Goal: Transaction & Acquisition: Book appointment/travel/reservation

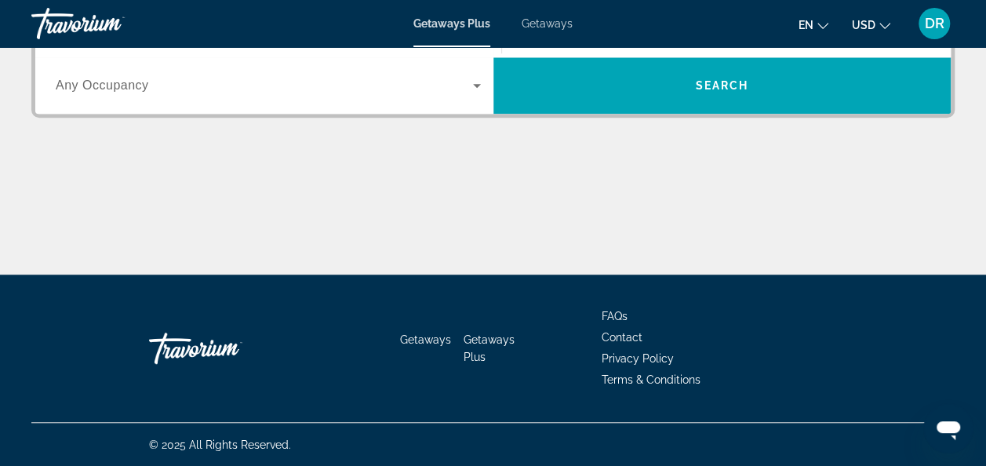
scroll to position [303, 0]
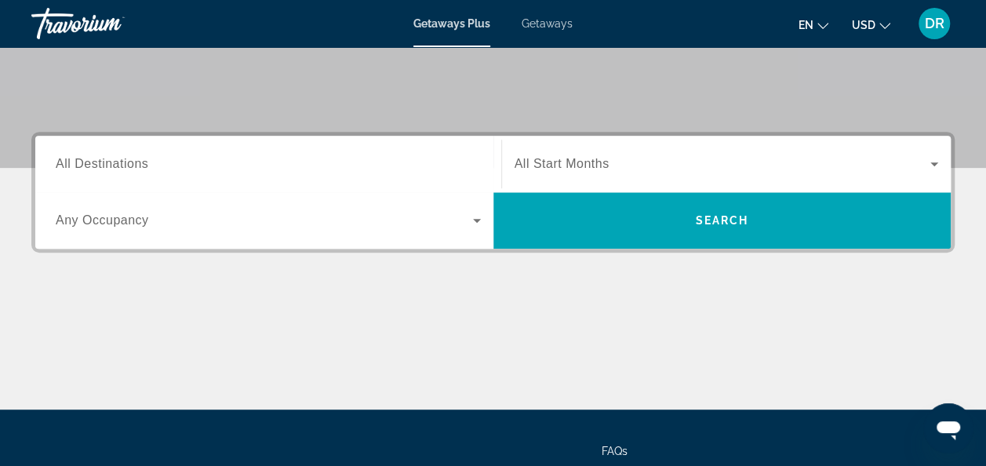
click at [545, 19] on span "Getaways" at bounding box center [547, 23] width 51 height 13
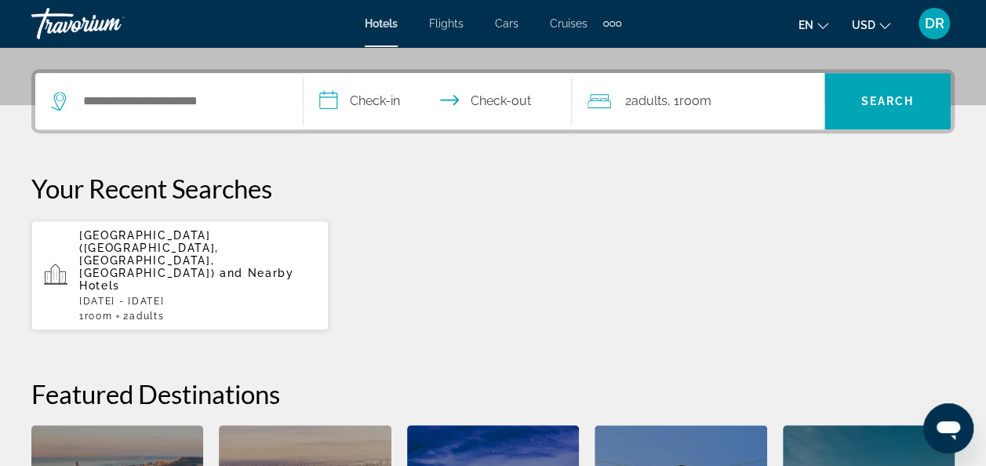
scroll to position [268, 0]
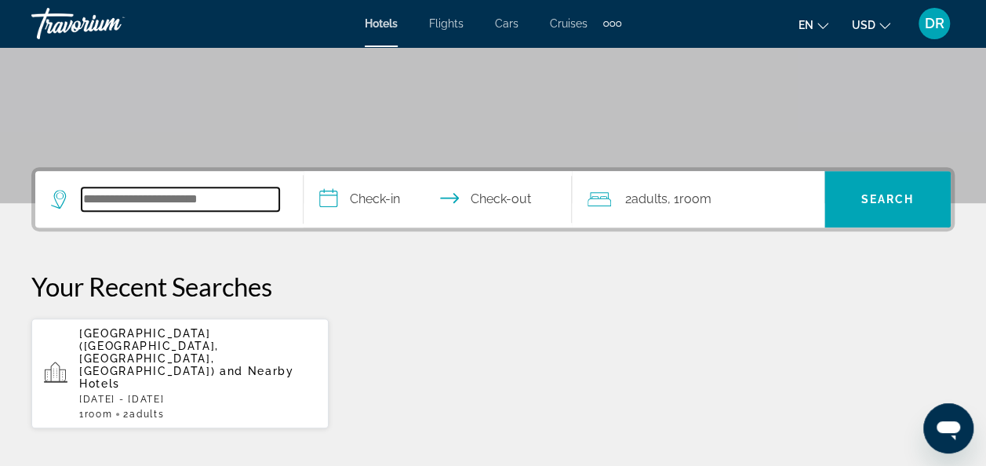
click at [243, 196] on input "Search widget" at bounding box center [181, 200] width 198 height 24
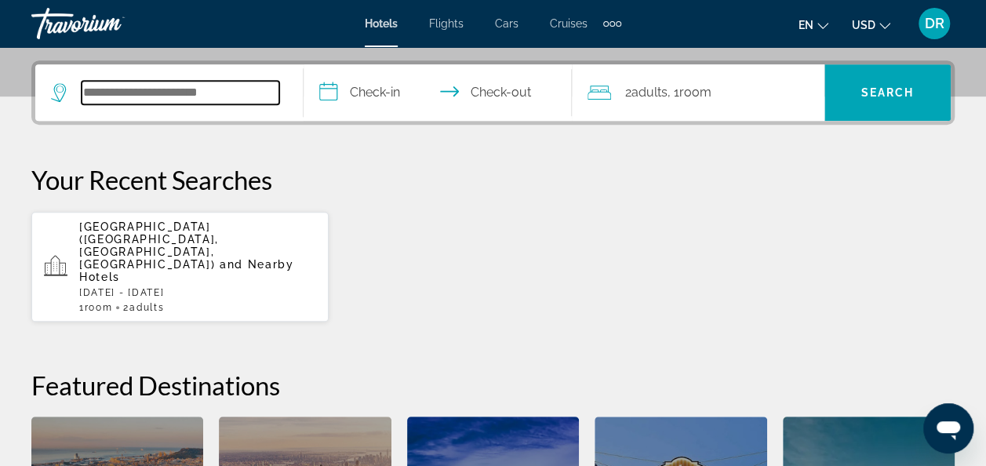
scroll to position [383, 0]
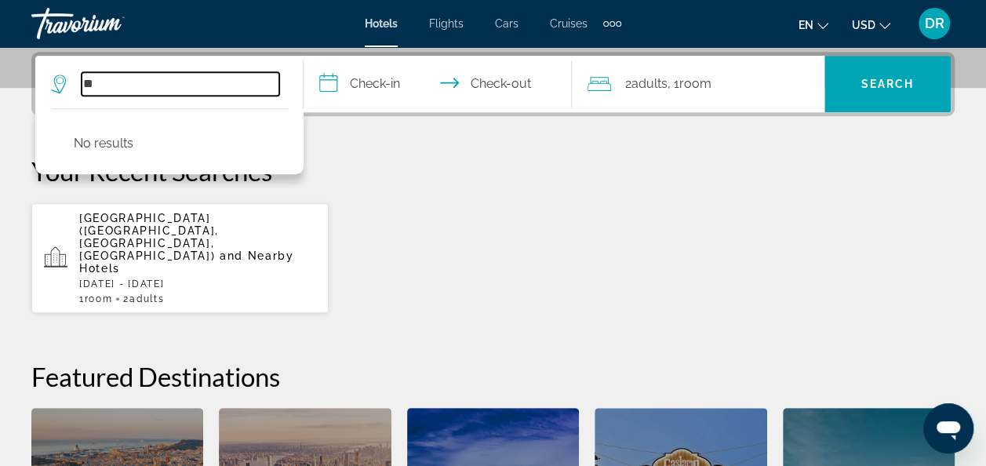
type input "*"
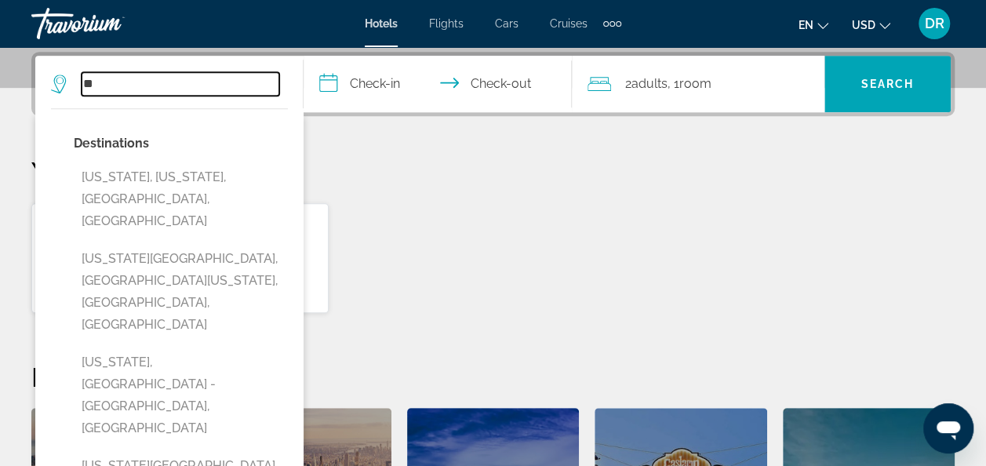
type input "*"
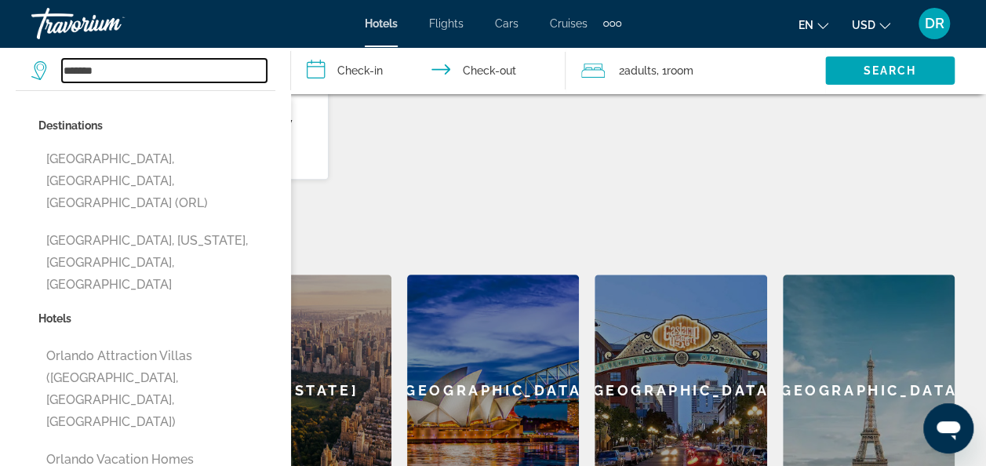
scroll to position [530, 0]
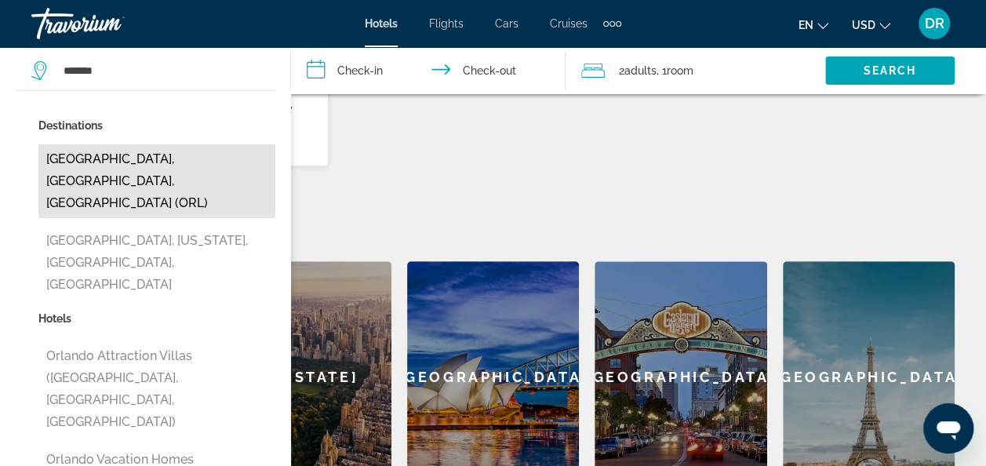
click at [144, 161] on button "Orlando, FL, United States (ORL)" at bounding box center [156, 181] width 237 height 74
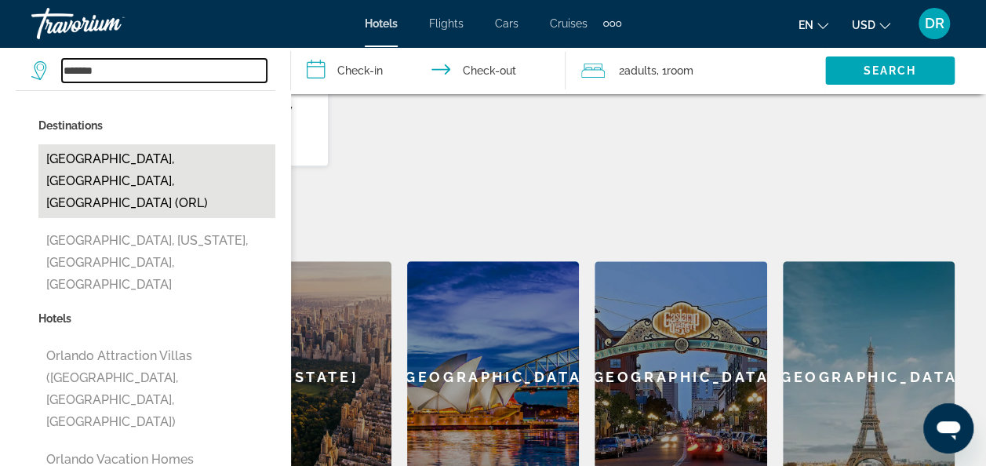
type input "**********"
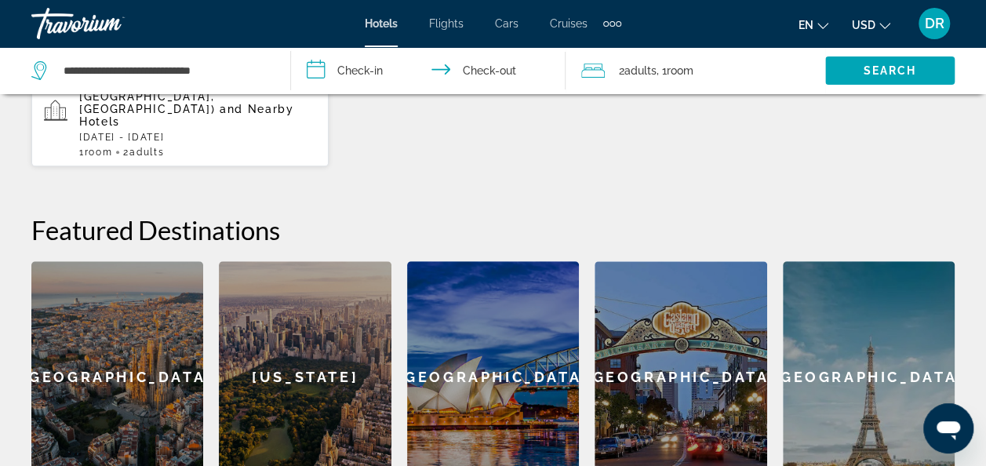
click at [378, 67] on input "**********" at bounding box center [432, 73] width 282 height 52
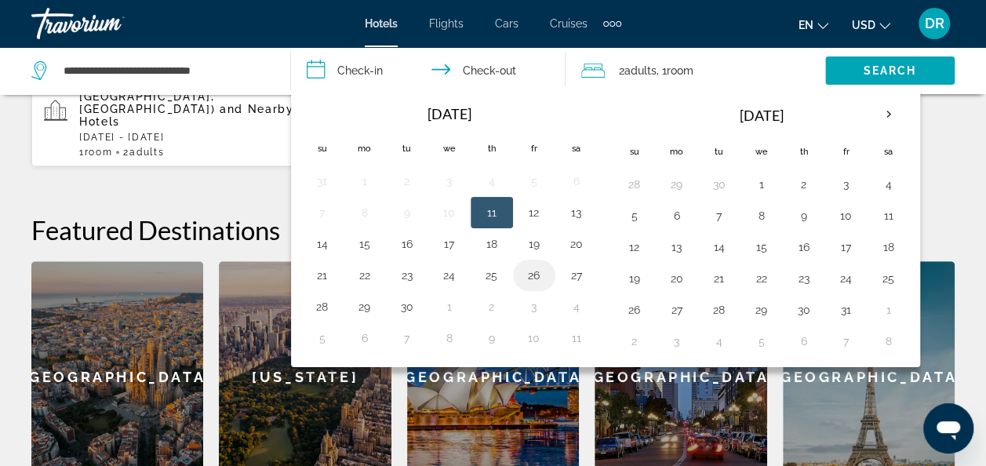
click at [534, 275] on button "26" at bounding box center [534, 275] width 25 height 22
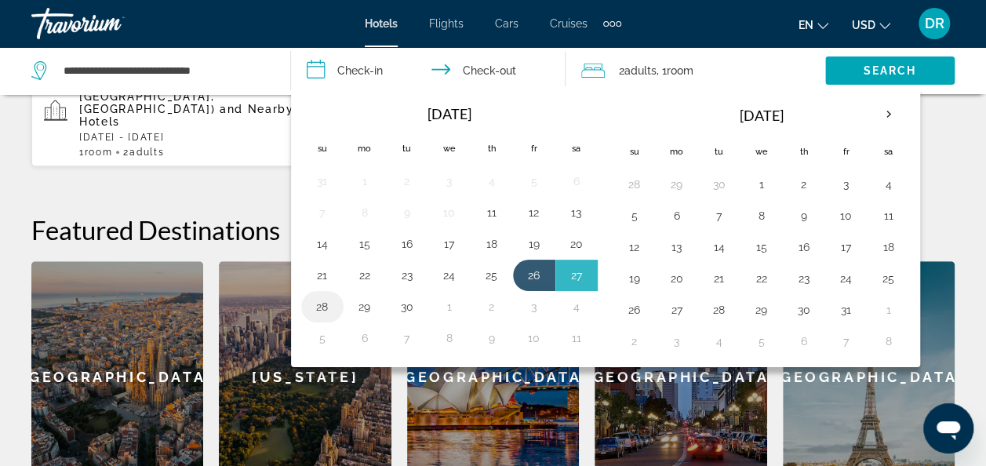
click at [331, 306] on button "28" at bounding box center [322, 307] width 25 height 22
type input "**********"
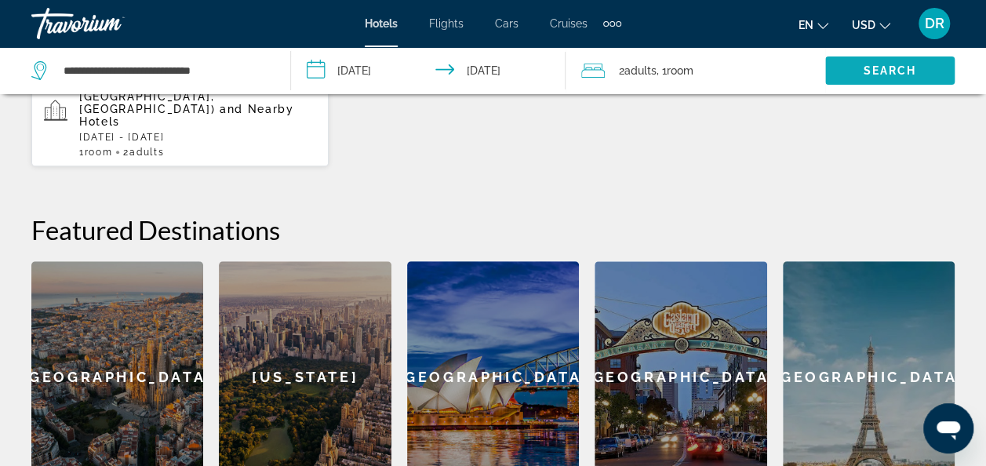
click at [844, 61] on span "Search widget" at bounding box center [889, 71] width 129 height 38
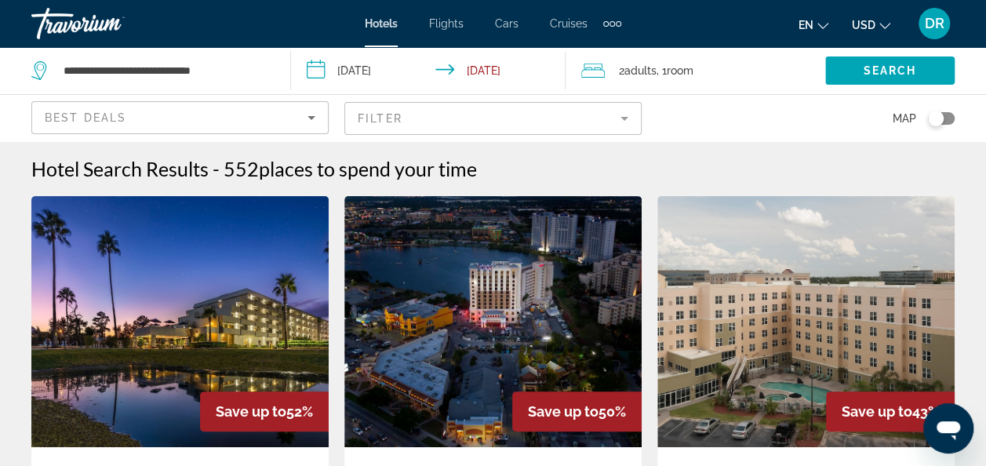
click at [932, 118] on div "Toggle map" at bounding box center [936, 119] width 16 height 16
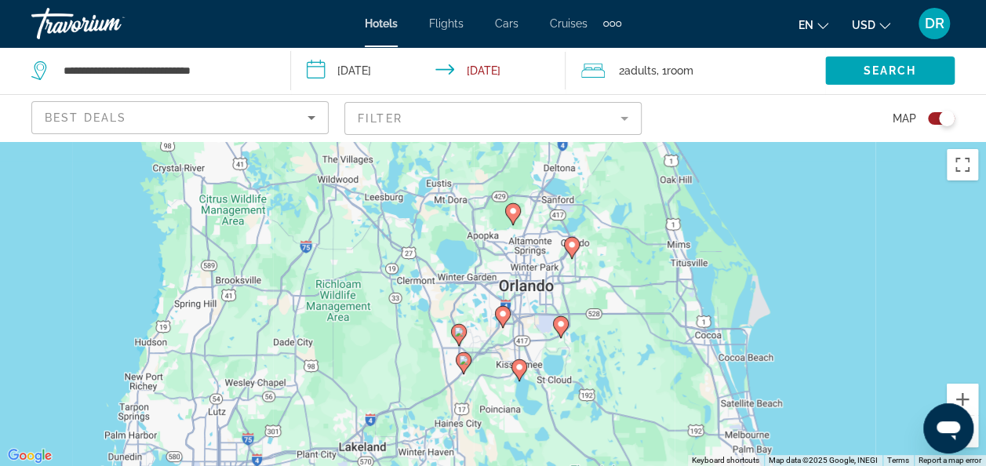
click at [940, 124] on button "Toggle map" at bounding box center [935, 118] width 38 height 14
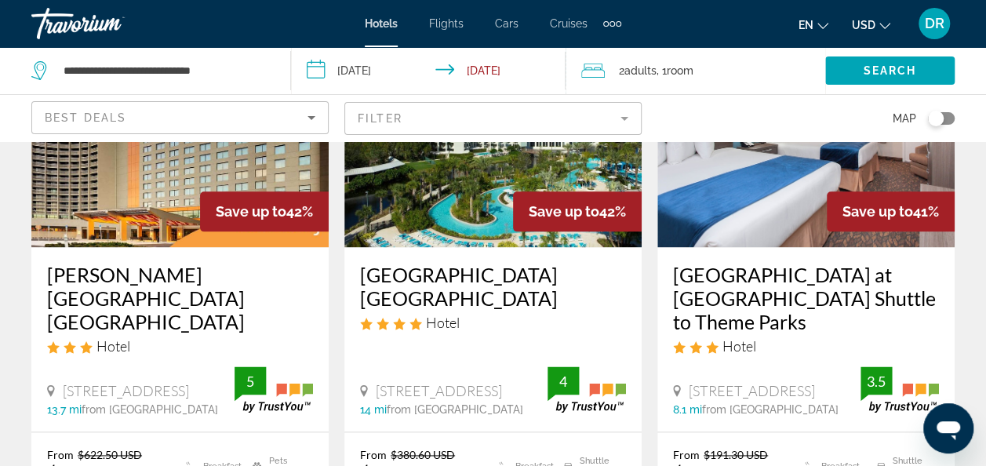
scroll to position [872, 0]
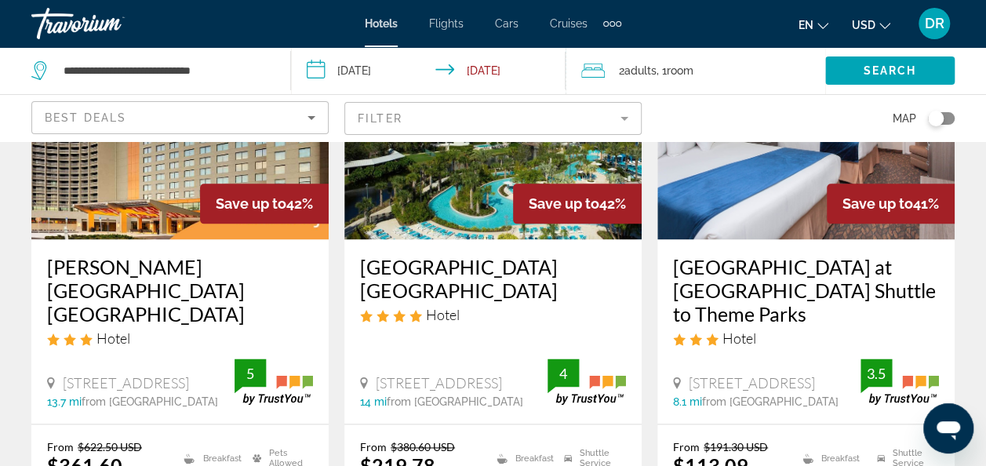
click at [626, 119] on mat-form-field "Filter" at bounding box center [492, 118] width 297 height 33
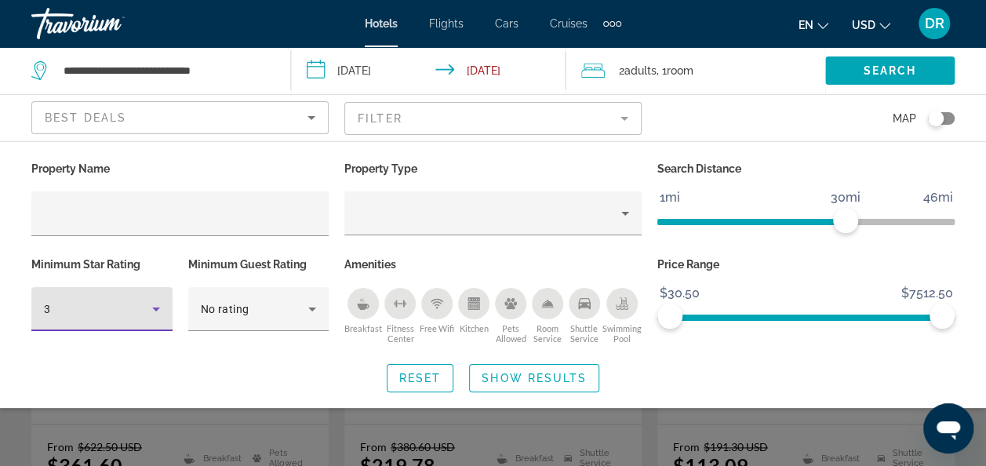
click at [161, 308] on icon "Hotel Filters" at bounding box center [156, 309] width 19 height 19
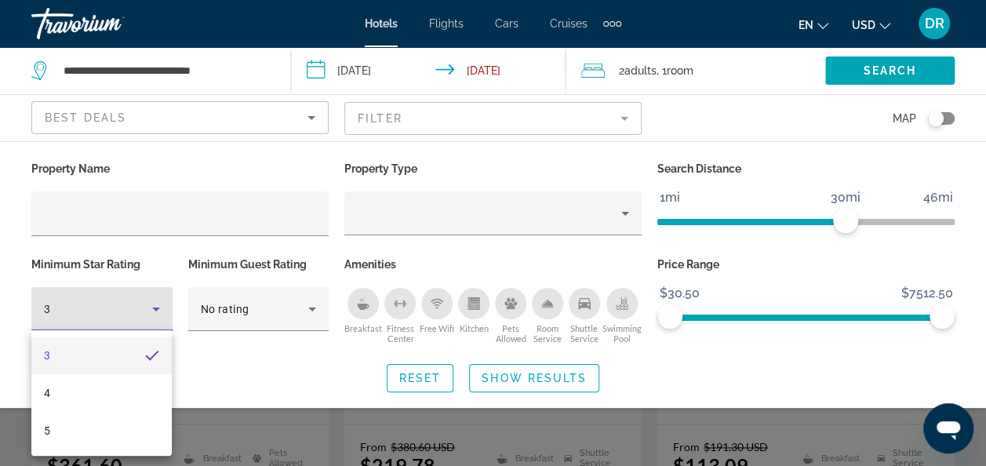
click at [315, 305] on div at bounding box center [493, 233] width 986 height 466
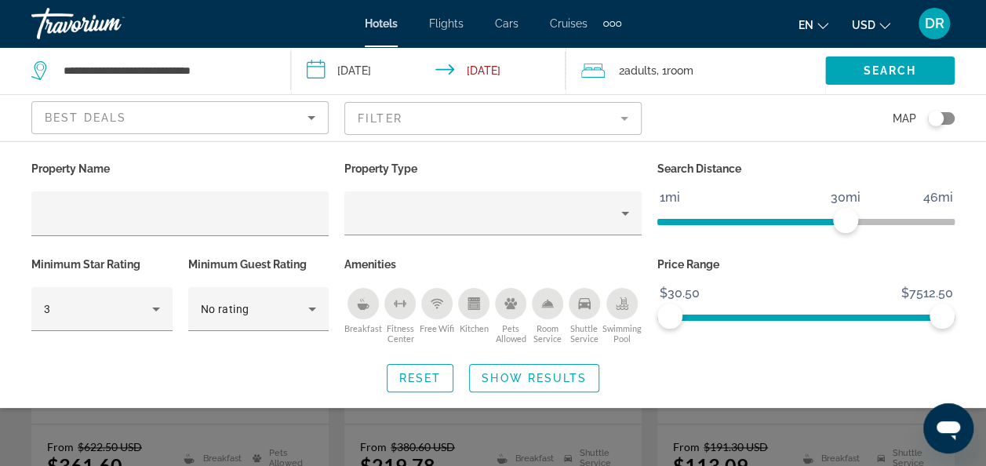
click at [315, 305] on icon "Hotel Filters" at bounding box center [312, 309] width 19 height 19
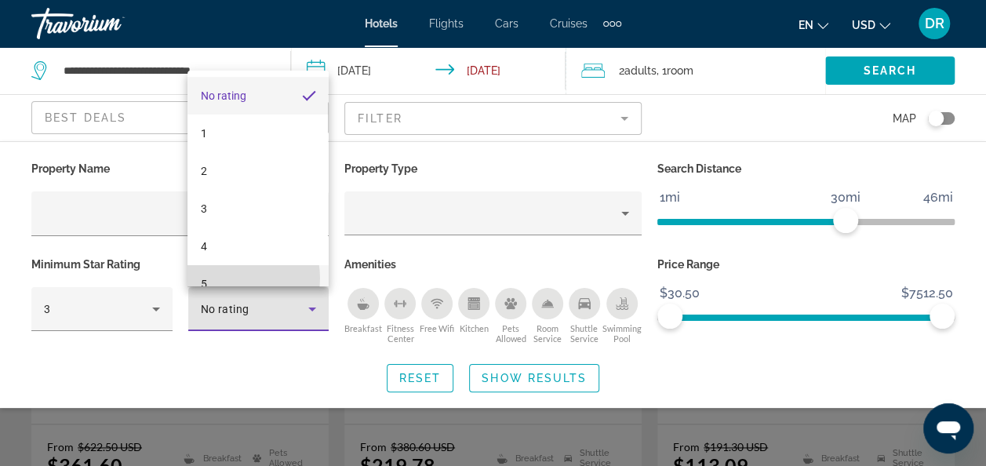
click at [235, 278] on mat-option "5" at bounding box center [258, 284] width 140 height 38
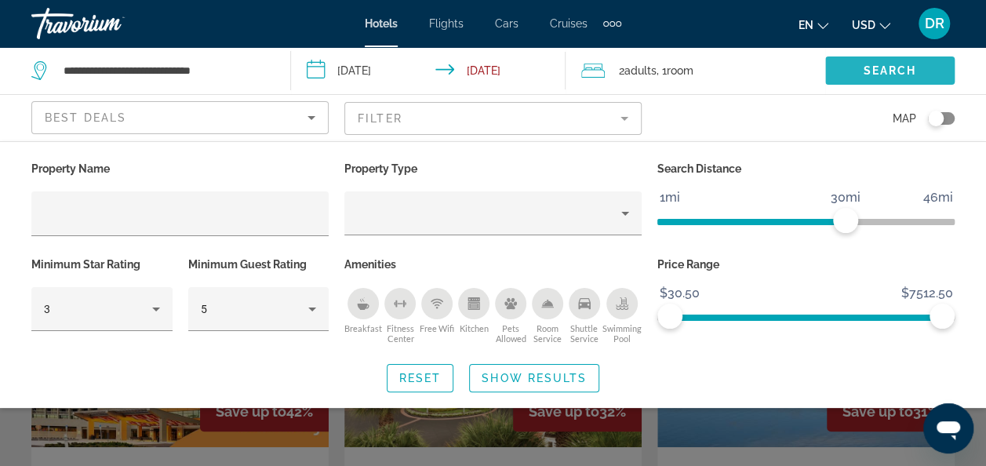
click at [854, 68] on span "Search widget" at bounding box center [889, 71] width 129 height 38
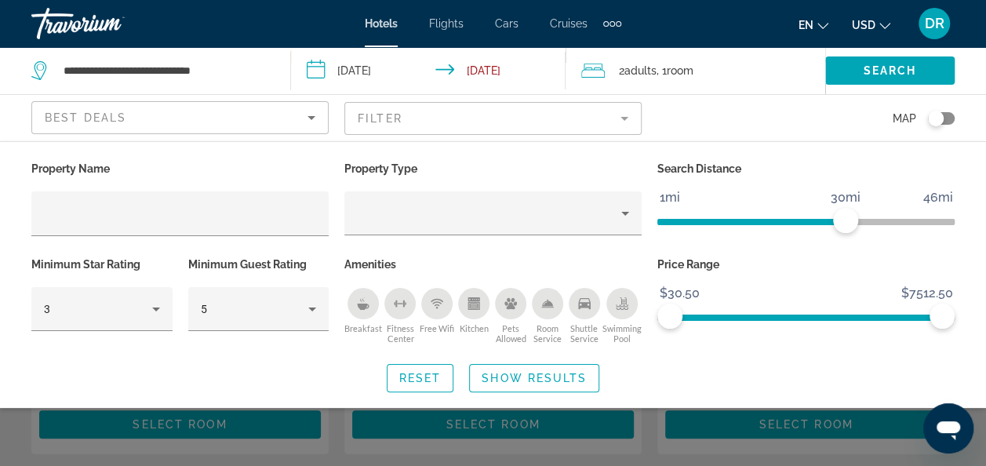
scroll to position [406, 0]
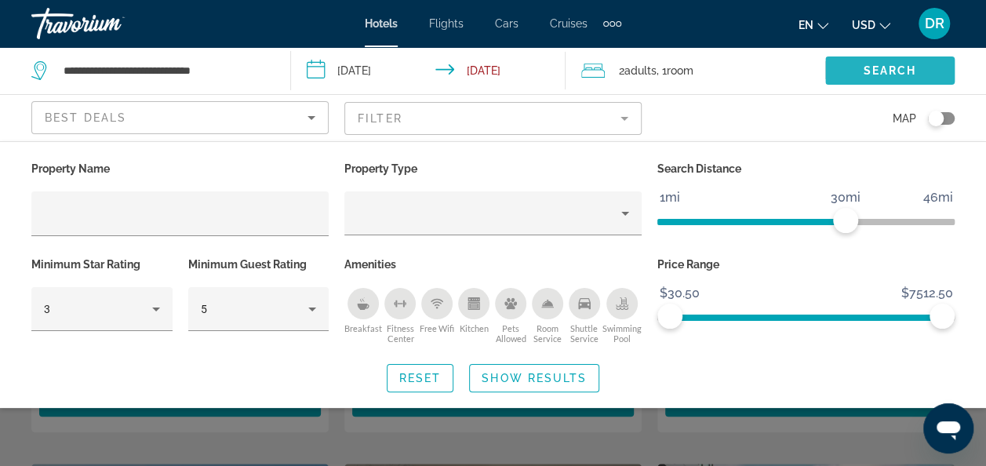
click at [898, 71] on span "Search" at bounding box center [890, 70] width 53 height 13
click at [494, 66] on input "**********" at bounding box center [432, 73] width 282 height 52
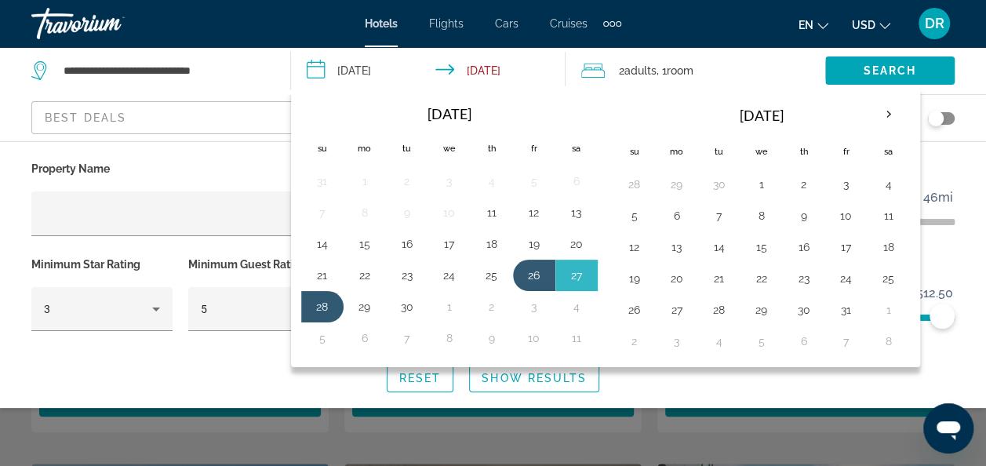
click at [494, 66] on input "**********" at bounding box center [432, 73] width 282 height 52
click at [330, 305] on button "28" at bounding box center [322, 307] width 25 height 22
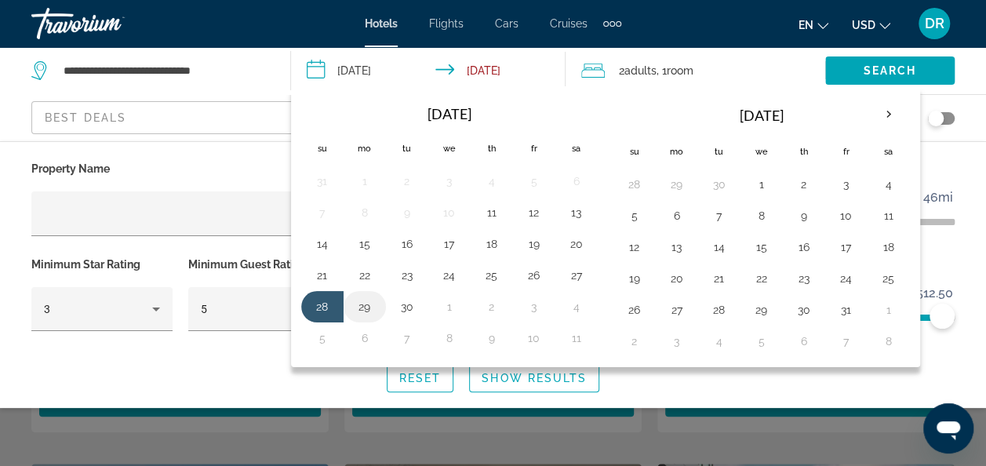
click at [362, 307] on button "29" at bounding box center [364, 307] width 25 height 22
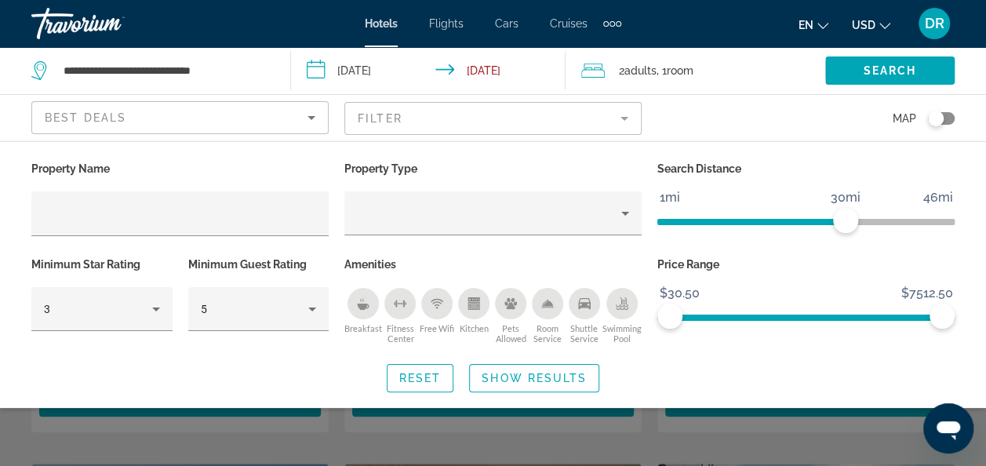
click at [322, 73] on input "**********" at bounding box center [432, 73] width 282 height 52
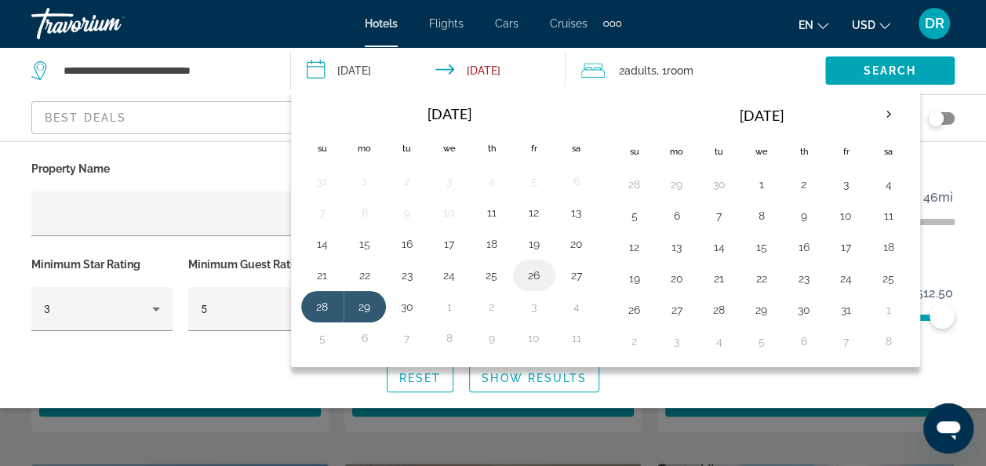
click at [524, 267] on button "26" at bounding box center [534, 275] width 25 height 22
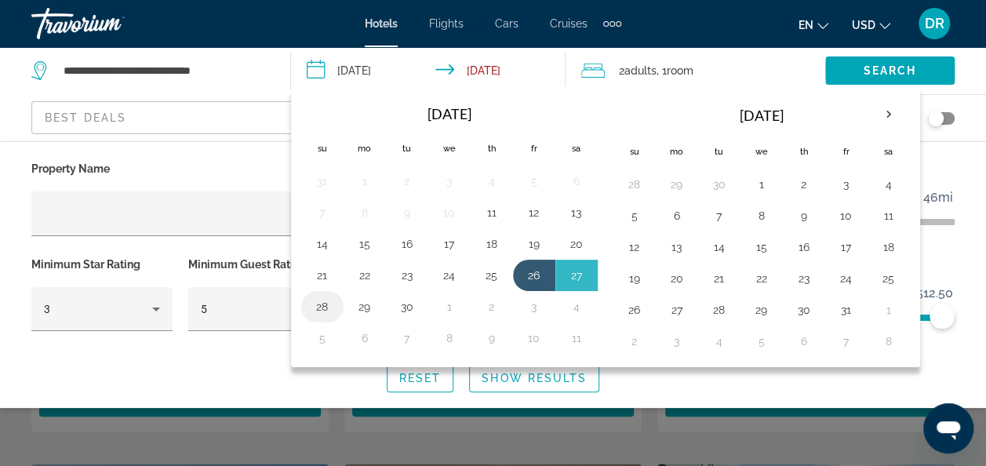
click at [319, 300] on button "28" at bounding box center [322, 307] width 25 height 22
type input "**********"
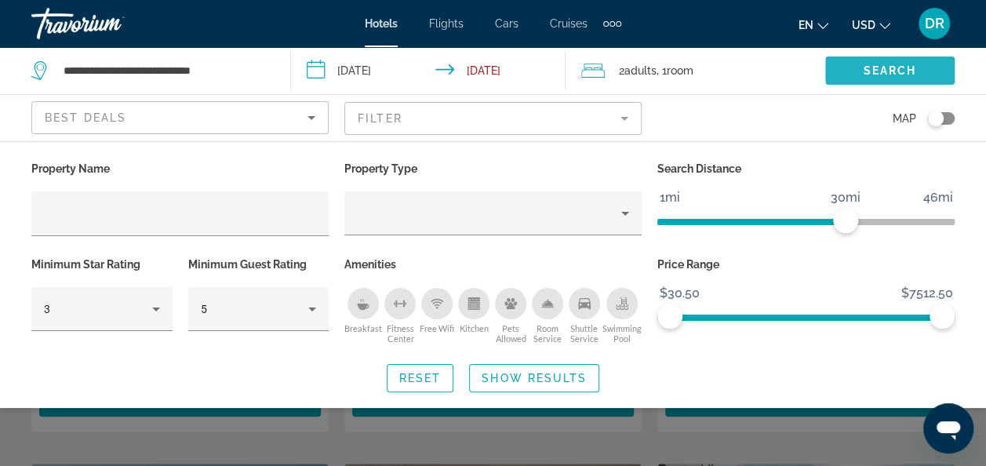
click at [915, 63] on span "Search widget" at bounding box center [889, 71] width 129 height 38
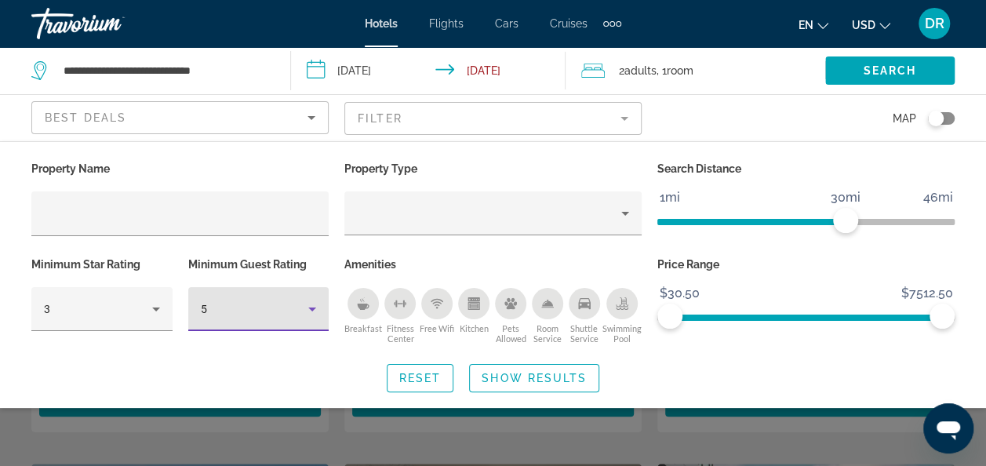
click at [316, 304] on icon "Hotel Filters" at bounding box center [312, 309] width 19 height 19
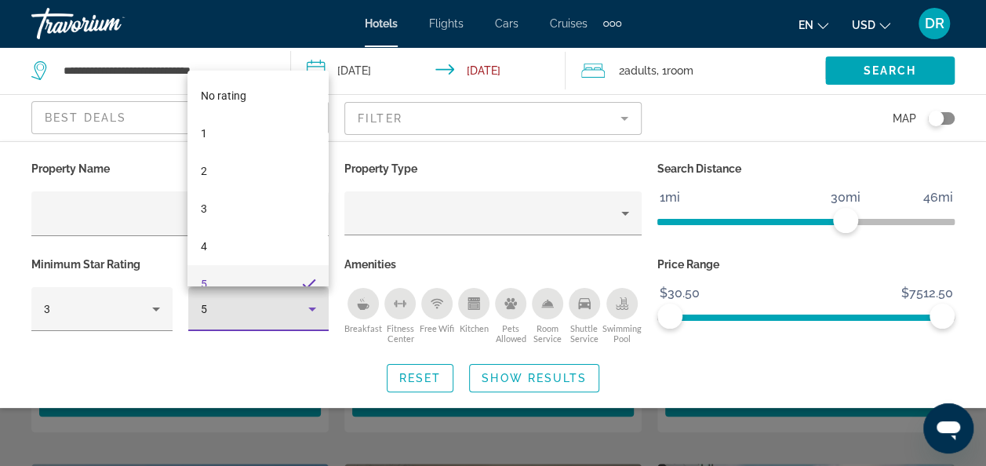
scroll to position [16, 0]
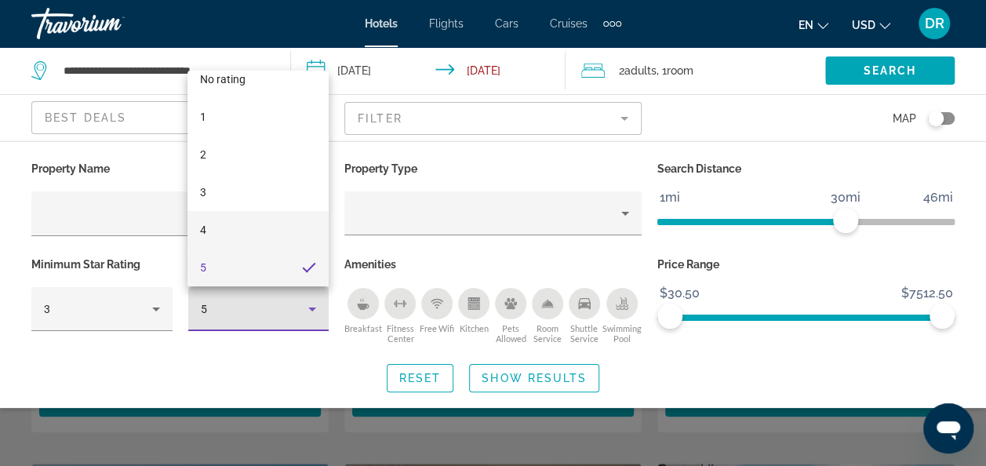
click at [242, 241] on mat-option "4" at bounding box center [258, 230] width 140 height 38
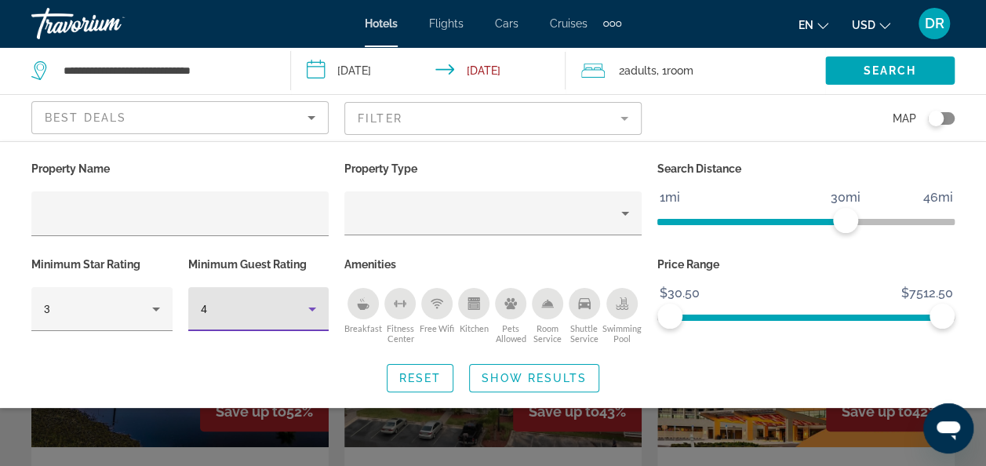
click at [315, 315] on icon "Hotel Filters" at bounding box center [312, 309] width 19 height 19
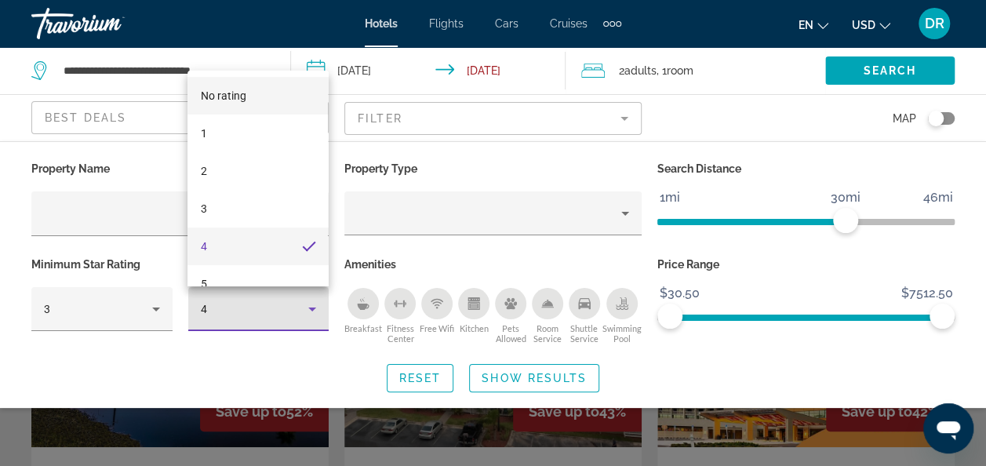
click at [246, 96] on mat-option "No rating" at bounding box center [258, 96] width 140 height 38
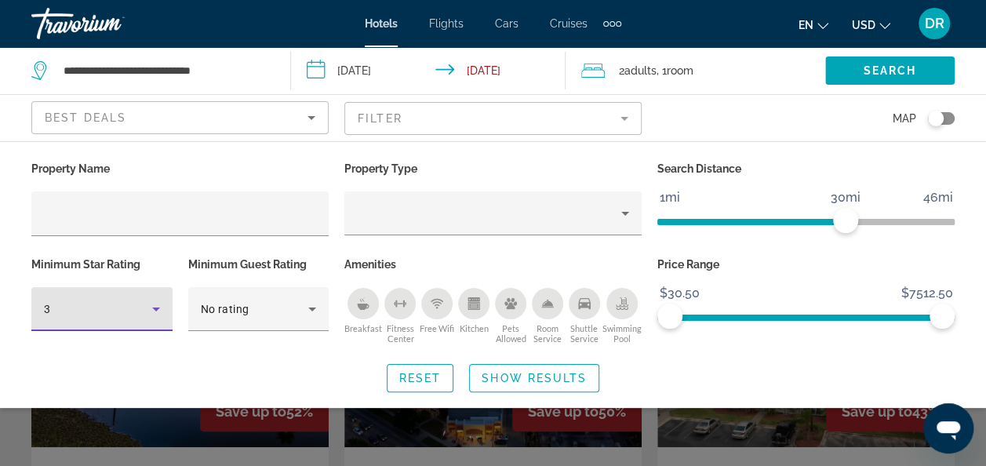
click at [162, 312] on icon "Hotel Filters" at bounding box center [156, 309] width 19 height 19
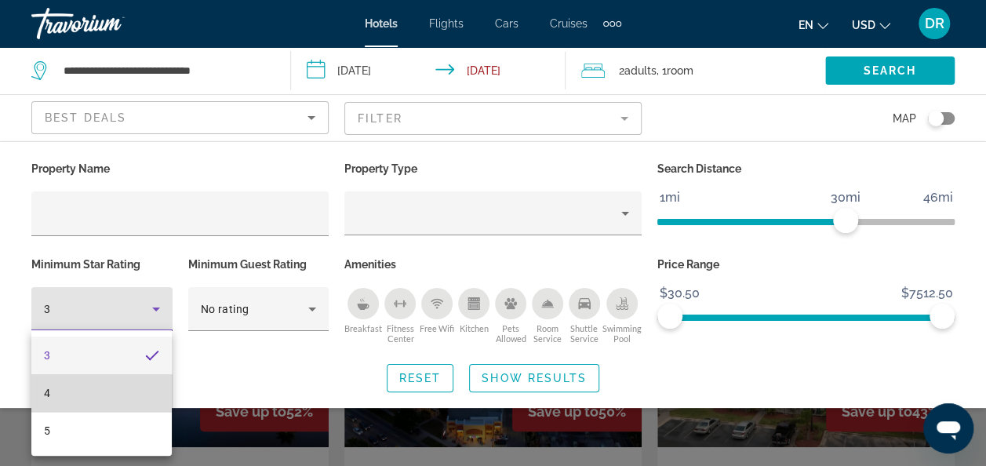
click at [121, 394] on mat-option "4" at bounding box center [101, 393] width 140 height 38
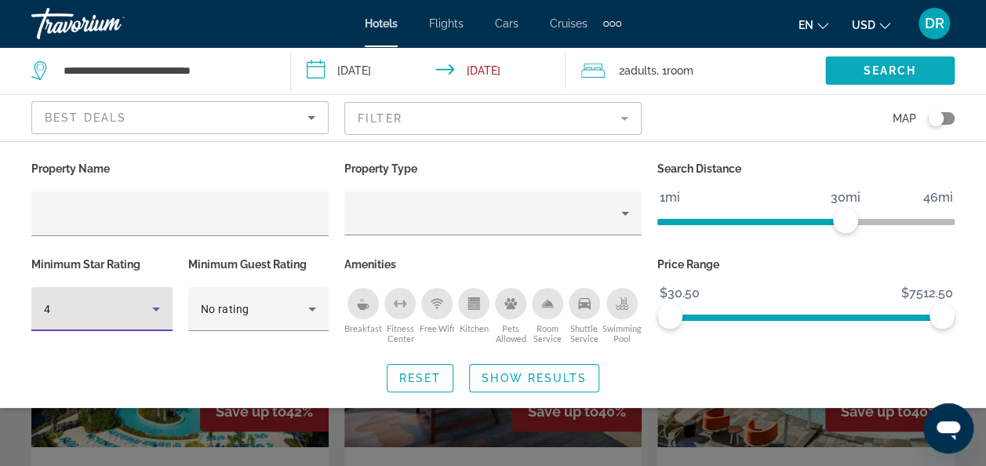
click at [841, 74] on span "Search widget" at bounding box center [889, 71] width 129 height 38
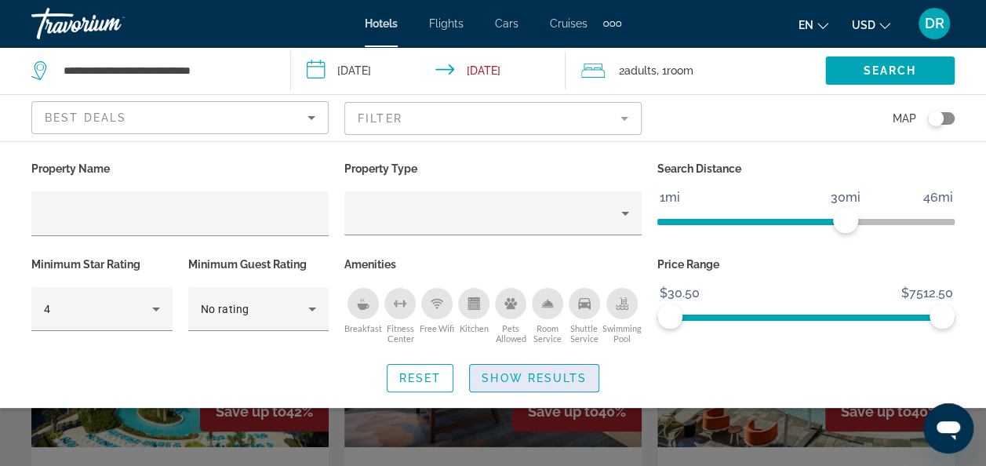
click at [530, 377] on span "Show Results" at bounding box center [534, 378] width 105 height 13
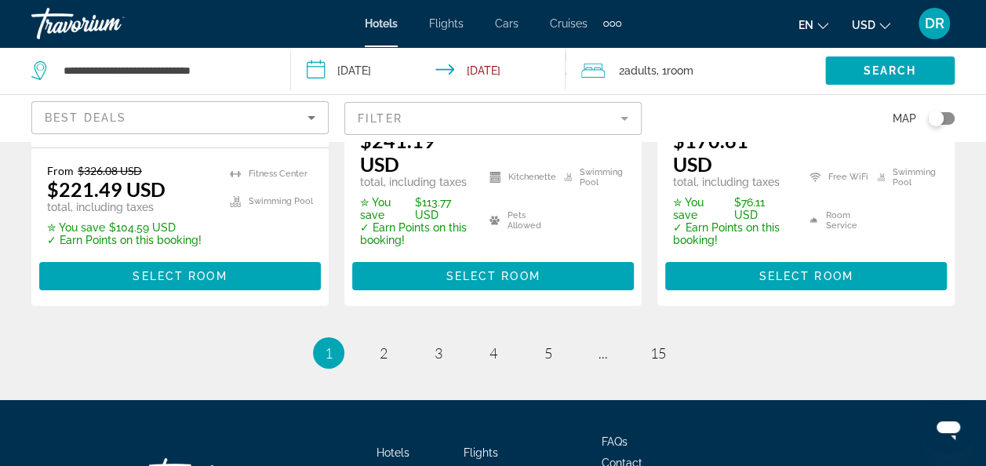
scroll to position [2567, 0]
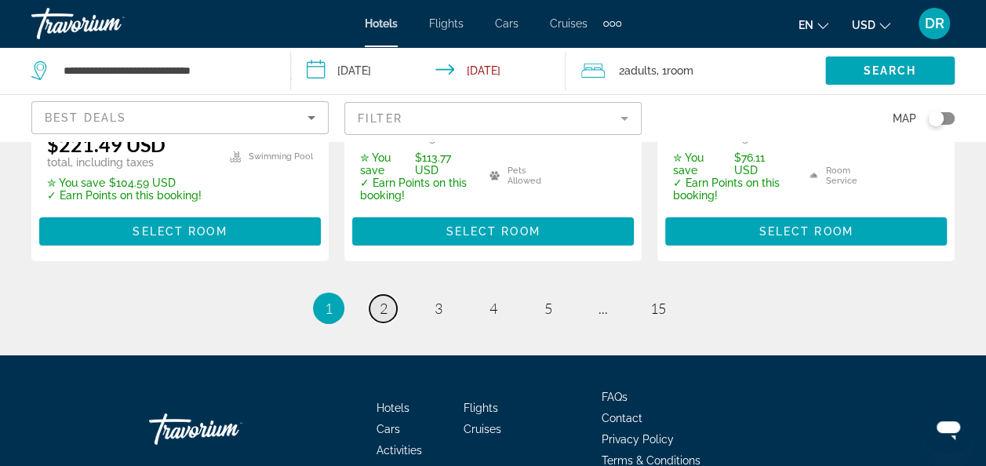
click at [374, 295] on link "page 2" at bounding box center [383, 308] width 27 height 27
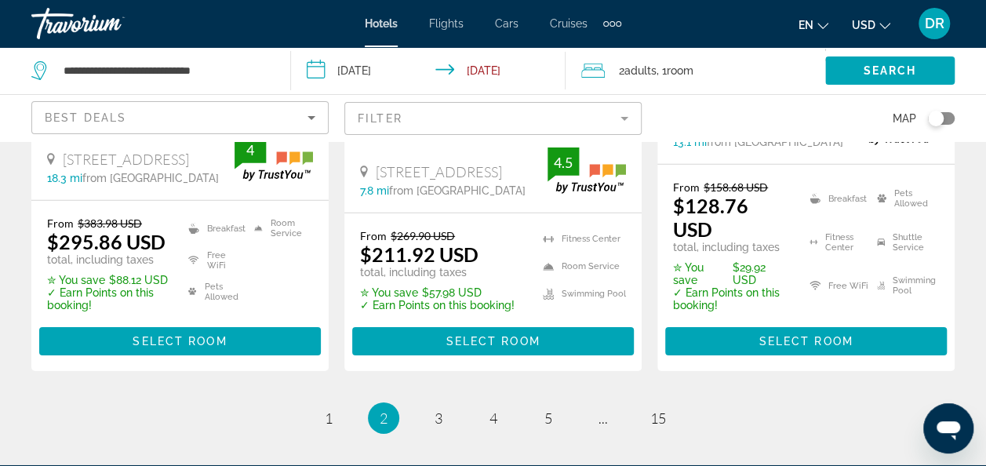
scroll to position [2367, 0]
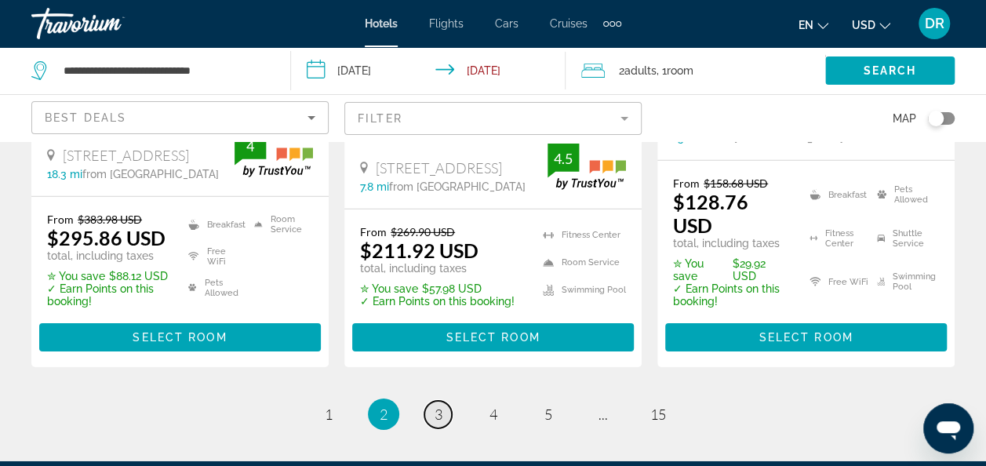
click at [435, 406] on span "3" at bounding box center [439, 414] width 8 height 17
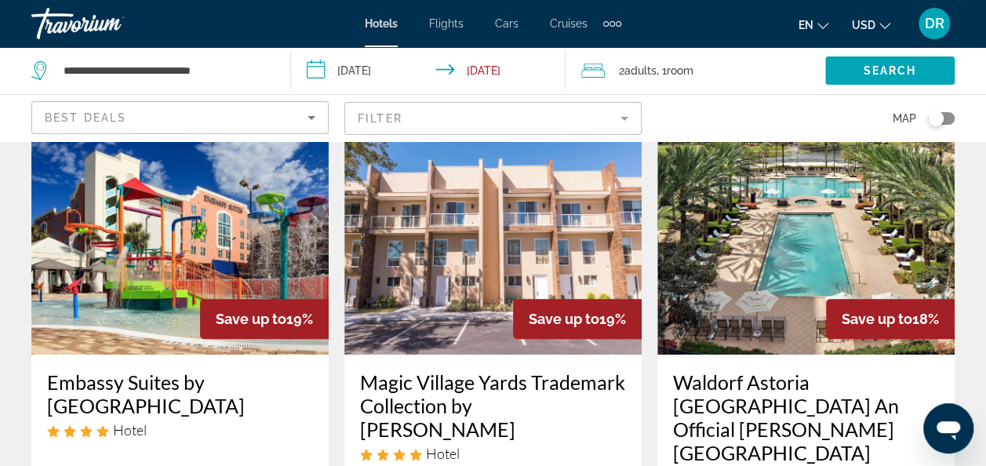
scroll to position [107, 0]
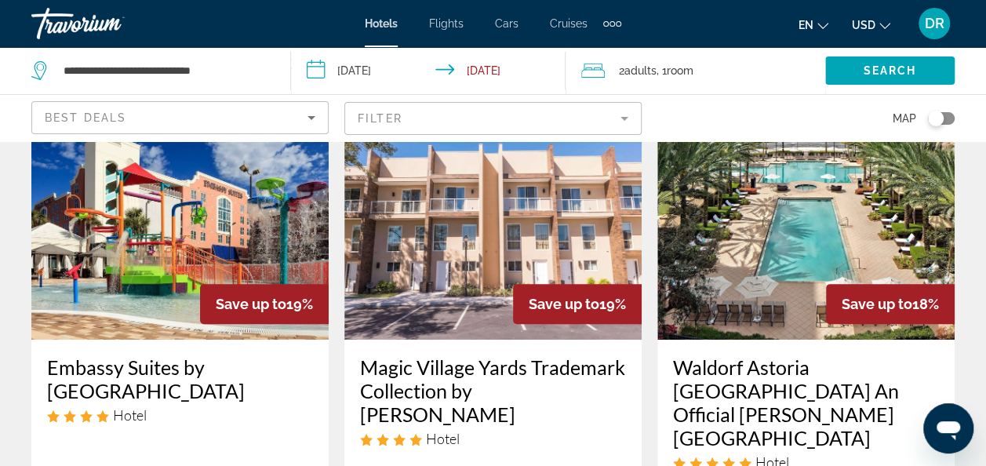
click at [845, 190] on img "Main content" at bounding box center [806, 214] width 297 height 251
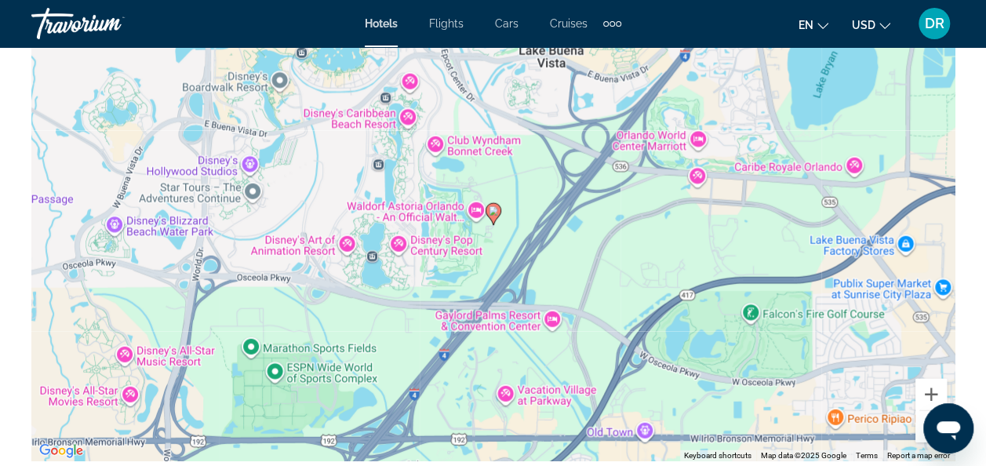
scroll to position [1893, 0]
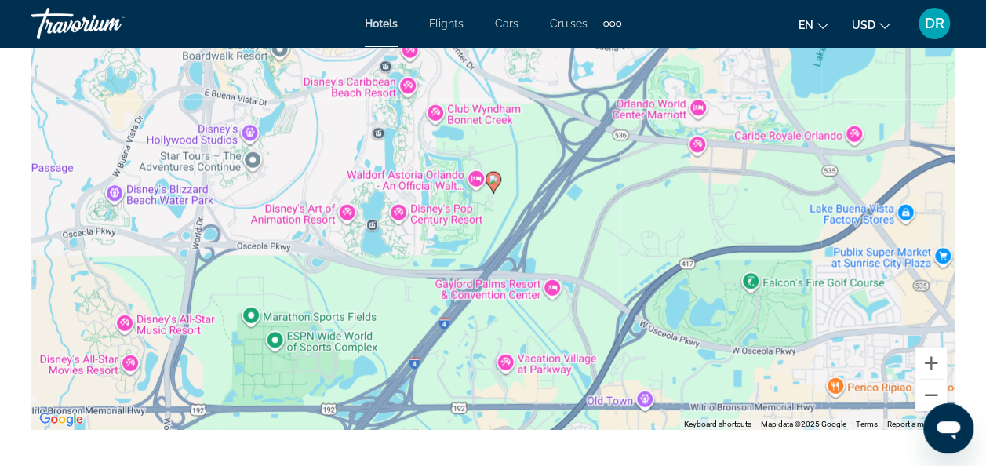
click at [521, 283] on div "To activate drag with keyboard, press Alt + Enter. Once in keyboard drag state,…" at bounding box center [492, 194] width 923 height 471
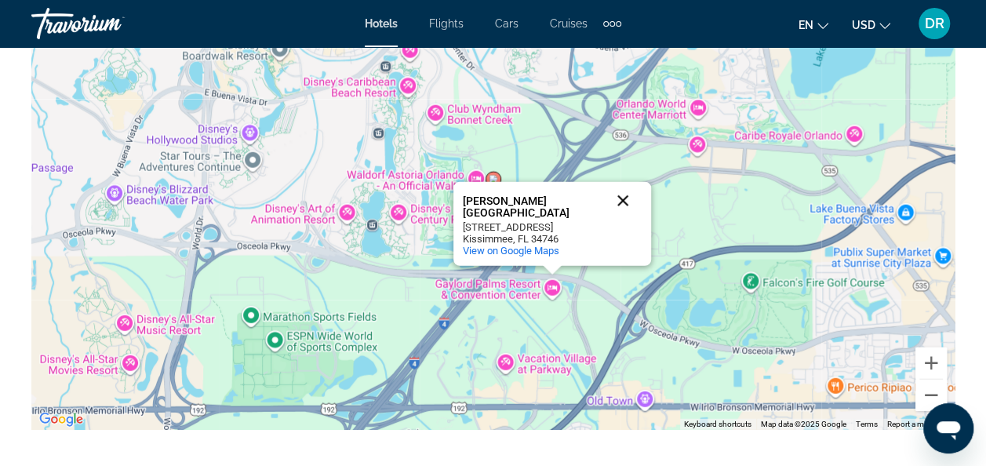
click at [625, 202] on button "Close" at bounding box center [623, 201] width 38 height 38
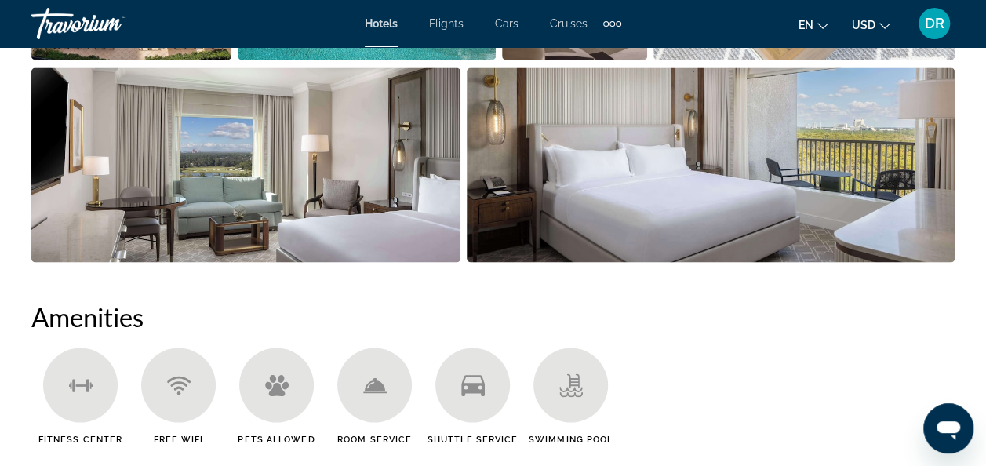
scroll to position [1464, 0]
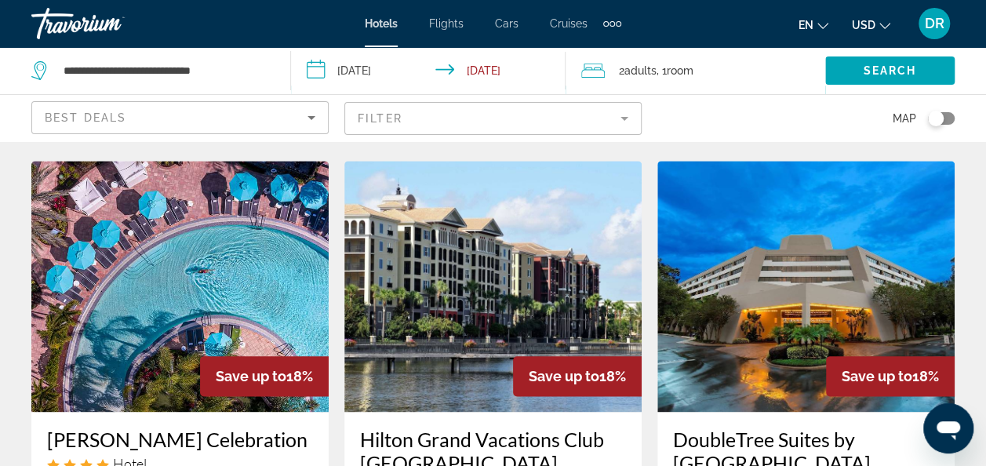
scroll to position [719, 0]
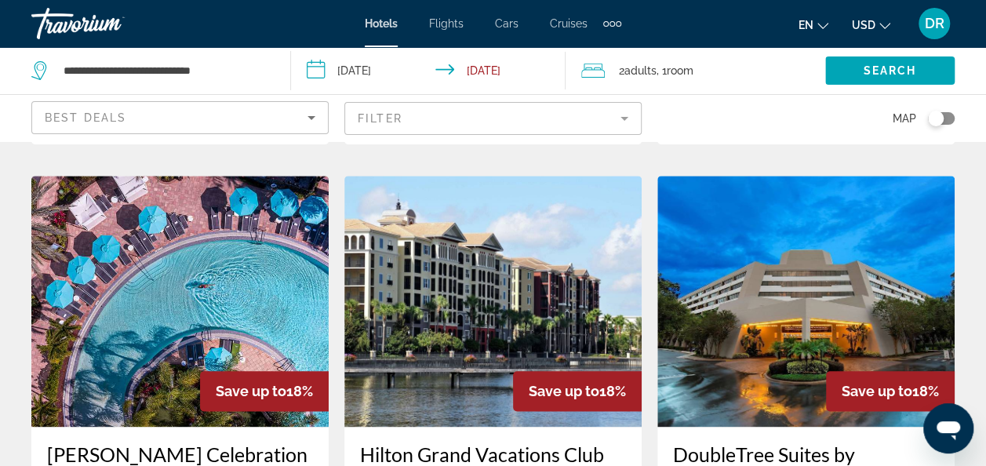
click at [230, 261] on img "Main content" at bounding box center [179, 301] width 297 height 251
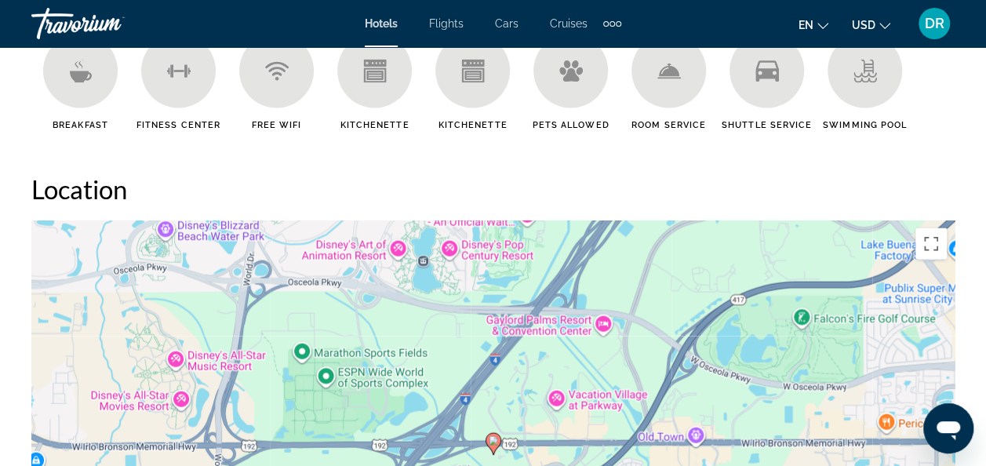
scroll to position [1736, 0]
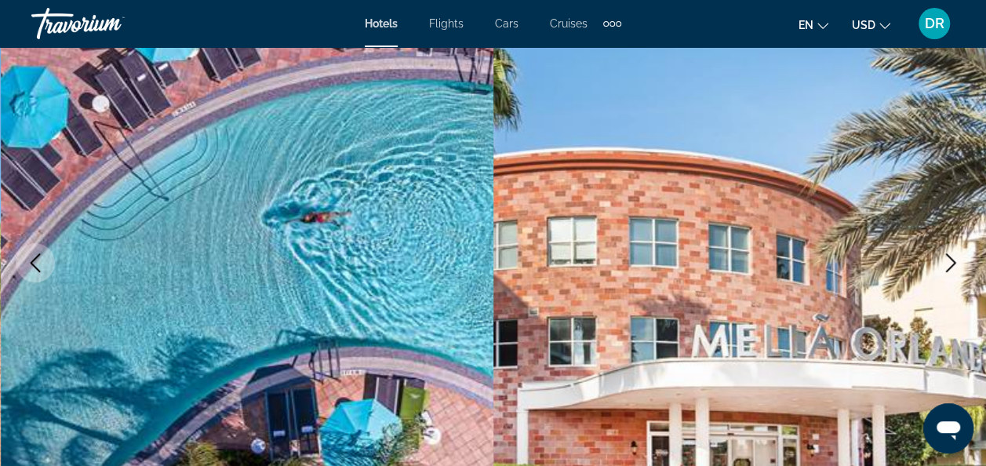
scroll to position [0, 0]
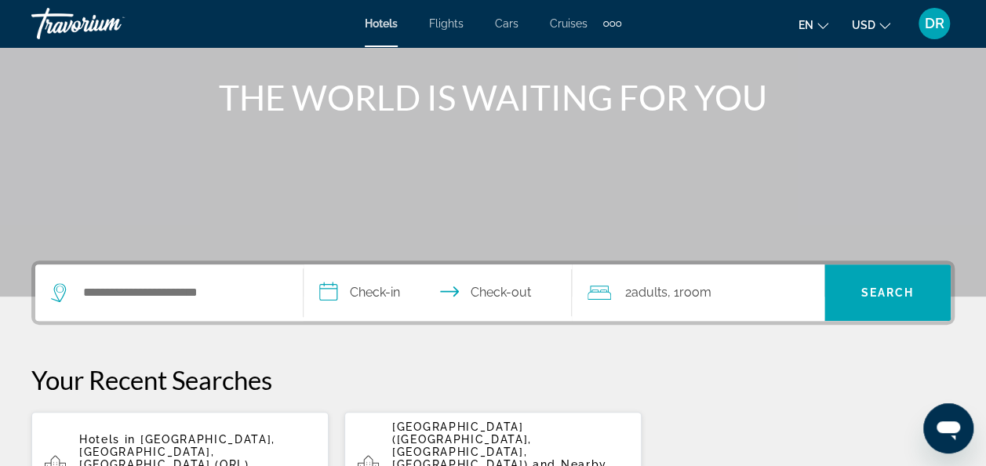
scroll to position [259, 0]
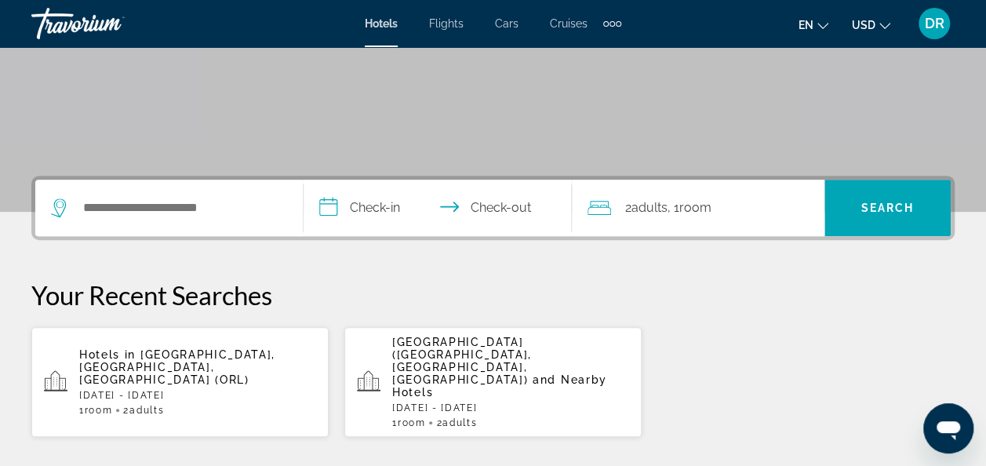
click at [232, 405] on app-hotels-recent-search "Hotels in Orlando, FL, United States (ORL) Fri, 26 Sep - Sun, 28 Sep 1 Room roo…" at bounding box center [179, 382] width 297 height 110
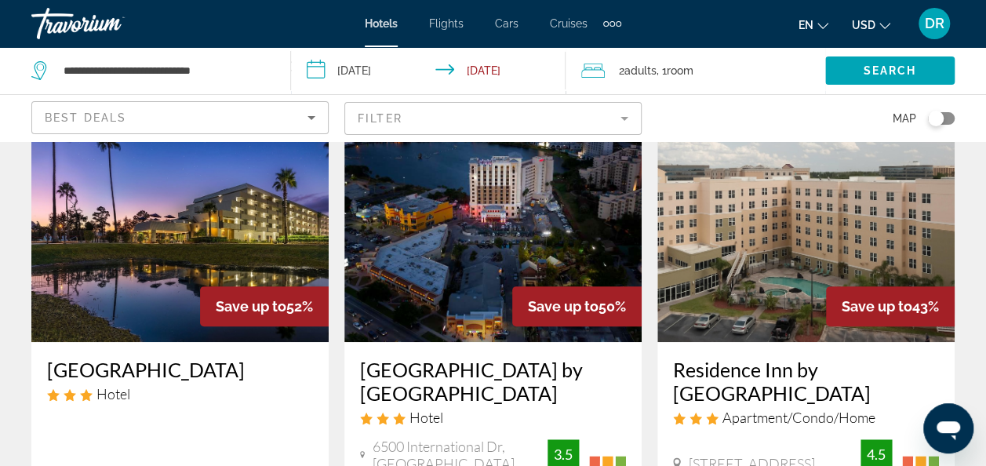
scroll to position [150, 0]
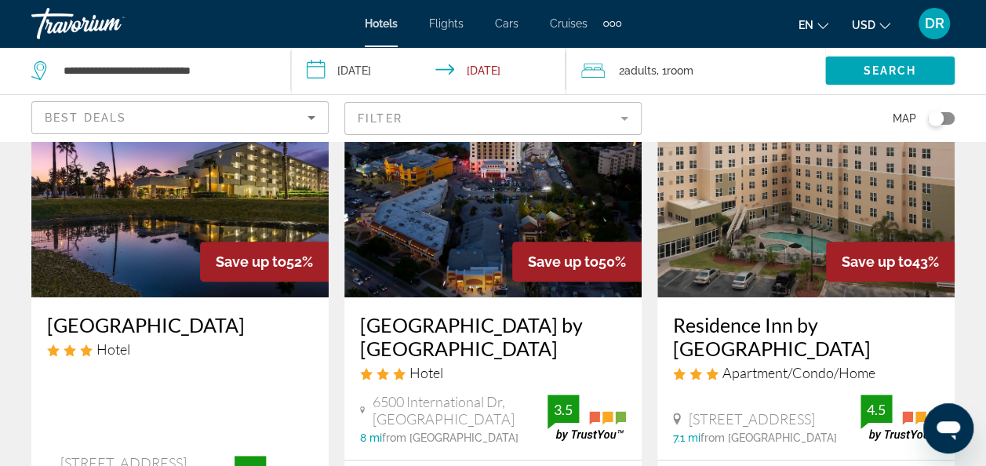
click at [174, 210] on img "Main content" at bounding box center [179, 171] width 297 height 251
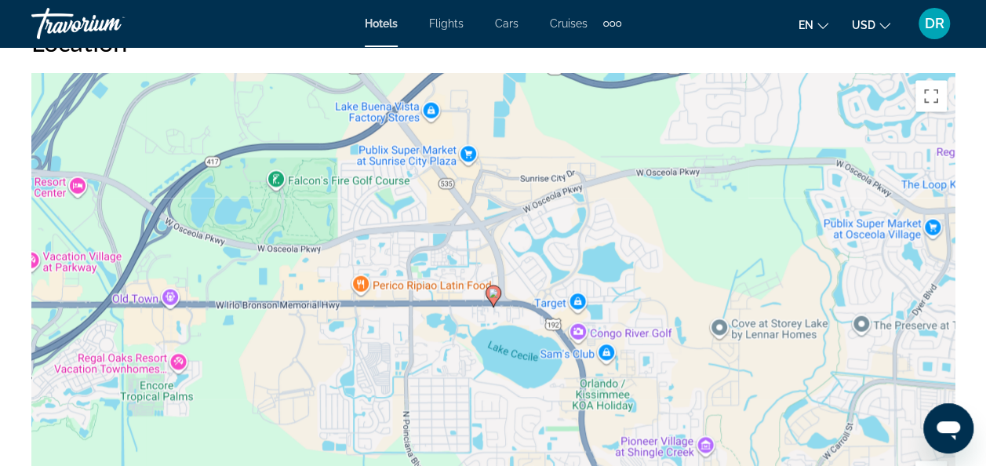
scroll to position [1663, 0]
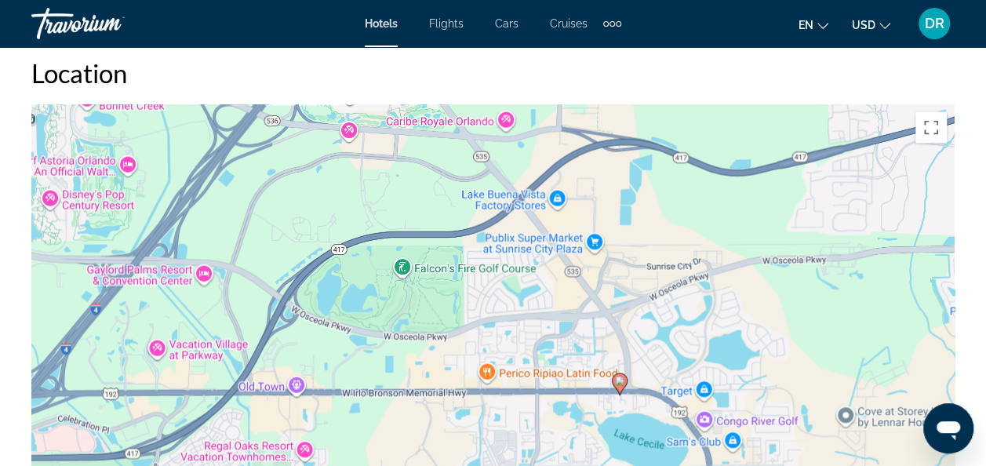
drag, startPoint x: 166, startPoint y: 168, endPoint x: 296, endPoint y: 226, distance: 141.9
click at [296, 226] on div "To activate drag with keyboard, press Alt + Enter. Once in keyboard drag state,…" at bounding box center [492, 339] width 923 height 471
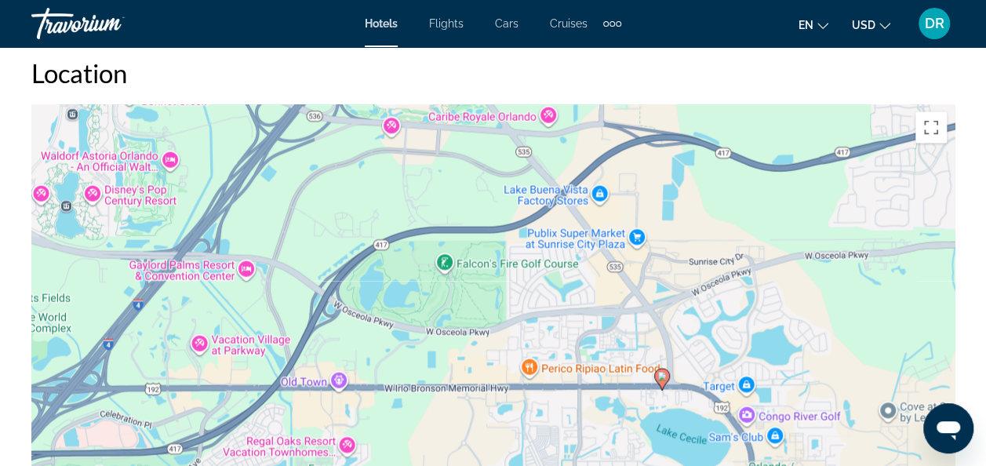
drag, startPoint x: 148, startPoint y: 223, endPoint x: 217, endPoint y: 218, distance: 69.2
click at [217, 218] on div "To activate drag with keyboard, press Alt + Enter. Once in keyboard drag state,…" at bounding box center [492, 339] width 923 height 471
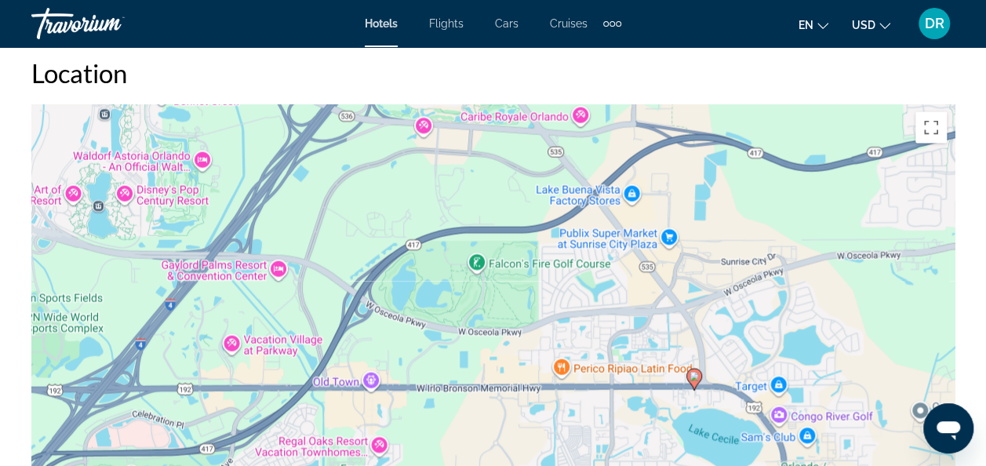
drag, startPoint x: 275, startPoint y: 220, endPoint x: 293, endPoint y: 238, distance: 25.5
click at [293, 238] on div "To activate drag with keyboard, press Alt + Enter. Once in keyboard drag state,…" at bounding box center [492, 339] width 923 height 471
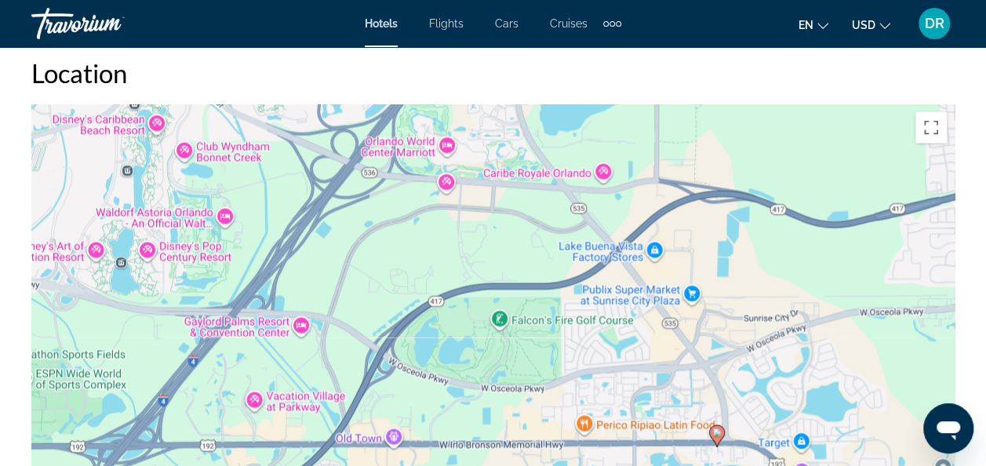
drag, startPoint x: 330, startPoint y: 245, endPoint x: 323, endPoint y: 279, distance: 35.2
click at [323, 279] on div "To activate drag with keyboard, press Alt + Enter. Once in keyboard drag state,…" at bounding box center [492, 339] width 923 height 471
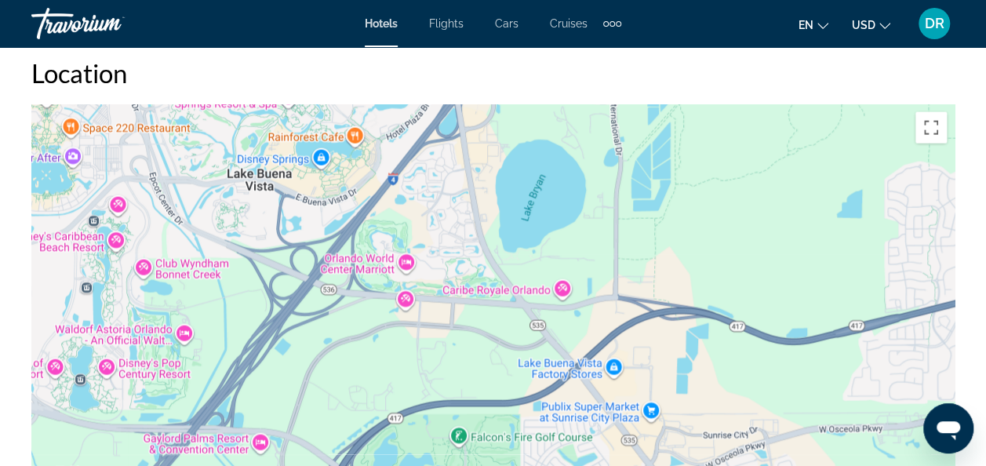
drag, startPoint x: 367, startPoint y: 247, endPoint x: 328, endPoint y: 356, distance: 115.9
click at [328, 356] on div "To activate drag with keyboard, press Alt + Enter. Once in keyboard drag state,…" at bounding box center [492, 339] width 923 height 471
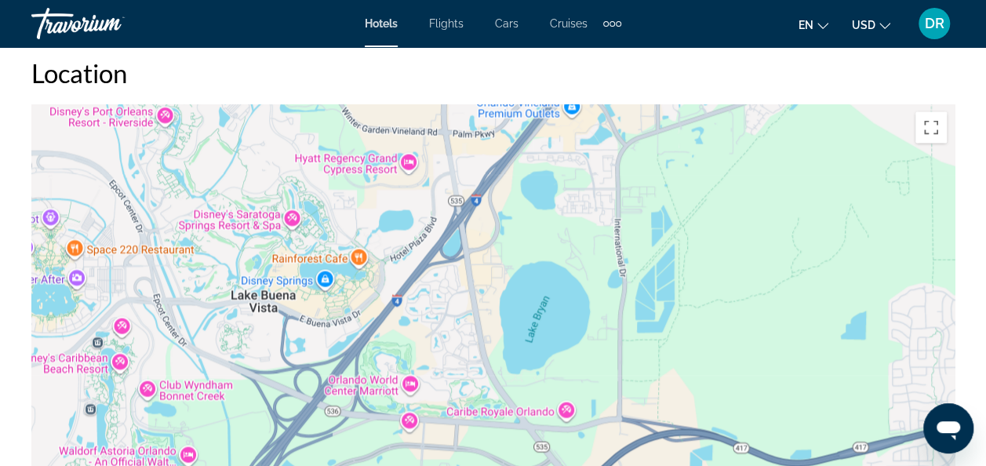
drag, startPoint x: 333, startPoint y: 312, endPoint x: 337, endPoint y: 435, distance: 123.2
click at [337, 435] on div "To activate drag with keyboard, press Alt + Enter. Once in keyboard drag state,…" at bounding box center [492, 339] width 923 height 471
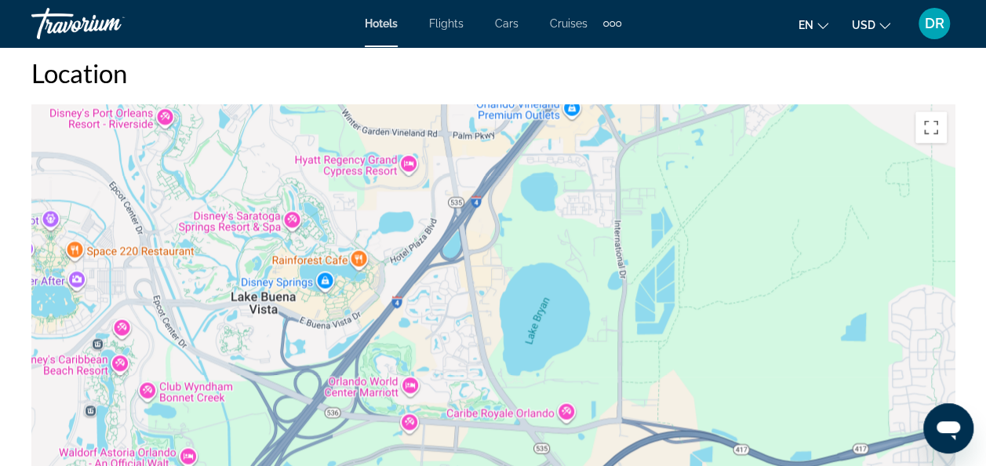
click at [337, 435] on div "To activate drag with keyboard, press Alt + Enter. Once in keyboard drag state,…" at bounding box center [492, 339] width 923 height 471
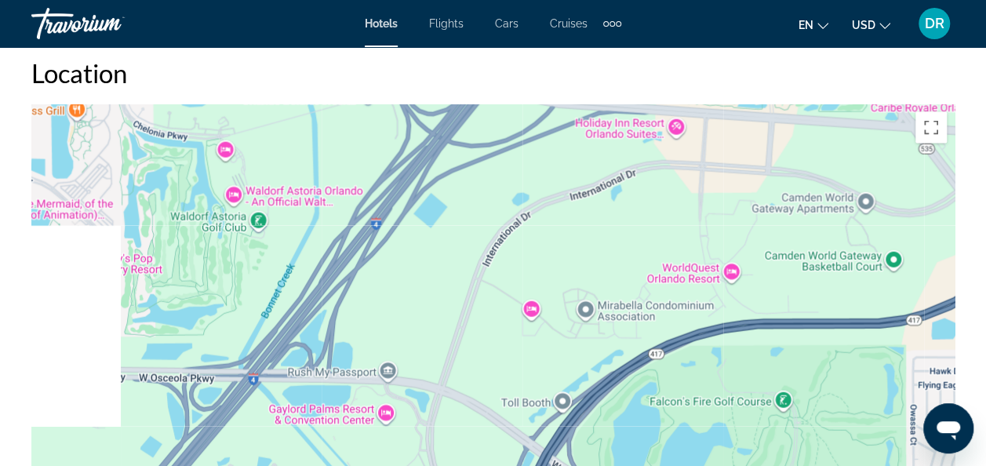
drag, startPoint x: 483, startPoint y: 235, endPoint x: 734, endPoint y: -58, distance: 386.2
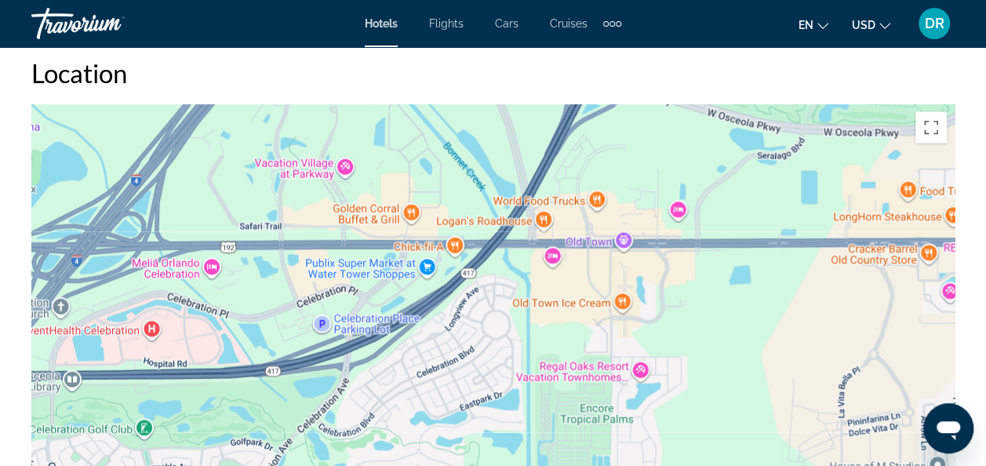
drag, startPoint x: 590, startPoint y: 339, endPoint x: 534, endPoint y: -58, distance: 401.0
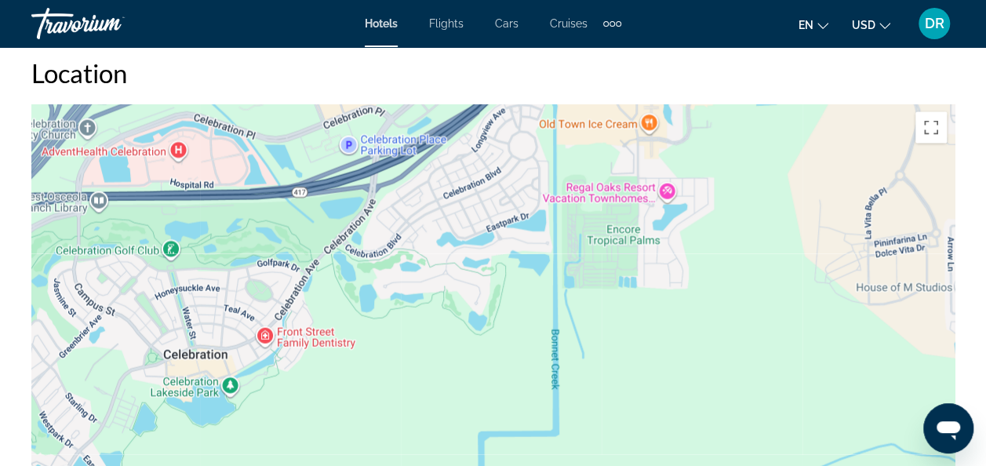
drag, startPoint x: 510, startPoint y: 259, endPoint x: 536, endPoint y: 77, distance: 183.9
click at [536, 77] on div "Location ← Move left → Move right ↑ Move up ↓ Move down + Zoom in - Zoom out Ho…" at bounding box center [492, 316] width 923 height 518
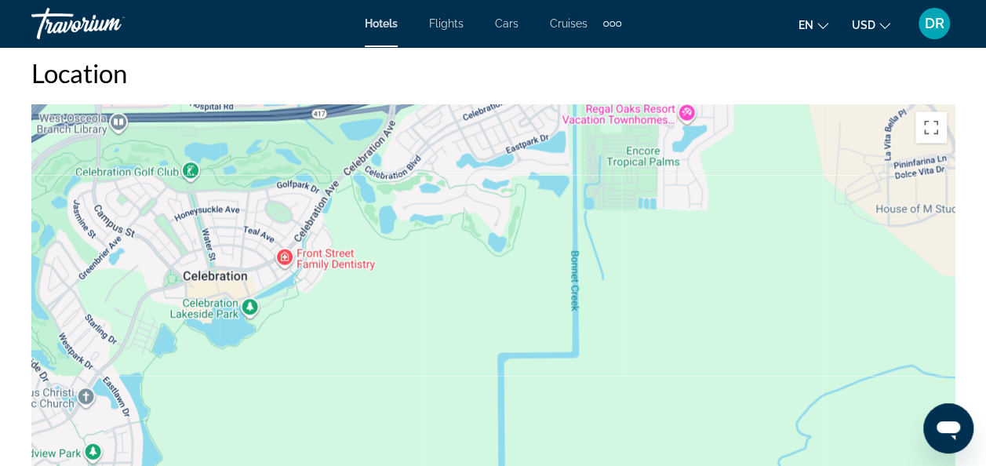
drag, startPoint x: 524, startPoint y: 339, endPoint x: 560, endPoint y: 177, distance: 165.6
click at [560, 177] on div "Main content" at bounding box center [492, 339] width 923 height 471
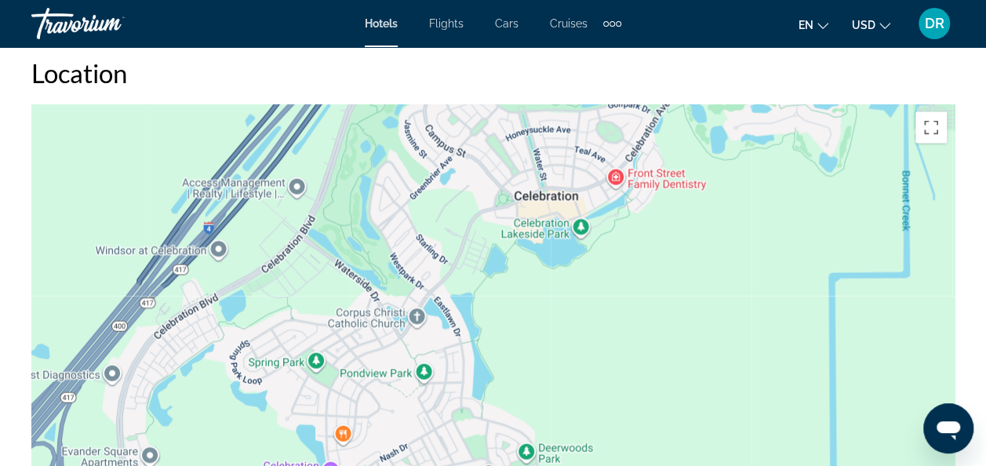
drag, startPoint x: 476, startPoint y: 260, endPoint x: 778, endPoint y: 337, distance: 311.5
click at [778, 337] on div "Main content" at bounding box center [492, 339] width 923 height 471
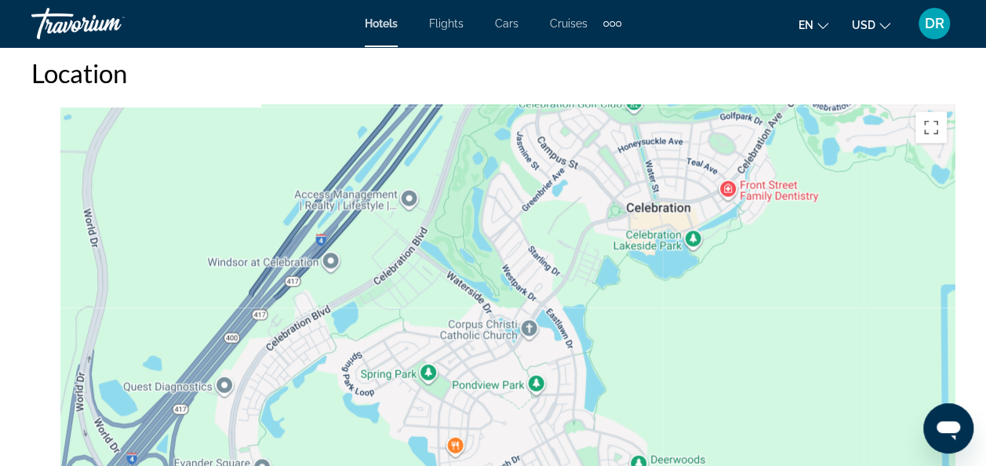
drag, startPoint x: 641, startPoint y: 329, endPoint x: 801, endPoint y: 359, distance: 163.0
click at [801, 359] on div "Main content" at bounding box center [492, 339] width 923 height 471
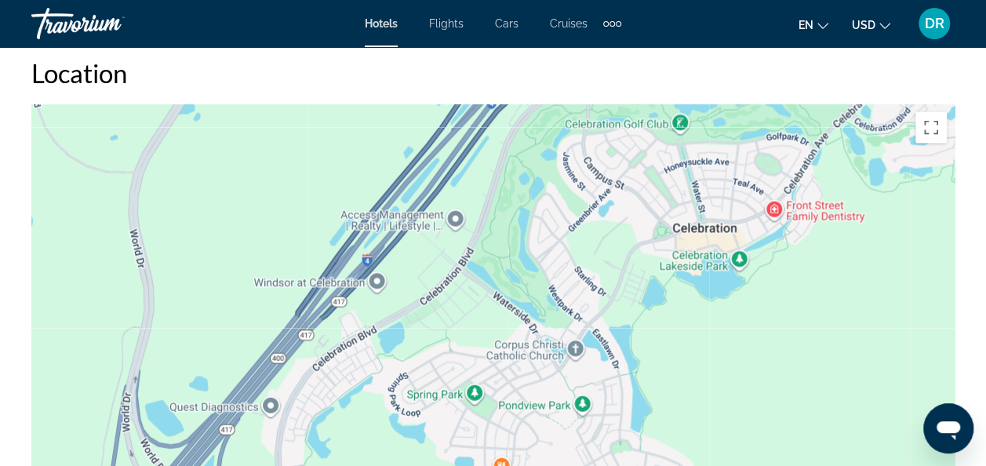
drag, startPoint x: 710, startPoint y: 419, endPoint x: 701, endPoint y: 420, distance: 8.7
click at [701, 420] on div "Main content" at bounding box center [492, 339] width 923 height 471
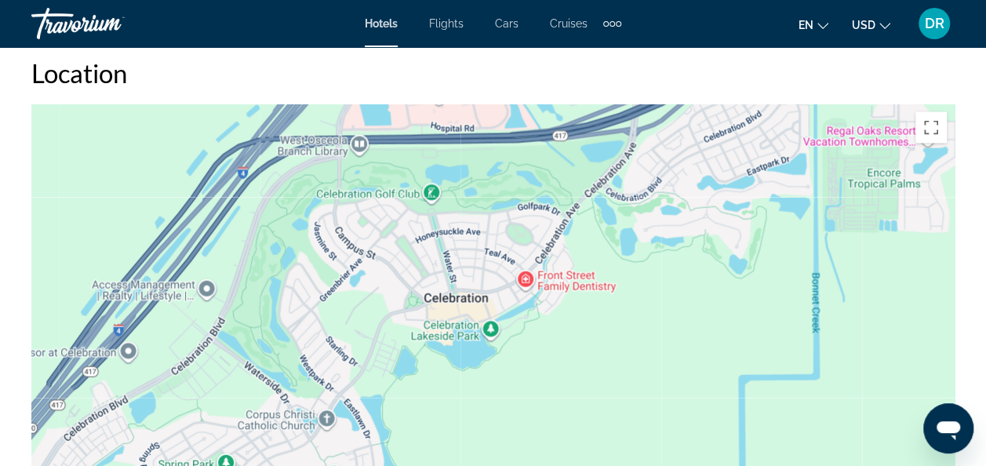
drag, startPoint x: 807, startPoint y: 312, endPoint x: 564, endPoint y: 380, distance: 251.7
click at [564, 380] on div "Main content" at bounding box center [492, 339] width 923 height 471
drag, startPoint x: 564, startPoint y: 380, endPoint x: 517, endPoint y: 424, distance: 64.4
click at [517, 424] on div "Main content" at bounding box center [492, 339] width 923 height 471
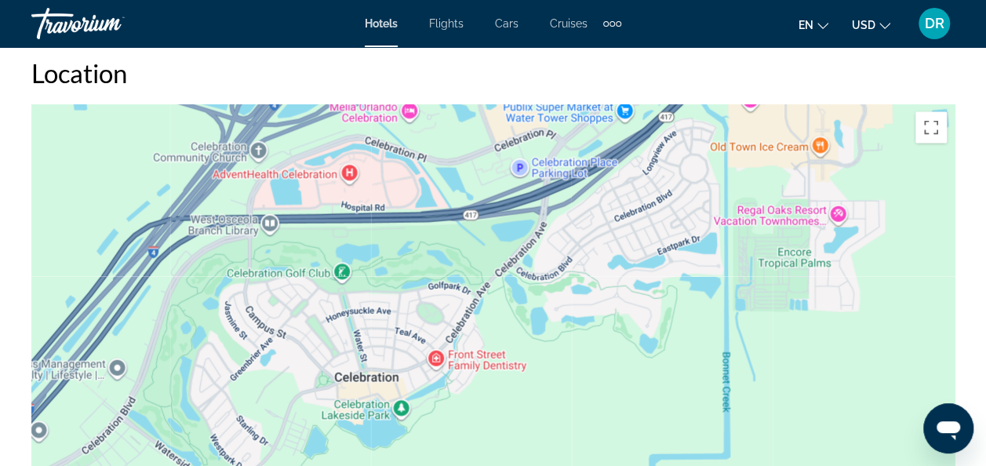
click at [517, 424] on div "Main content" at bounding box center [492, 339] width 923 height 471
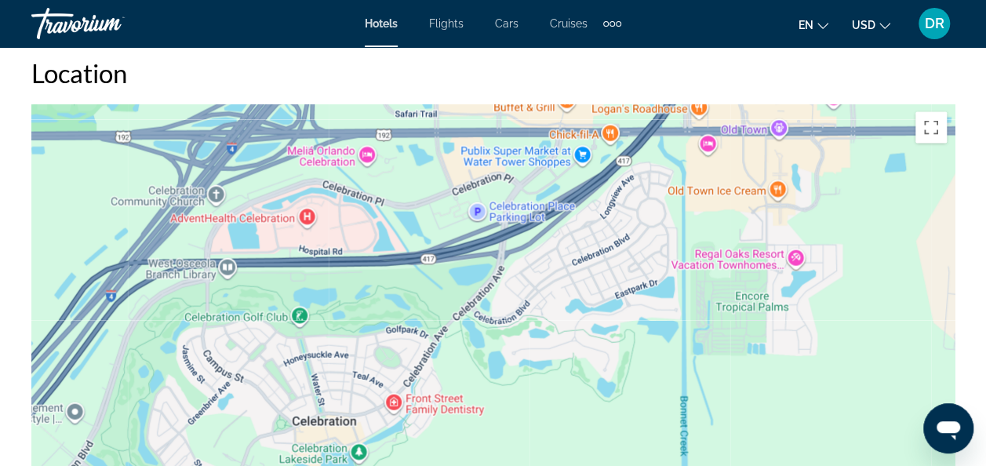
drag, startPoint x: 517, startPoint y: 424, endPoint x: 504, endPoint y: 466, distance: 44.4
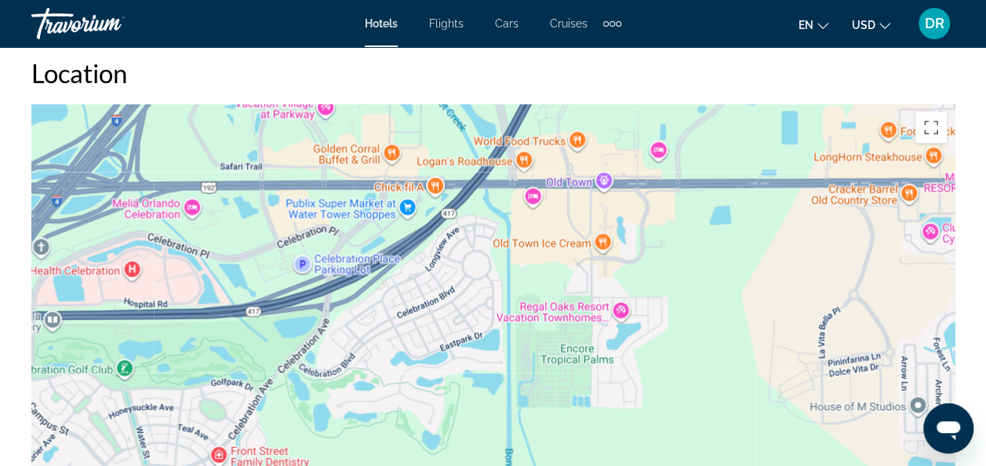
drag, startPoint x: 800, startPoint y: 169, endPoint x: 628, endPoint y: 184, distance: 173.3
click at [628, 184] on div "Main content" at bounding box center [492, 339] width 923 height 471
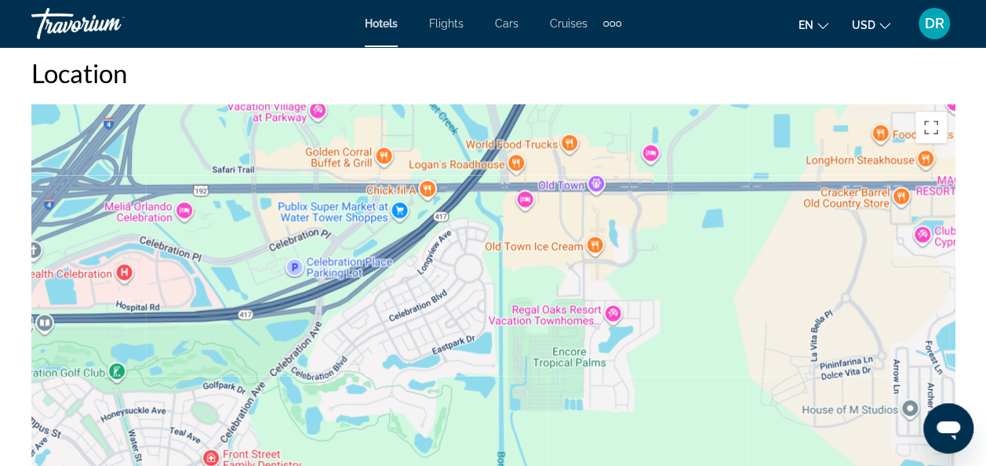
drag, startPoint x: 791, startPoint y: 191, endPoint x: 698, endPoint y: 191, distance: 92.6
click at [698, 191] on div "Main content" at bounding box center [492, 339] width 923 height 471
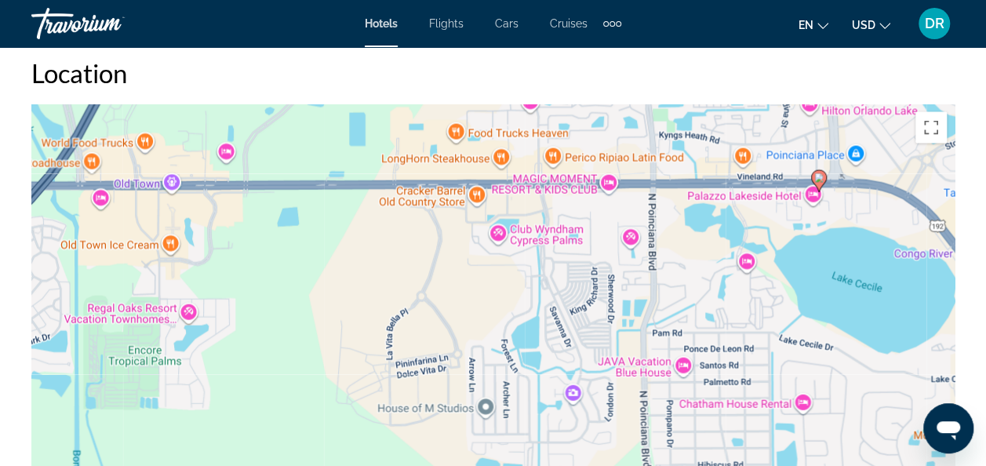
drag, startPoint x: 695, startPoint y: 268, endPoint x: 433, endPoint y: 268, distance: 262.1
click at [433, 268] on div "To activate drag with keyboard, press Alt + Enter. Once in keyboard drag state,…" at bounding box center [492, 339] width 923 height 471
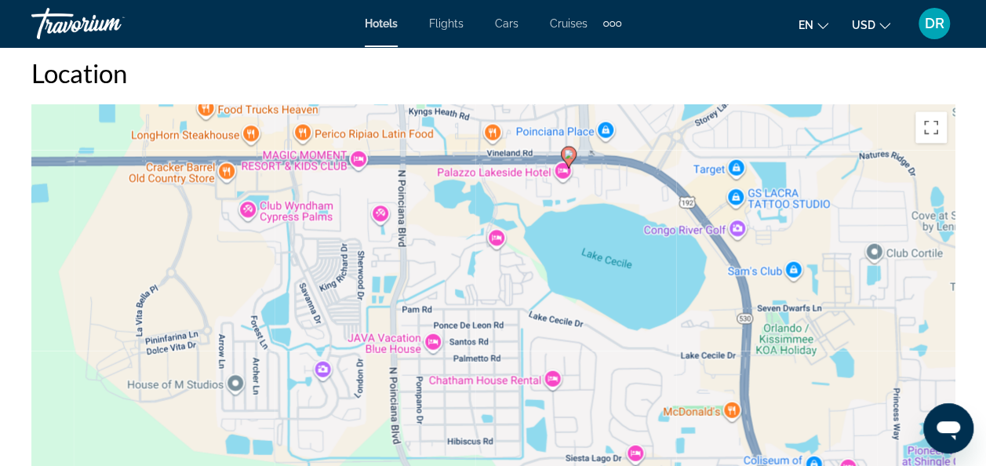
drag, startPoint x: 758, startPoint y: 231, endPoint x: 620, endPoint y: 193, distance: 143.1
click at [620, 193] on div "To activate drag with keyboard, press Alt + Enter. Once in keyboard drag state,…" at bounding box center [492, 339] width 923 height 471
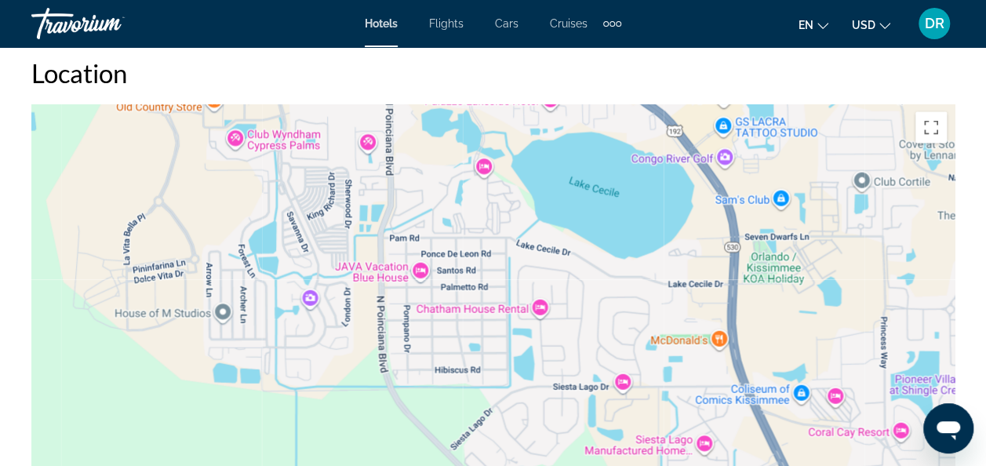
drag, startPoint x: 808, startPoint y: 168, endPoint x: 475, endPoint y: 135, distance: 335.1
click at [475, 135] on div "To activate drag with keyboard, press Alt + Enter. Once in keyboard drag state,…" at bounding box center [492, 339] width 923 height 471
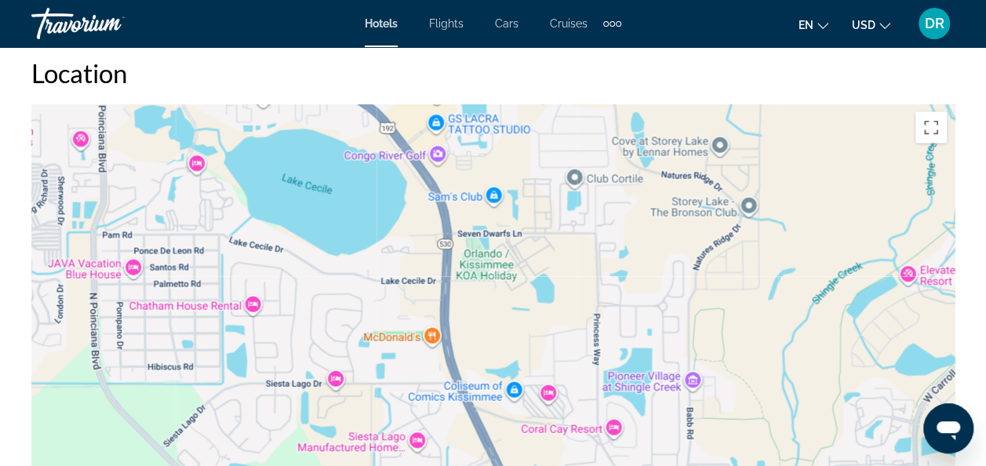
drag, startPoint x: 774, startPoint y: 156, endPoint x: 538, endPoint y: 160, distance: 236.2
click at [538, 160] on div "To activate drag with keyboard, press Alt + Enter. Once in keyboard drag state,…" at bounding box center [492, 339] width 923 height 471
drag, startPoint x: 784, startPoint y: 173, endPoint x: 775, endPoint y: 172, distance: 8.8
click at [783, 173] on div "To activate drag with keyboard, press Alt + Enter. Once in keyboard drag state,…" at bounding box center [492, 339] width 923 height 471
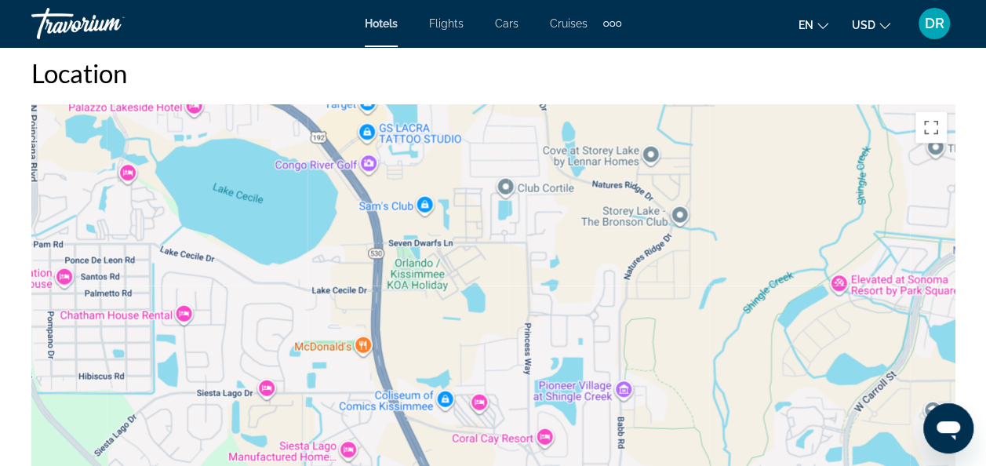
drag, startPoint x: 791, startPoint y: 182, endPoint x: 711, endPoint y: 191, distance: 80.6
click at [711, 191] on div "To activate drag with keyboard, press Alt + Enter. Once in keyboard drag state,…" at bounding box center [492, 339] width 923 height 471
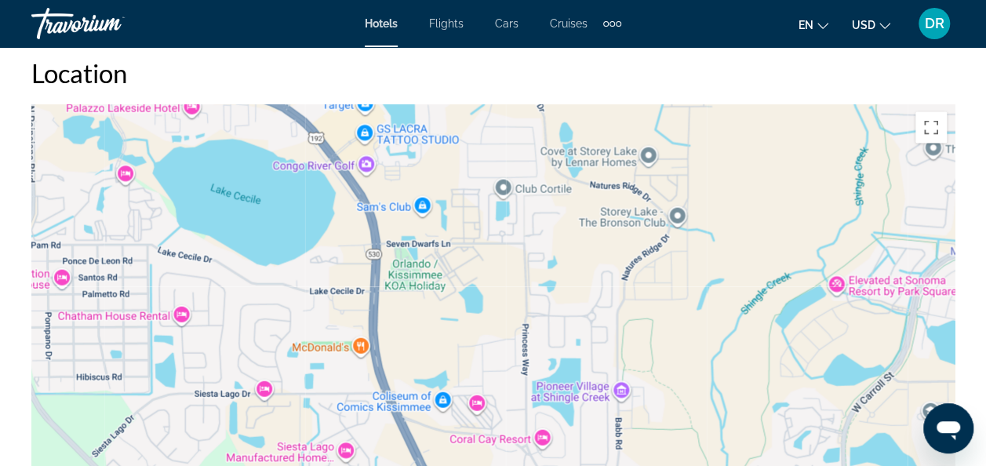
drag, startPoint x: 711, startPoint y: 191, endPoint x: 687, endPoint y: 197, distance: 24.2
click at [687, 197] on div "To activate drag with keyboard, press Alt + Enter. Once in keyboard drag state,…" at bounding box center [492, 339] width 923 height 471
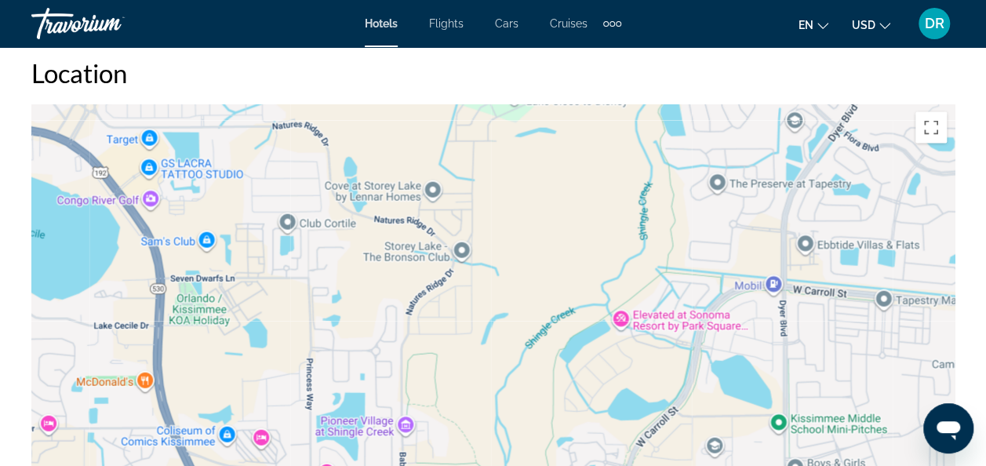
drag, startPoint x: 743, startPoint y: 208, endPoint x: 556, endPoint y: 231, distance: 189.0
click at [556, 231] on div "To activate drag with keyboard, press Alt + Enter. Once in keyboard drag state,…" at bounding box center [492, 339] width 923 height 471
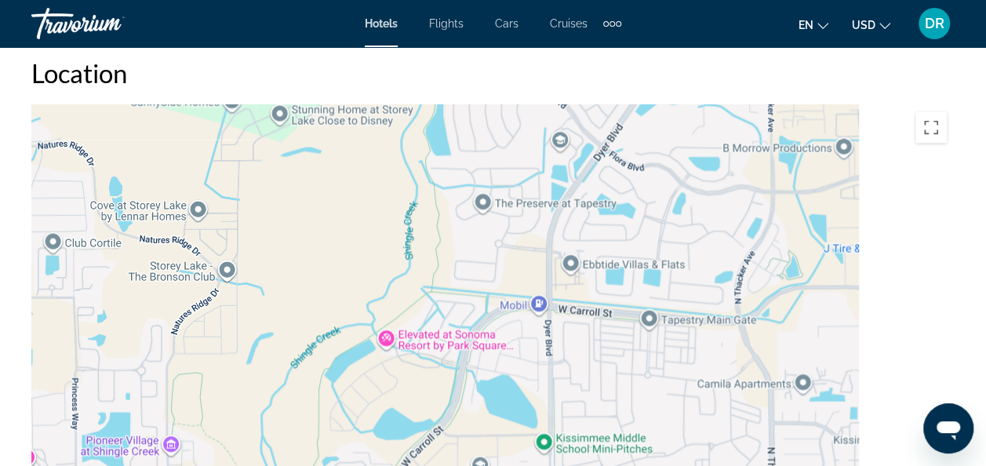
drag, startPoint x: 666, startPoint y: 231, endPoint x: 413, endPoint y: 244, distance: 253.8
click at [413, 244] on div "To activate drag with keyboard, press Alt + Enter. Once in keyboard drag state,…" at bounding box center [492, 339] width 923 height 471
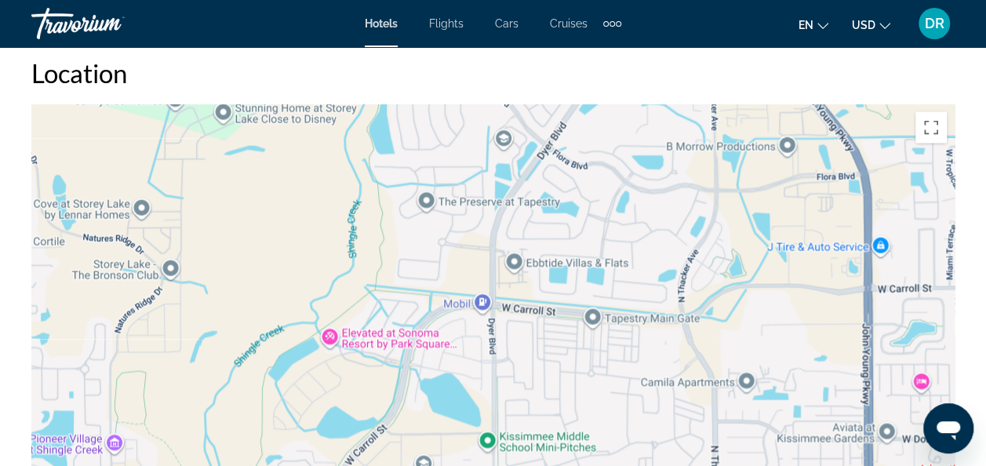
drag, startPoint x: 639, startPoint y: 279, endPoint x: 524, endPoint y: 282, distance: 114.6
click at [524, 282] on div "Main content" at bounding box center [492, 339] width 923 height 471
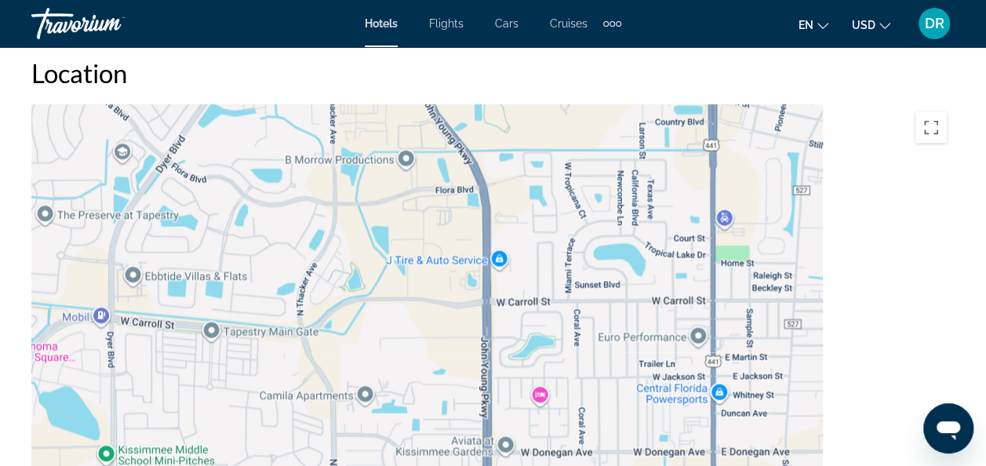
drag, startPoint x: 706, startPoint y: 295, endPoint x: 496, endPoint y: 301, distance: 210.4
click at [496, 301] on div "Main content" at bounding box center [492, 339] width 923 height 471
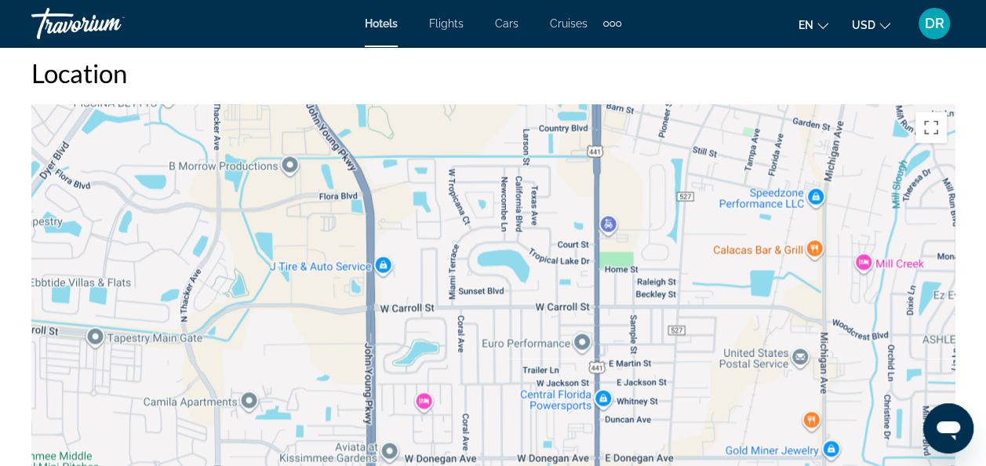
drag, startPoint x: 666, startPoint y: 298, endPoint x: 519, endPoint y: 311, distance: 148.1
click at [524, 311] on div "Main content" at bounding box center [492, 339] width 923 height 471
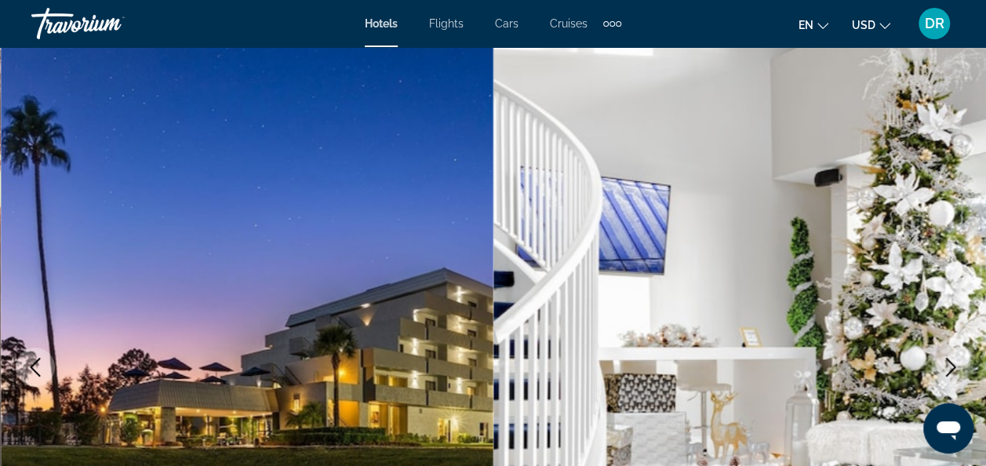
scroll to position [0, 0]
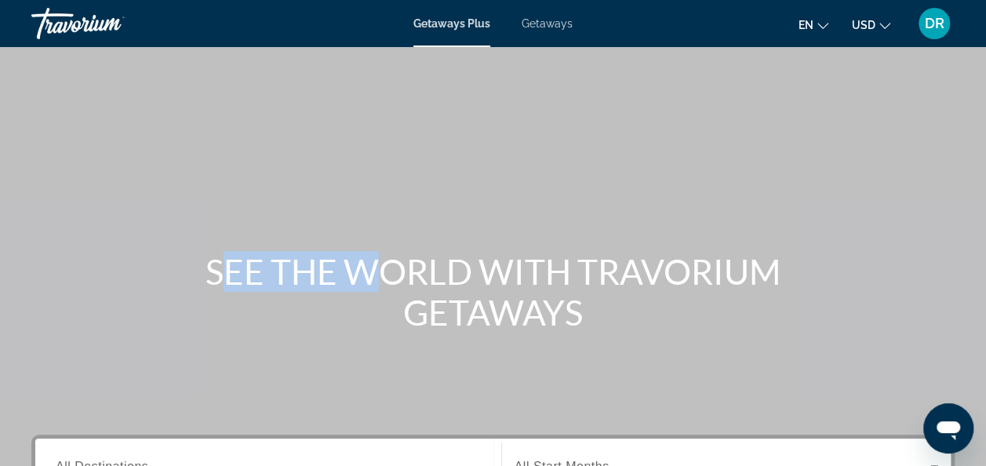
drag, startPoint x: 0, startPoint y: 0, endPoint x: 354, endPoint y: 265, distance: 442.2
click at [354, 265] on div "SEE THE WORLD WITH TRAVORIUM GETAWAYS" at bounding box center [493, 292] width 986 height 82
drag, startPoint x: 354, startPoint y: 265, endPoint x: 536, endPoint y: 24, distance: 302.5
click at [536, 24] on span "Getaways" at bounding box center [547, 23] width 51 height 13
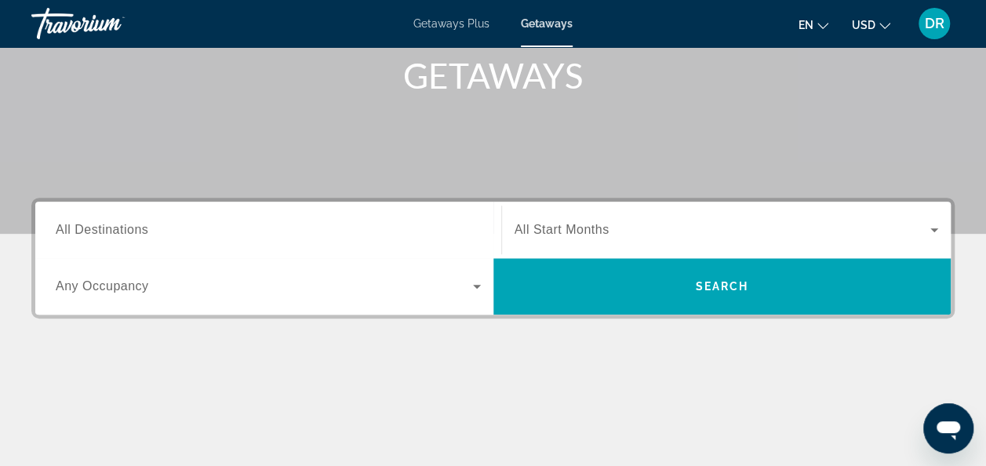
scroll to position [250, 0]
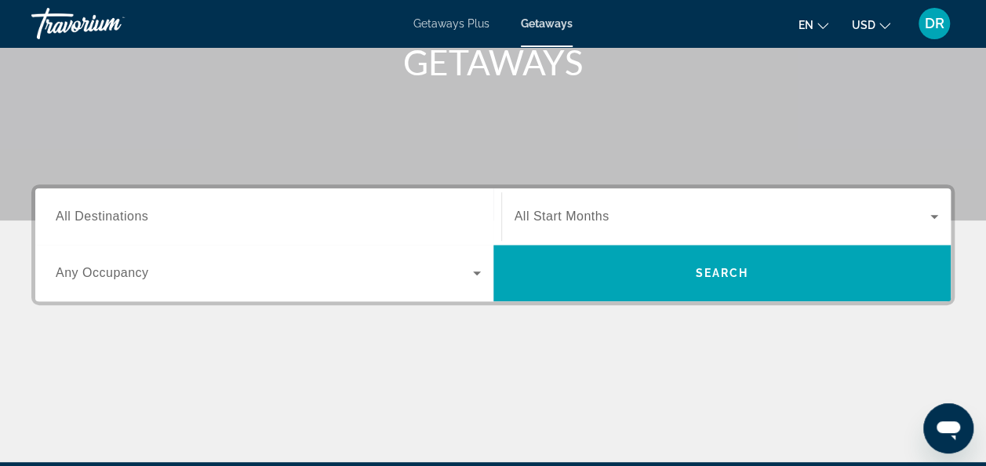
click at [454, 20] on span "Getaways Plus" at bounding box center [451, 23] width 76 height 13
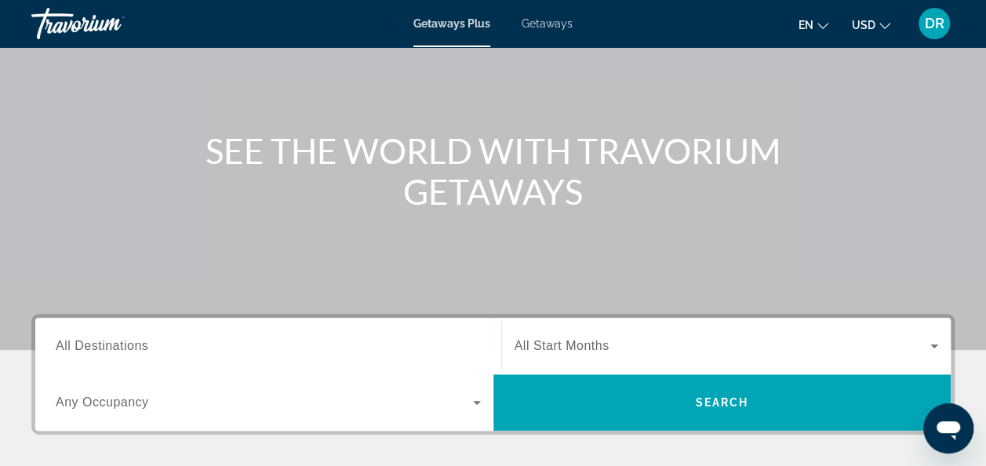
scroll to position [79, 0]
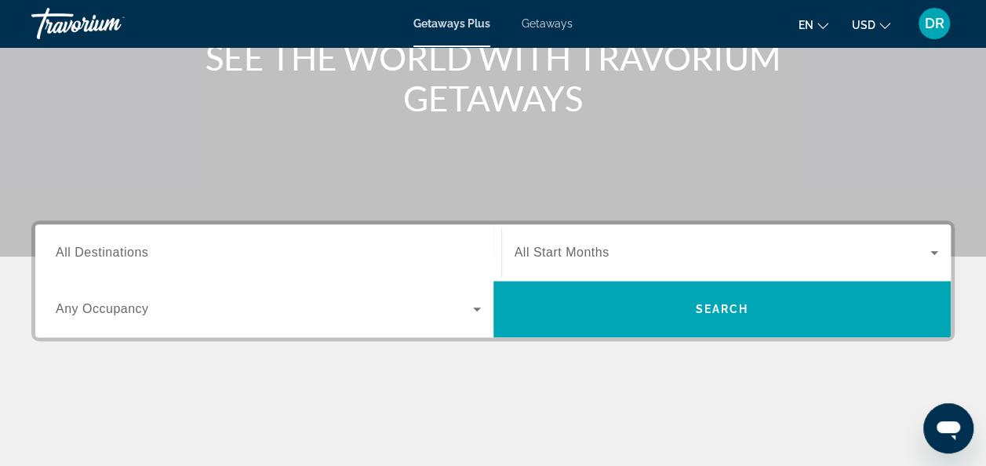
scroll to position [220, 0]
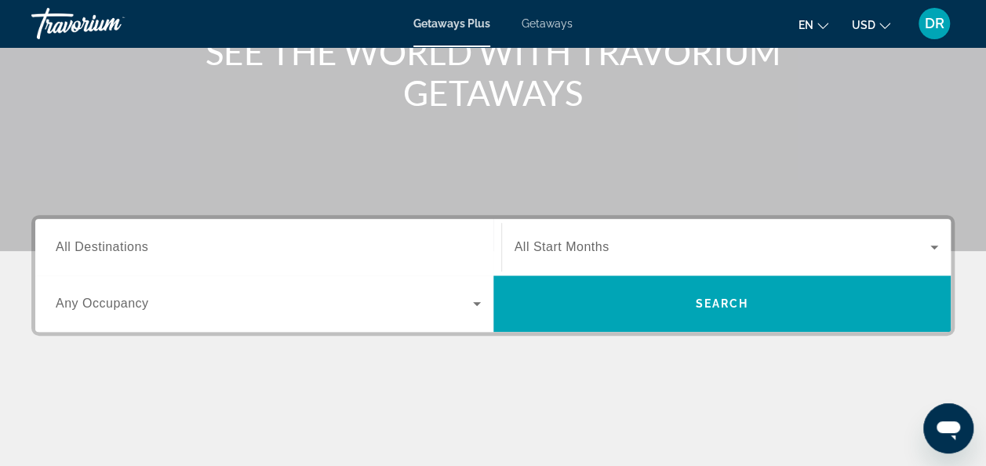
click at [929, 253] on icon "Search widget" at bounding box center [934, 247] width 19 height 19
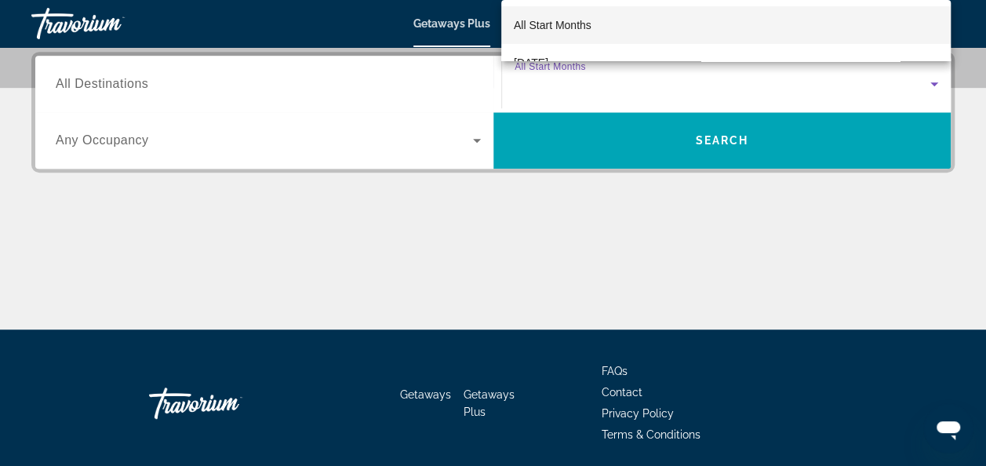
scroll to position [31, 0]
click at [548, 30] on span "September 2025" at bounding box center [531, 31] width 35 height 19
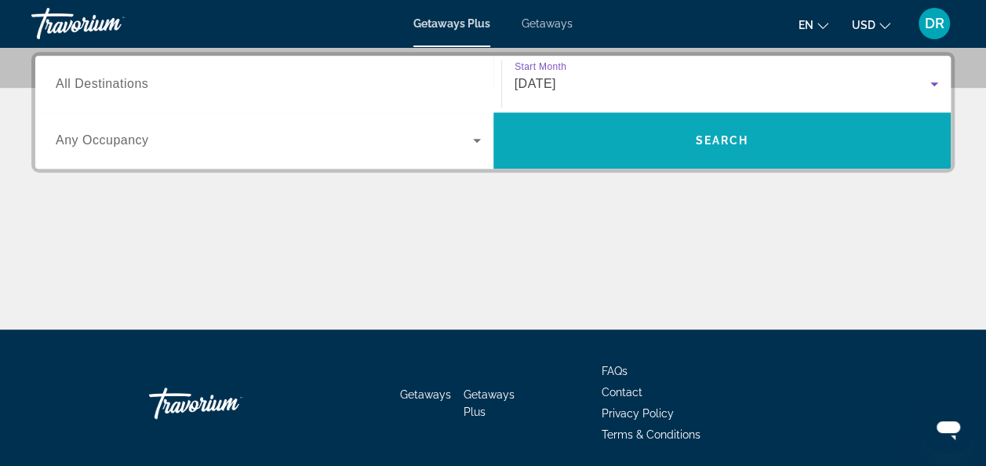
click at [619, 141] on span "Search widget" at bounding box center [723, 141] width 458 height 38
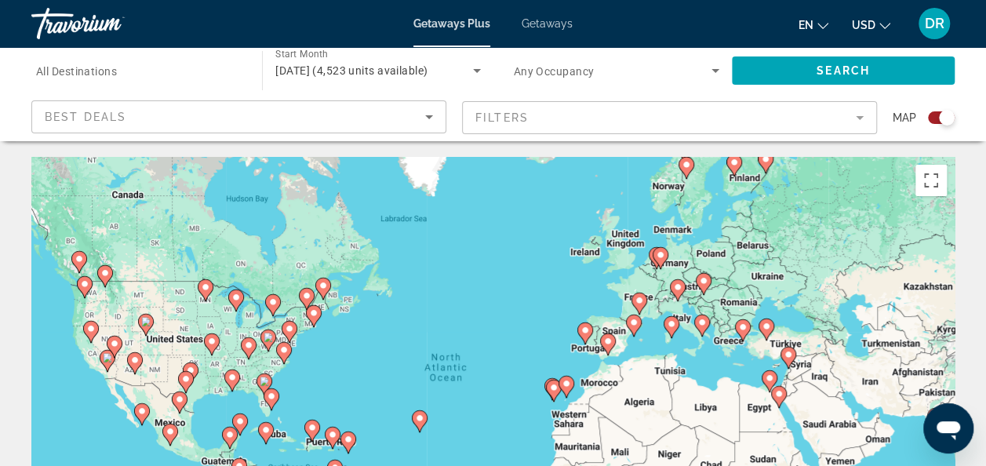
click at [711, 72] on icon "Search widget" at bounding box center [715, 70] width 19 height 19
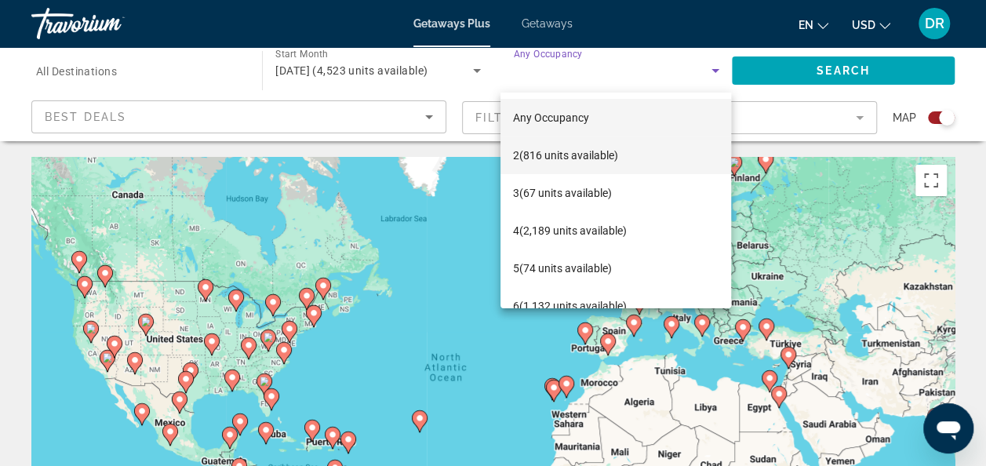
click at [576, 157] on span "2 (816 units available)" at bounding box center [565, 155] width 105 height 19
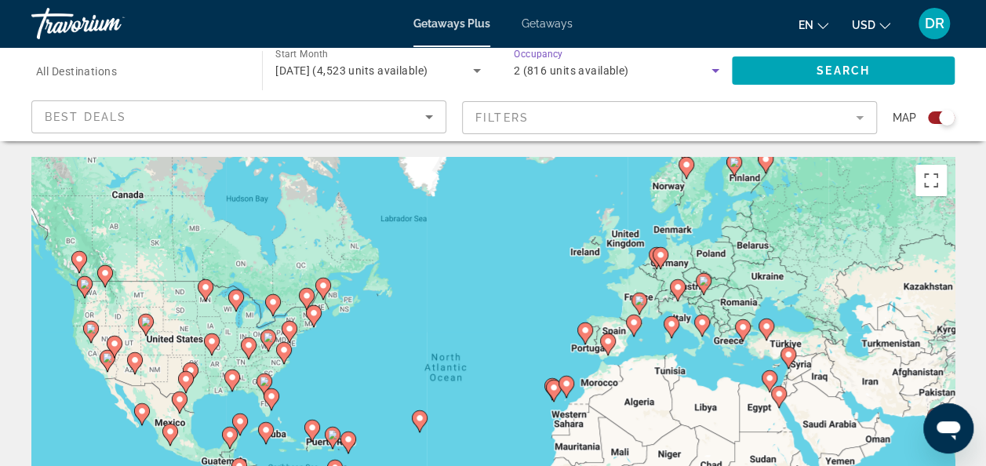
click at [431, 117] on icon "Sort by" at bounding box center [429, 117] width 8 height 4
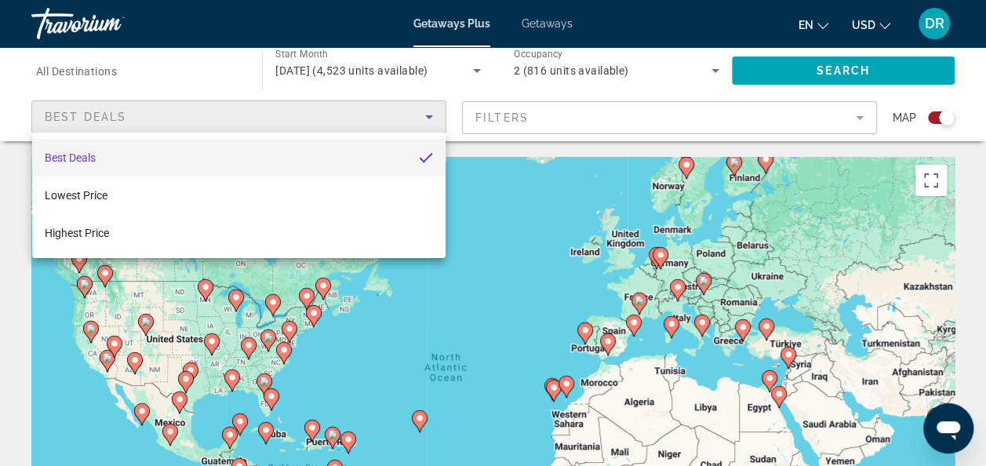
click at [431, 117] on div at bounding box center [493, 233] width 986 height 466
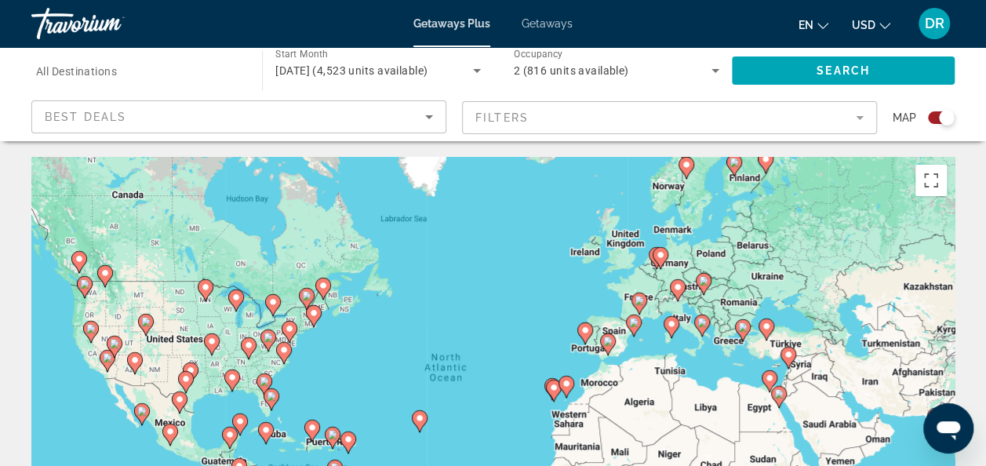
click at [273, 402] on icon "Main content" at bounding box center [271, 399] width 14 height 20
type input "**********"
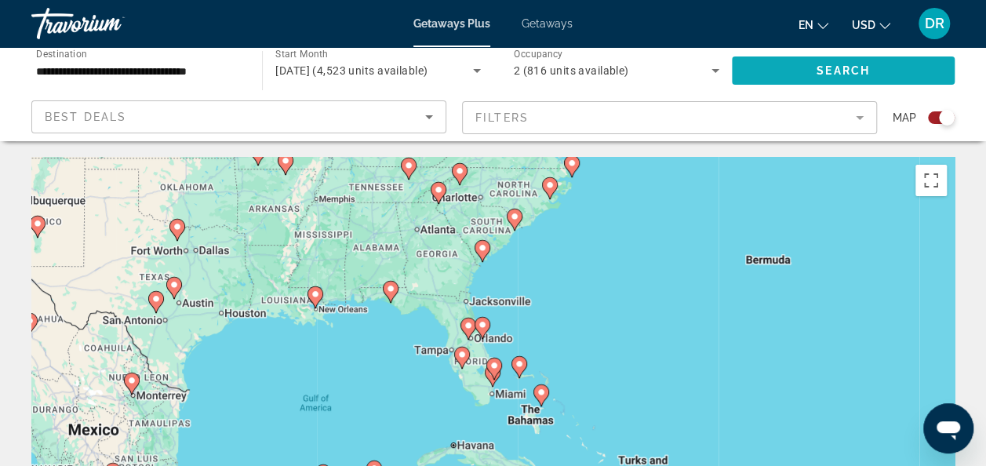
click at [836, 71] on span "Search" at bounding box center [843, 70] width 53 height 13
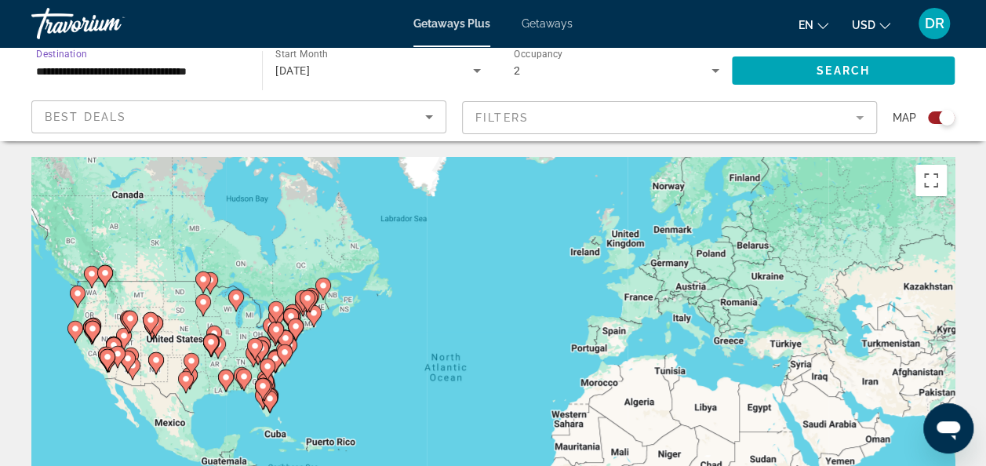
click at [192, 63] on input "**********" at bounding box center [139, 71] width 206 height 19
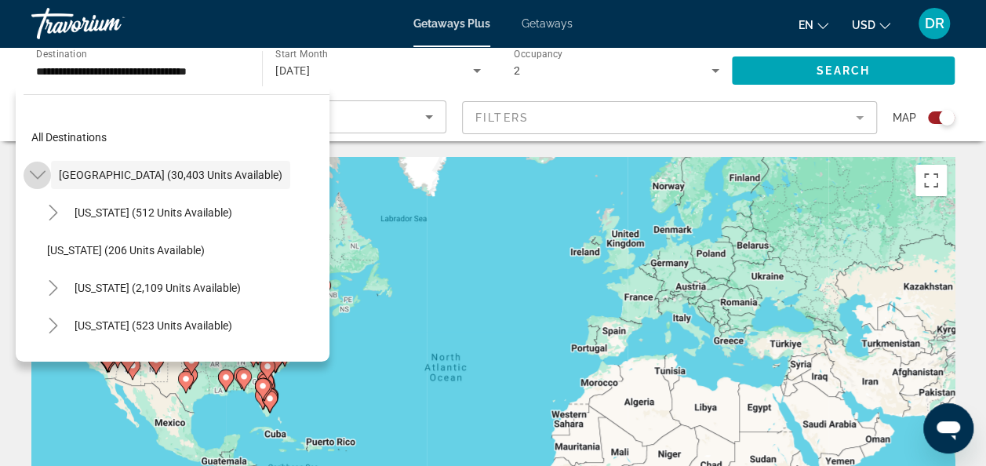
click at [41, 174] on icon "Toggle United States (30,403 units available)" at bounding box center [37, 175] width 16 height 9
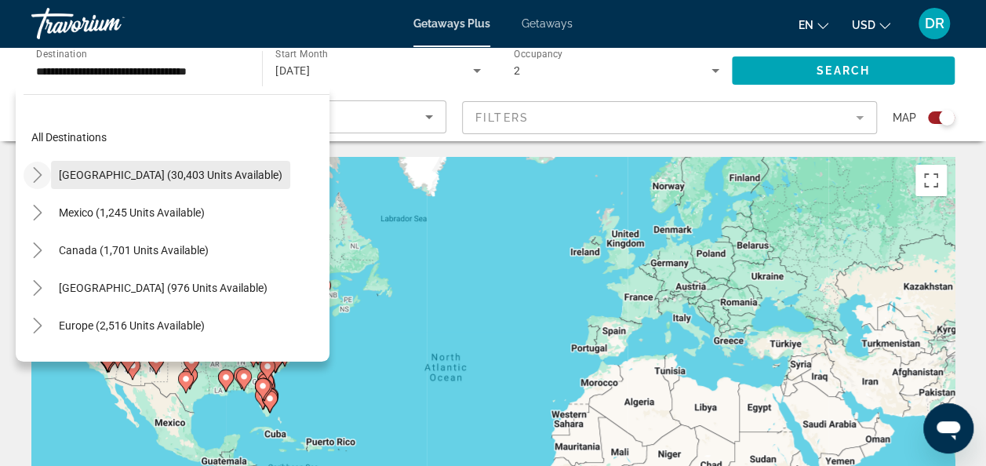
click at [195, 182] on span "Search widget" at bounding box center [170, 175] width 239 height 38
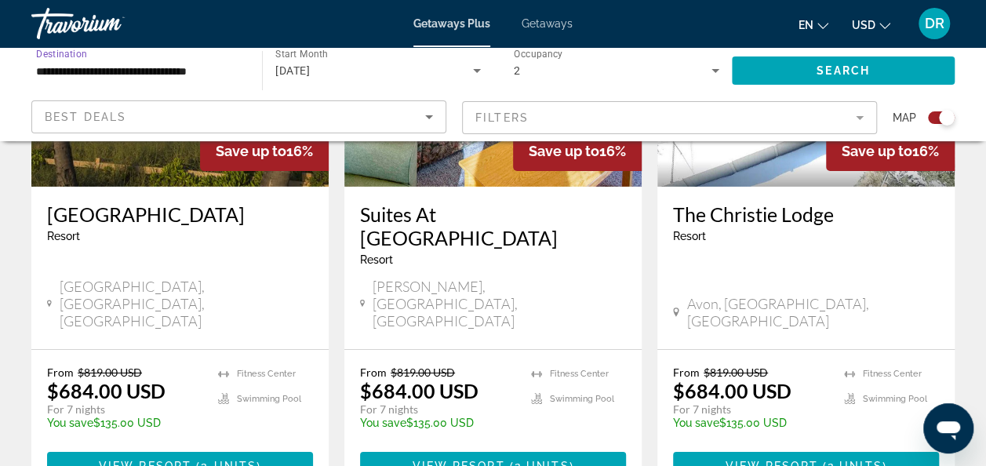
scroll to position [2533, 0]
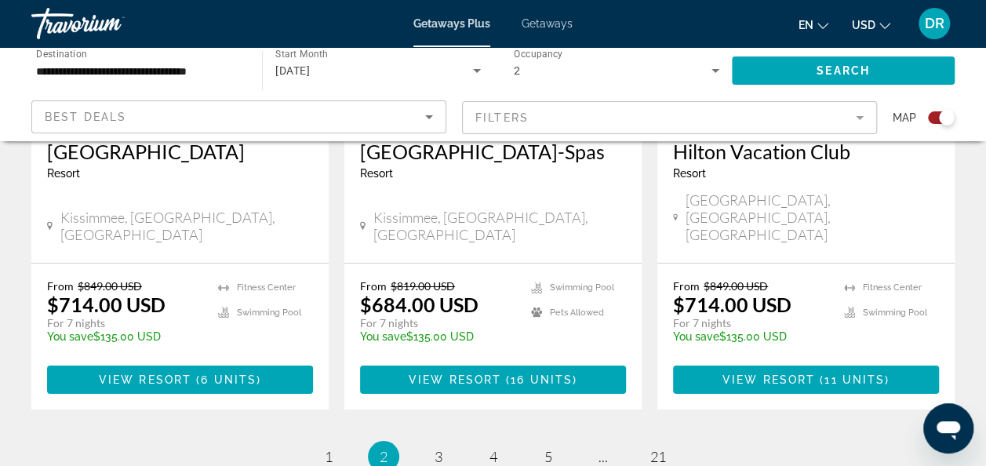
scroll to position [2694, 0]
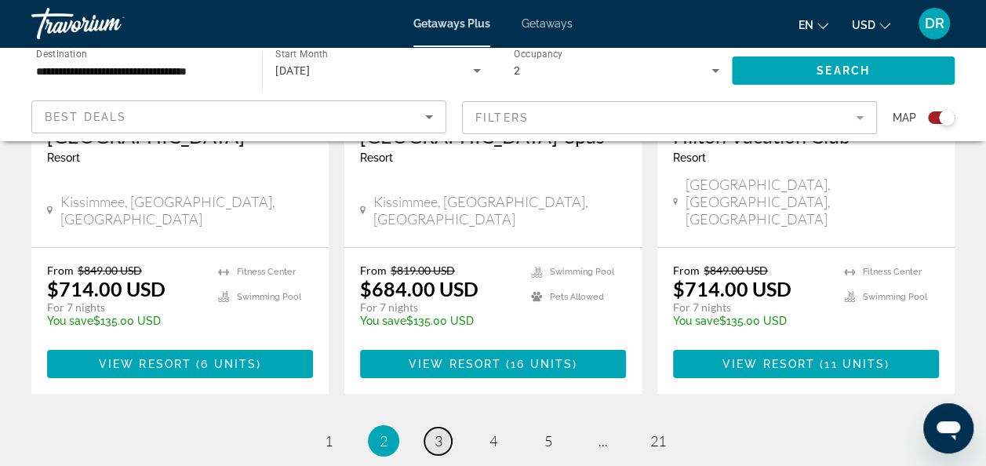
click at [438, 432] on span "3" at bounding box center [439, 440] width 8 height 17
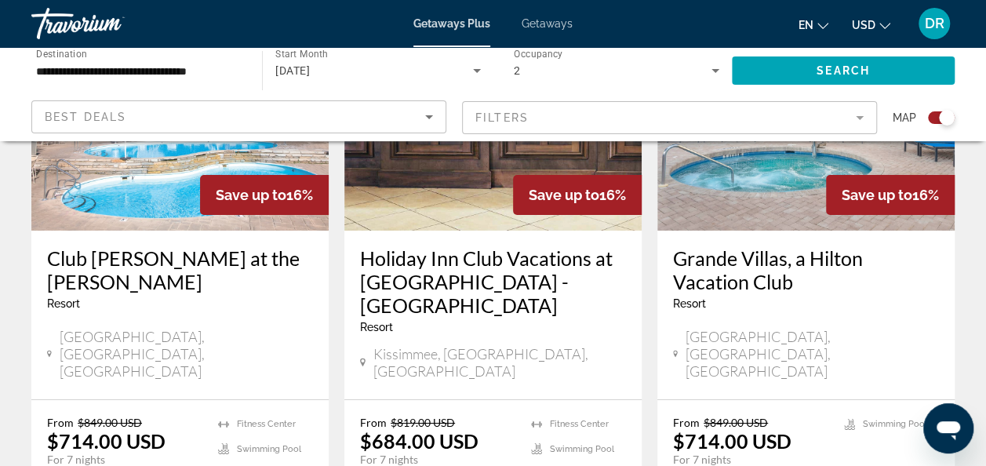
scroll to position [2769, 0]
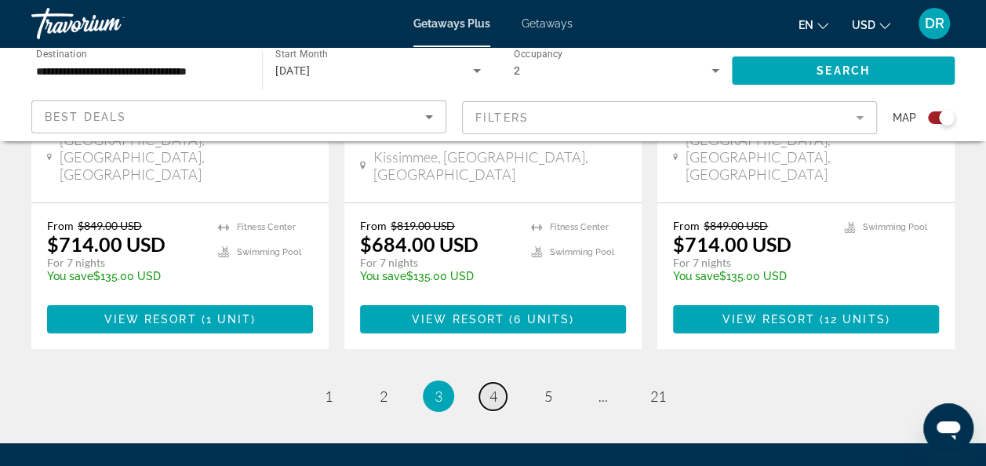
click at [496, 388] on span "4" at bounding box center [494, 396] width 8 height 17
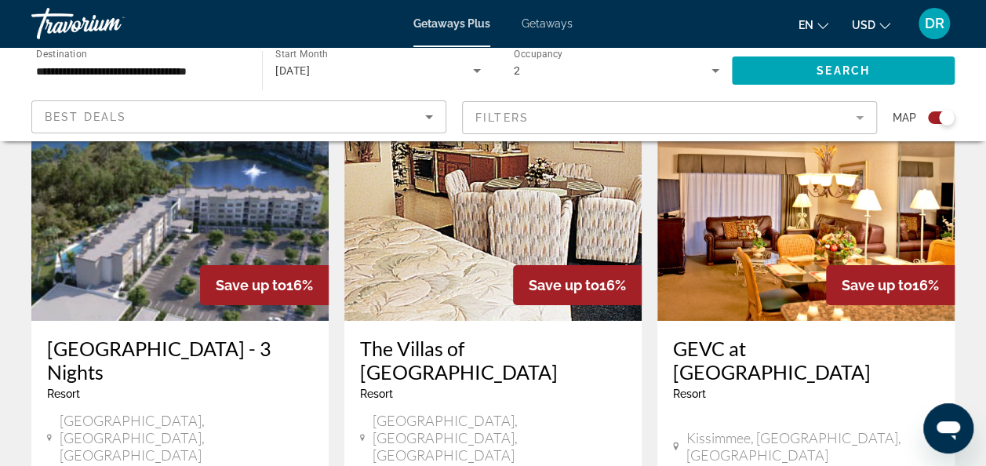
scroll to position [2439, 0]
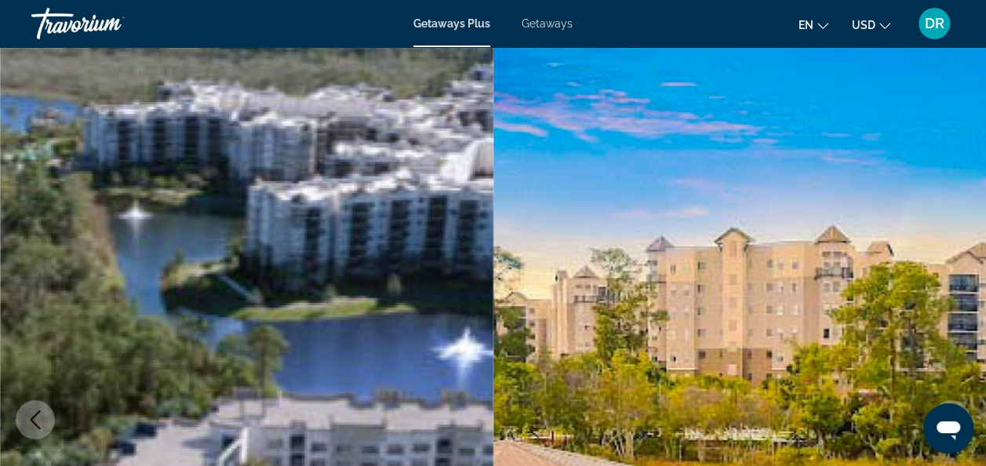
click at [38, 412] on icon "Previous image" at bounding box center [36, 419] width 10 height 19
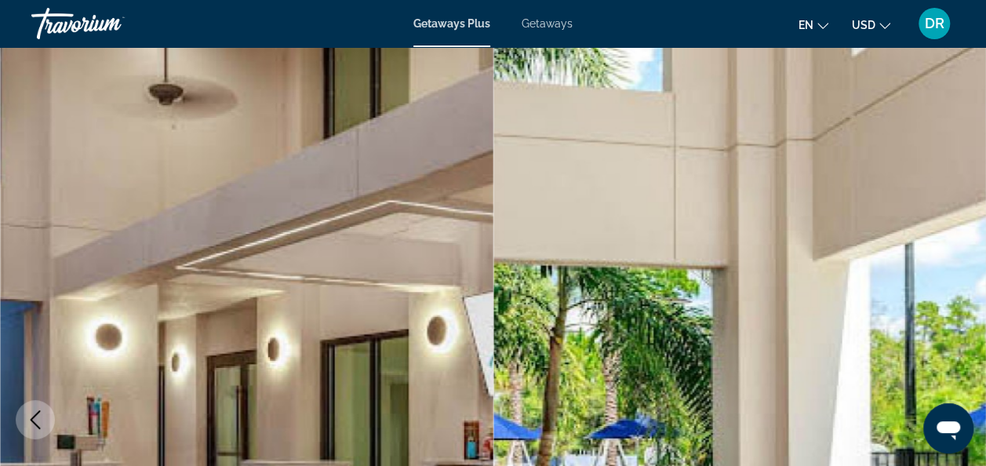
click at [38, 411] on icon "Previous image" at bounding box center [36, 419] width 10 height 19
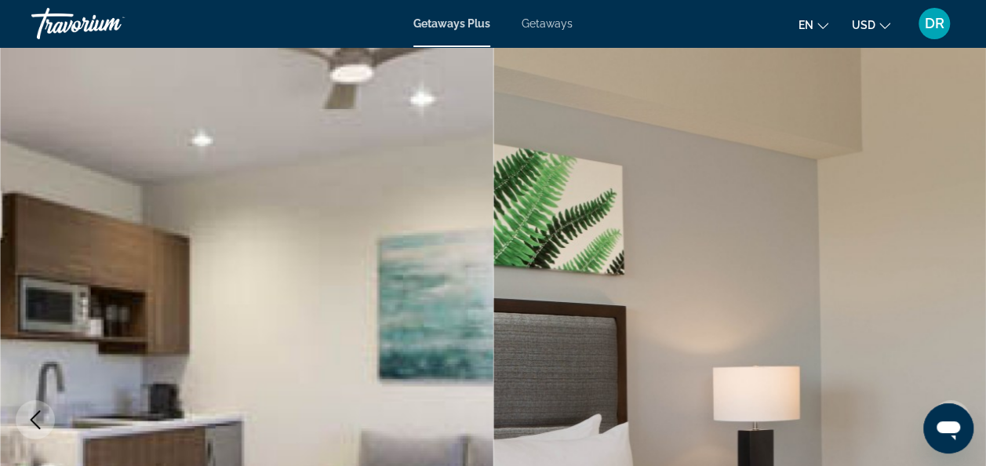
click at [38, 411] on icon "Previous image" at bounding box center [36, 419] width 10 height 19
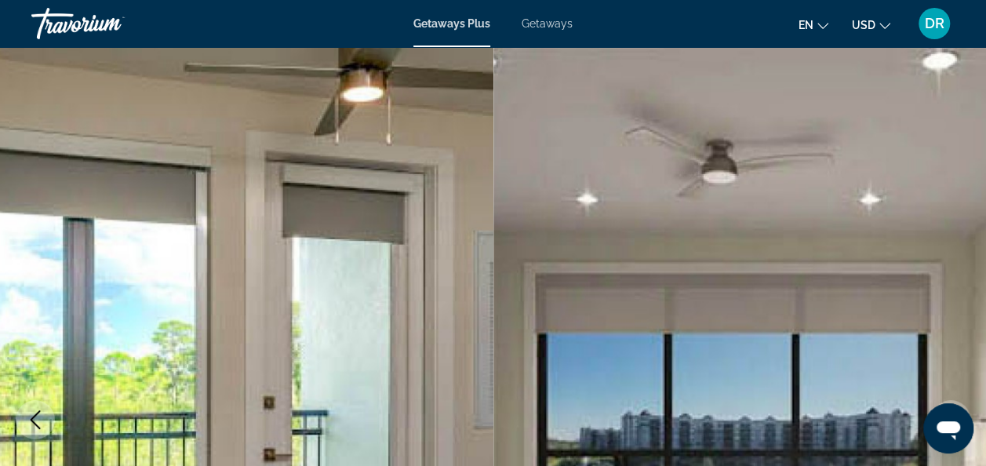
click at [38, 411] on icon "Previous image" at bounding box center [36, 419] width 10 height 19
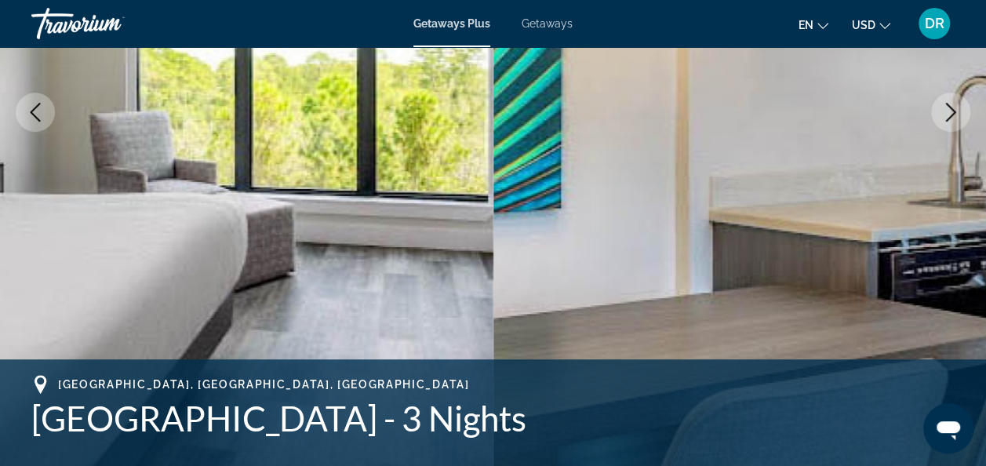
scroll to position [359, 0]
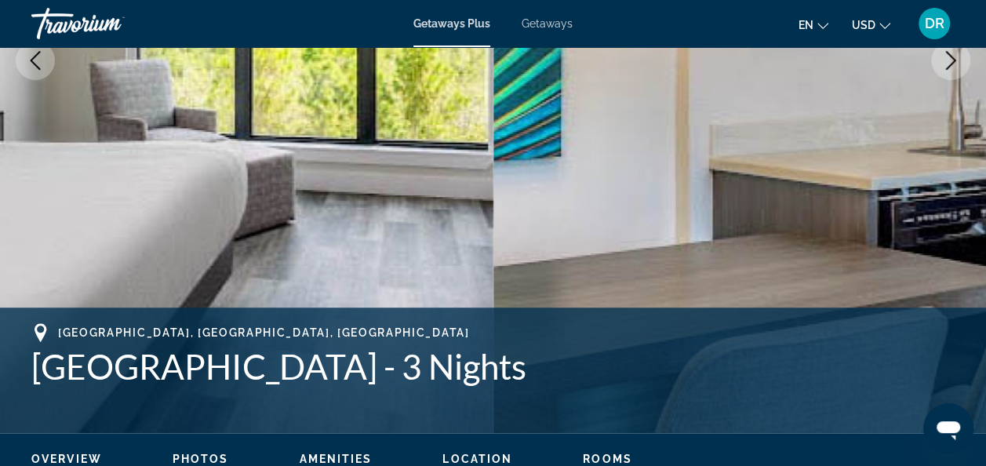
click at [28, 67] on icon "Previous image" at bounding box center [35, 60] width 19 height 19
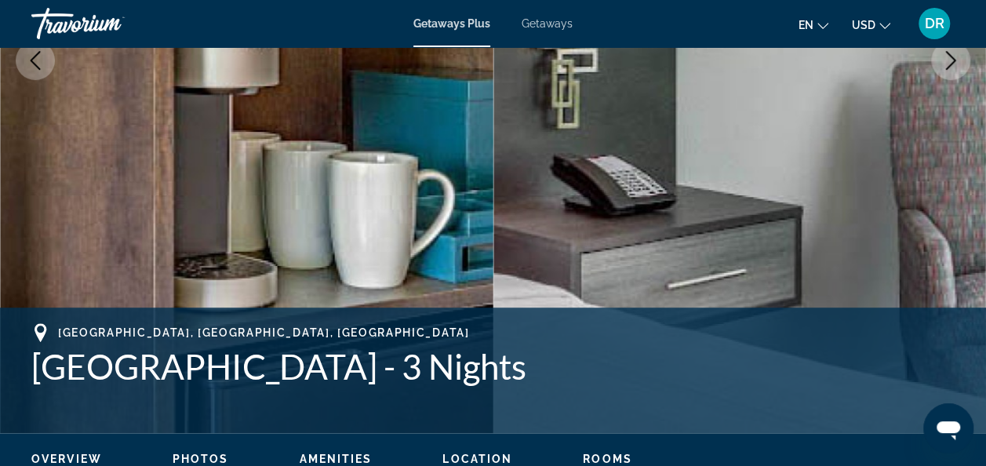
click at [28, 67] on icon "Previous image" at bounding box center [35, 60] width 19 height 19
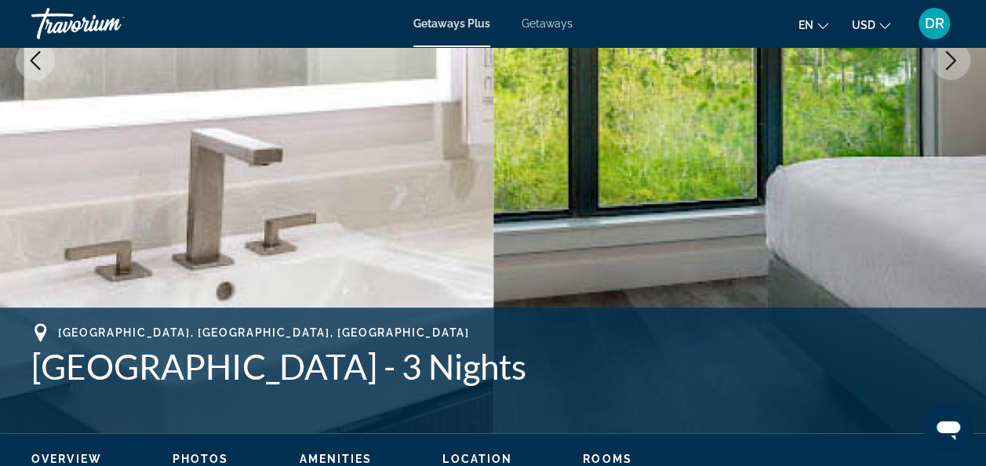
click at [28, 67] on icon "Previous image" at bounding box center [35, 60] width 19 height 19
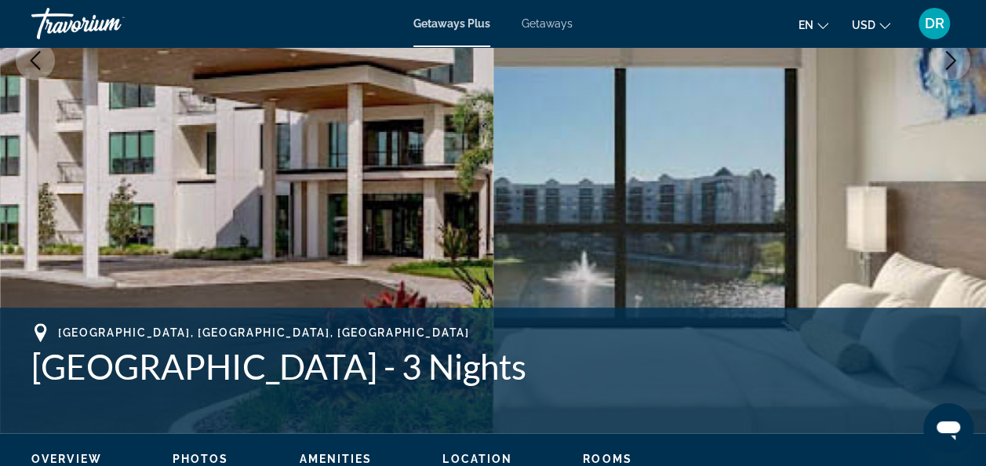
click at [28, 67] on icon "Previous image" at bounding box center [35, 60] width 19 height 19
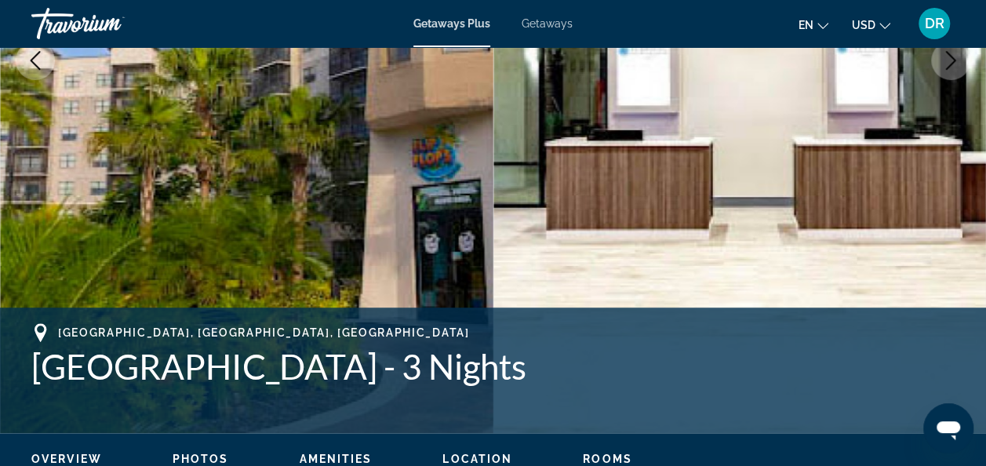
click at [28, 67] on icon "Previous image" at bounding box center [35, 60] width 19 height 19
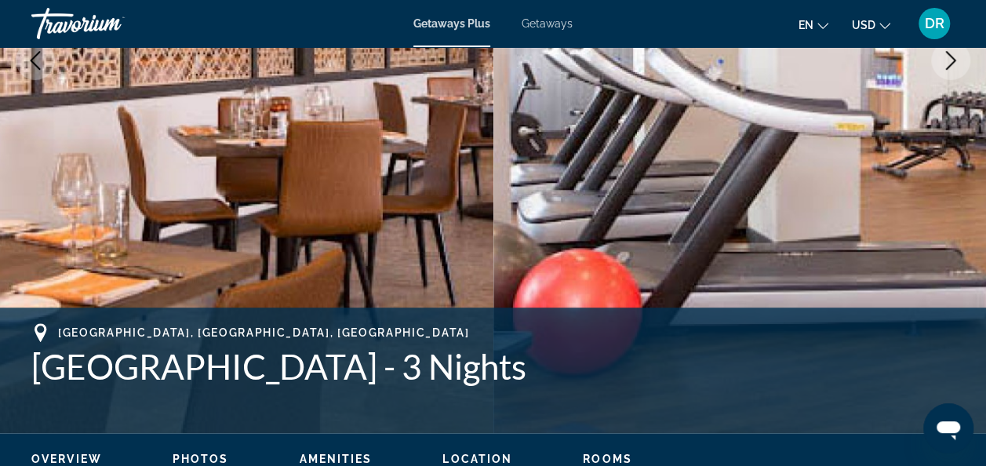
click at [28, 67] on icon "Previous image" at bounding box center [35, 60] width 19 height 19
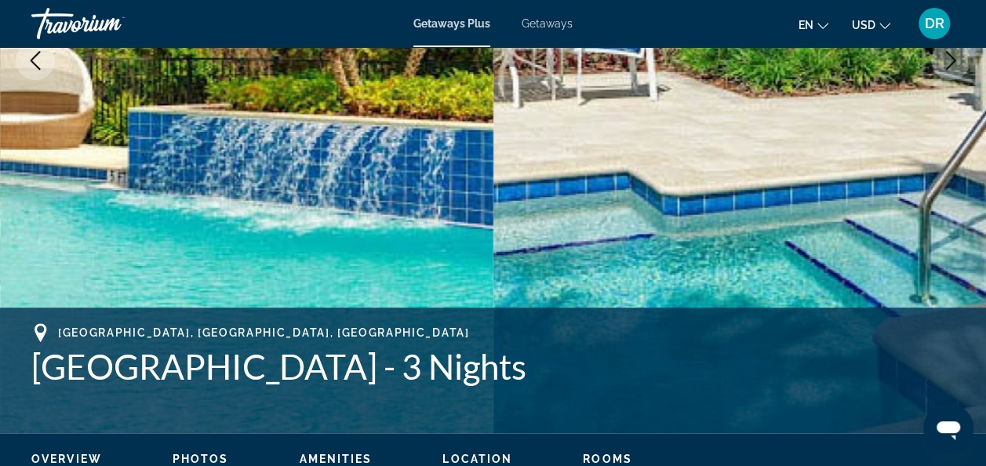
click at [28, 67] on icon "Previous image" at bounding box center [35, 60] width 19 height 19
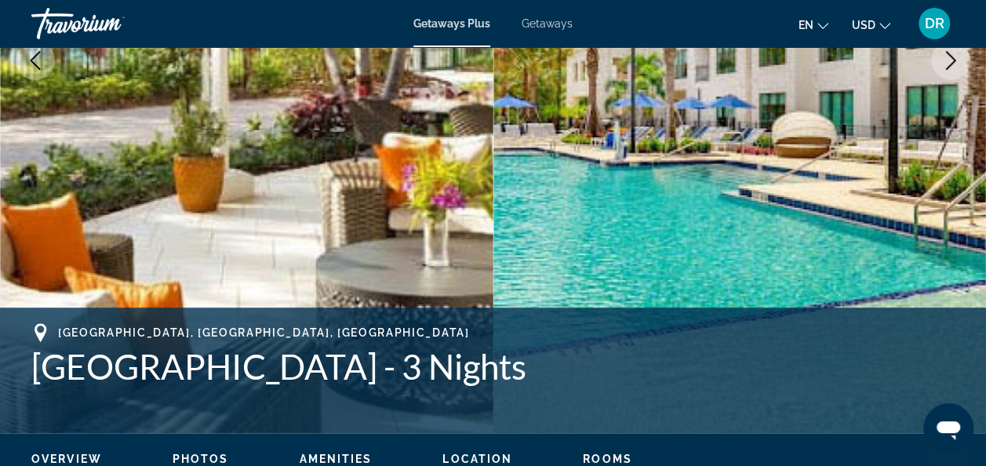
click at [28, 67] on icon "Previous image" at bounding box center [35, 60] width 19 height 19
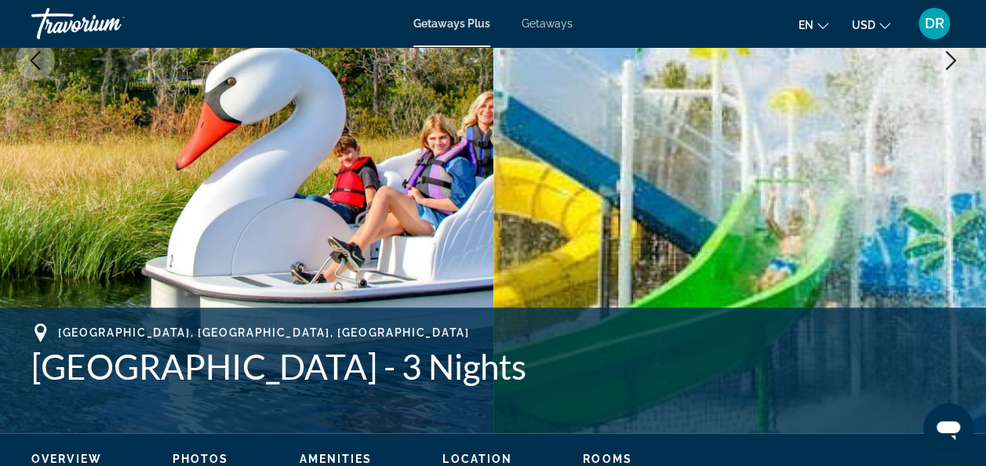
click at [28, 67] on icon "Previous image" at bounding box center [35, 60] width 19 height 19
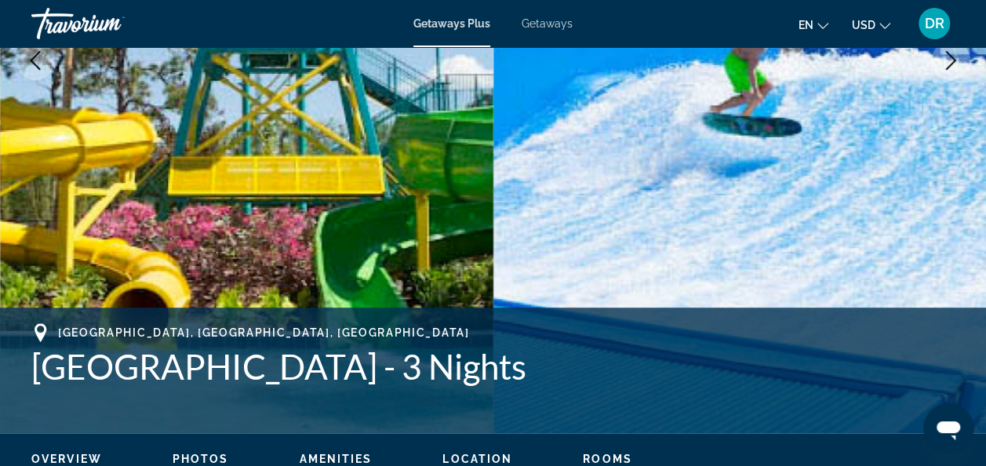
click at [28, 67] on icon "Previous image" at bounding box center [35, 60] width 19 height 19
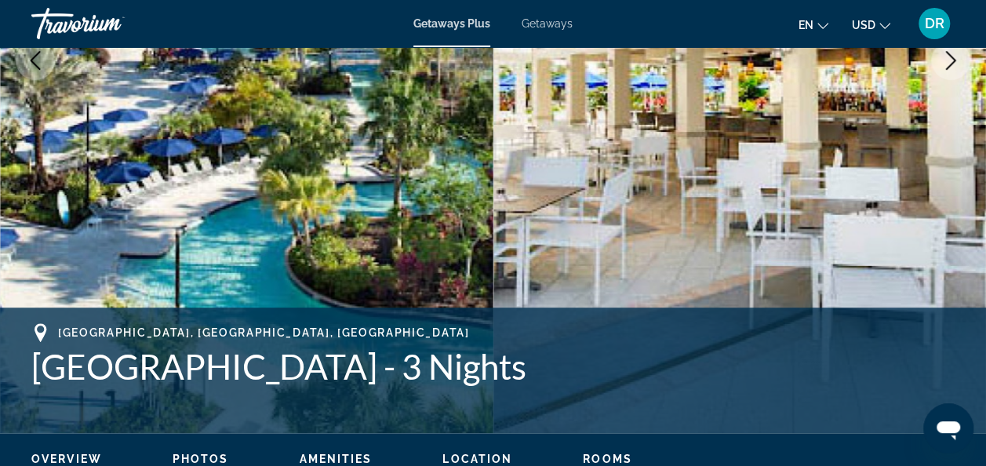
click at [28, 67] on icon "Previous image" at bounding box center [35, 60] width 19 height 19
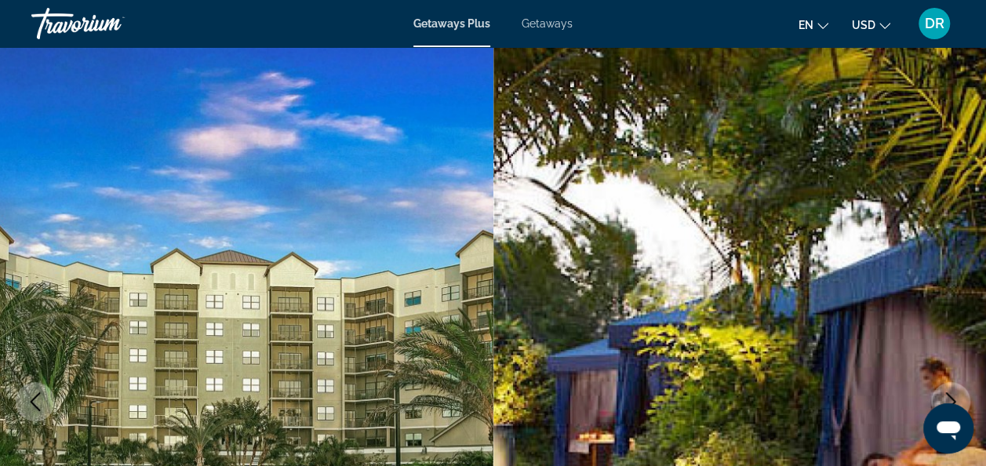
scroll to position [0, 0]
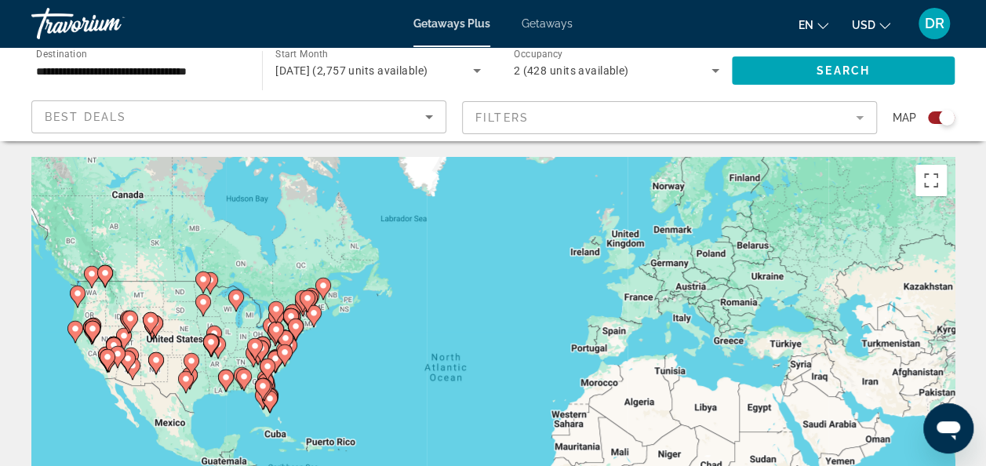
click at [862, 116] on mat-form-field "Filters" at bounding box center [669, 117] width 415 height 33
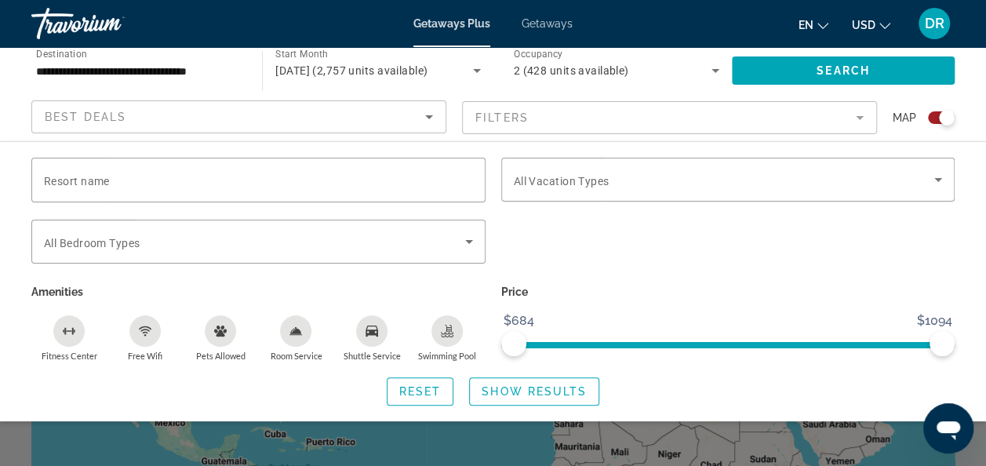
click at [862, 118] on mat-form-field "Filters" at bounding box center [669, 117] width 415 height 33
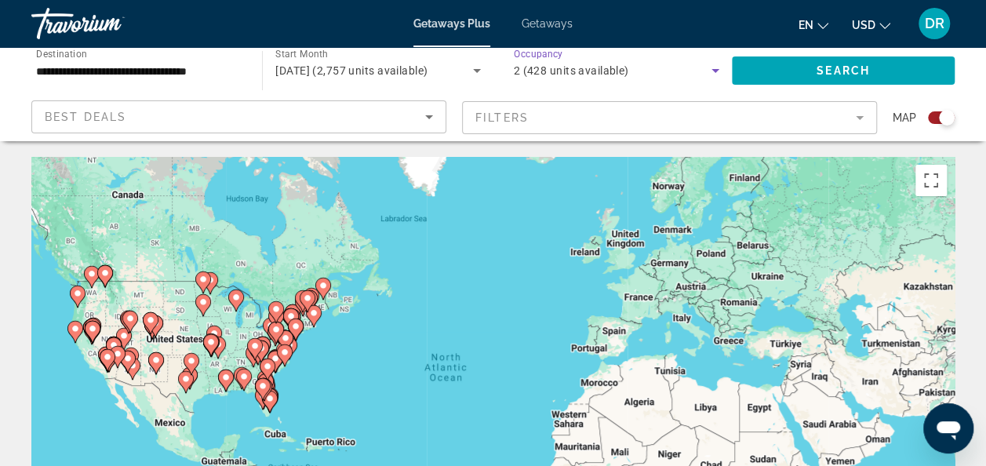
click at [714, 67] on icon "Search widget" at bounding box center [715, 70] width 19 height 19
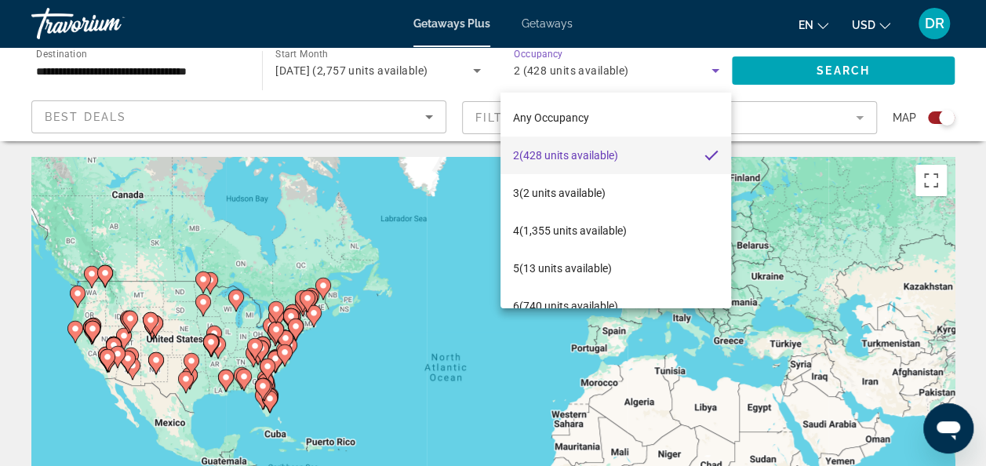
click at [714, 67] on div at bounding box center [493, 233] width 986 height 466
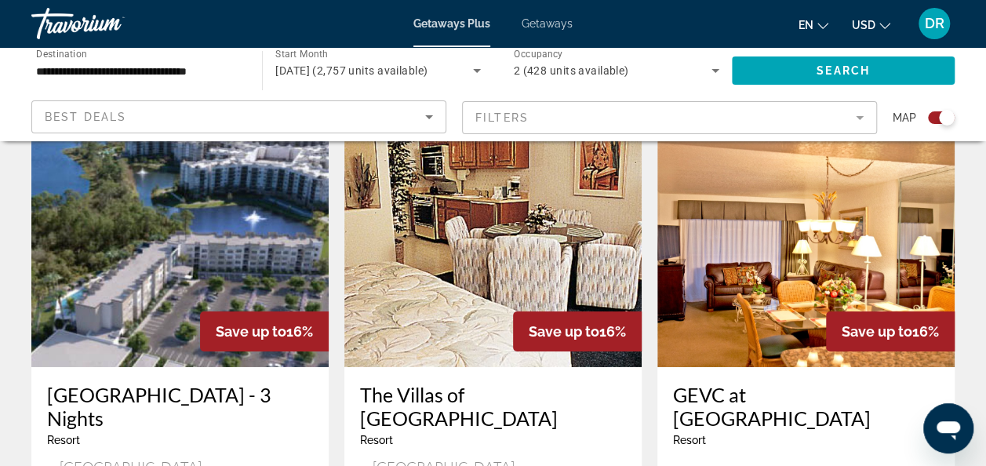
scroll to position [2407, 0]
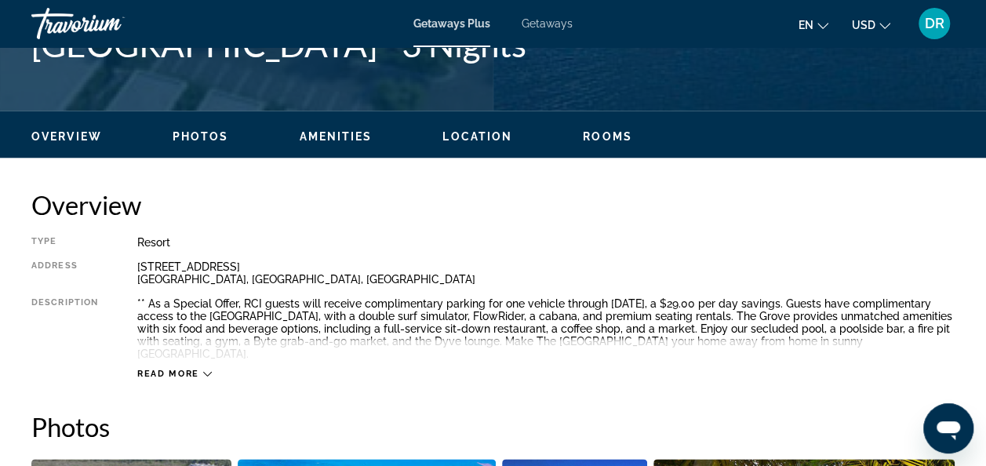
scroll to position [734, 0]
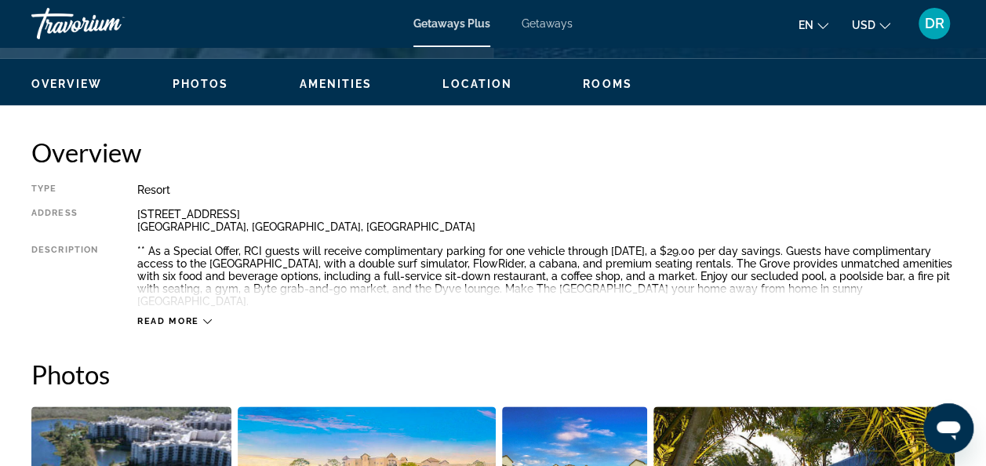
click at [207, 322] on icon "Main content" at bounding box center [207, 321] width 9 height 5
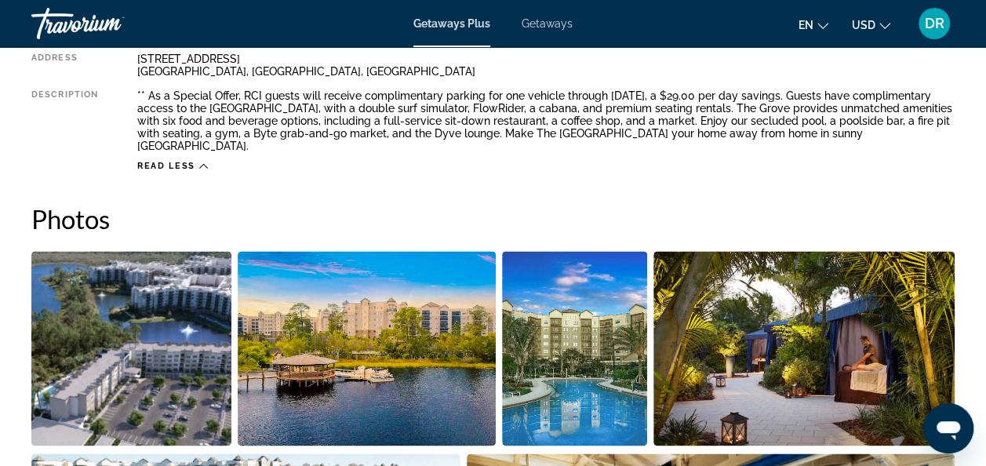
scroll to position [19, 0]
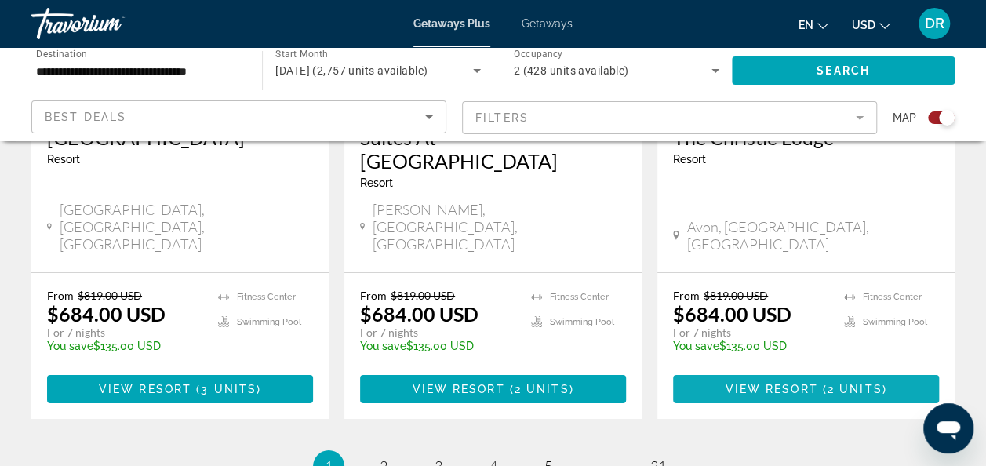
scroll to position [2453, 0]
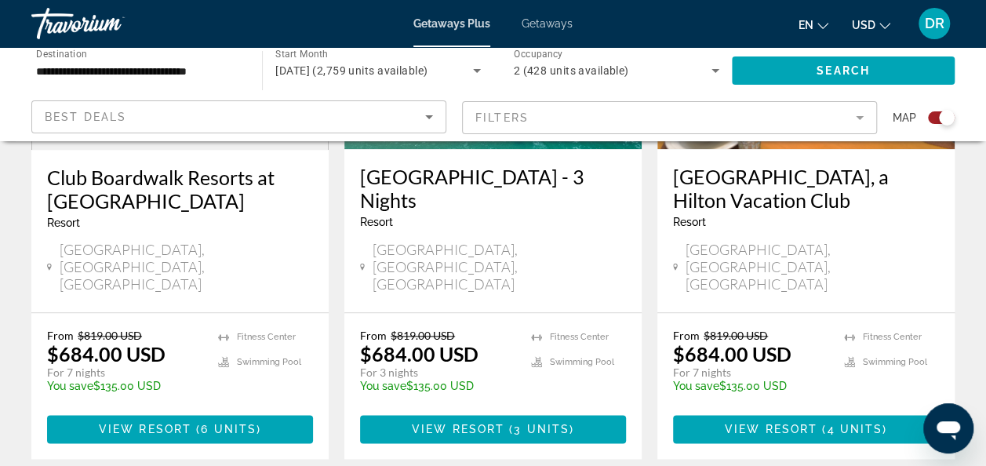
scroll to position [792, 0]
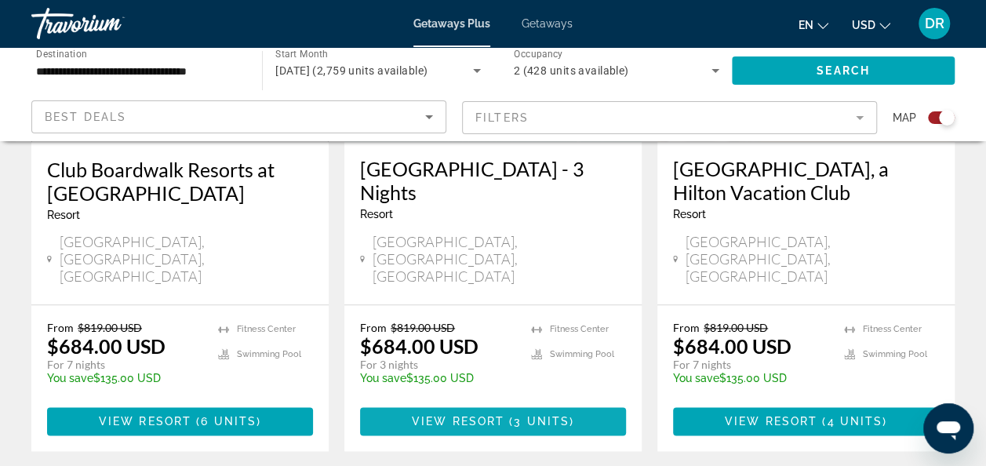
click at [493, 415] on span "View Resort" at bounding box center [458, 421] width 93 height 13
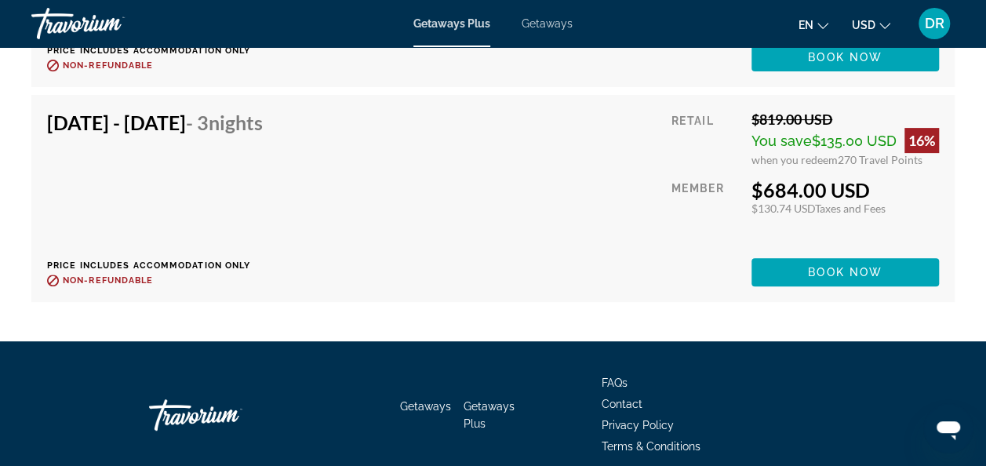
scroll to position [3235, 0]
